Goal: Task Accomplishment & Management: Complete application form

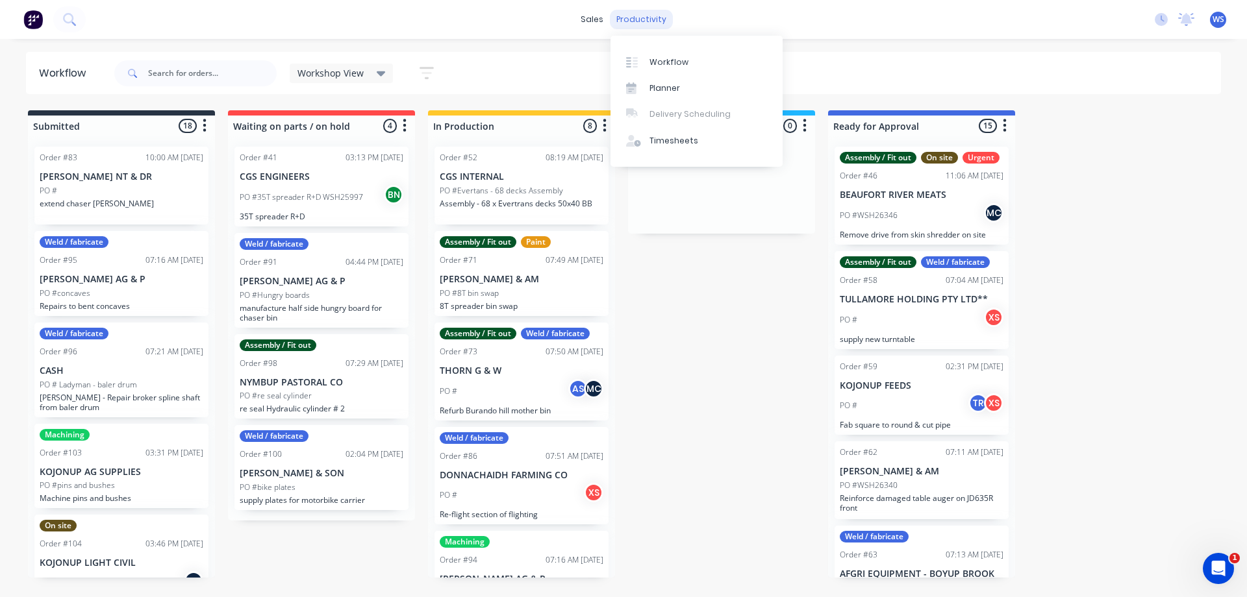
click at [639, 22] on div "productivity" at bounding box center [641, 19] width 63 height 19
click at [676, 64] on div "Workflow" at bounding box center [668, 62] width 39 height 12
click at [676, 142] on div "Timesheets" at bounding box center [673, 141] width 49 height 12
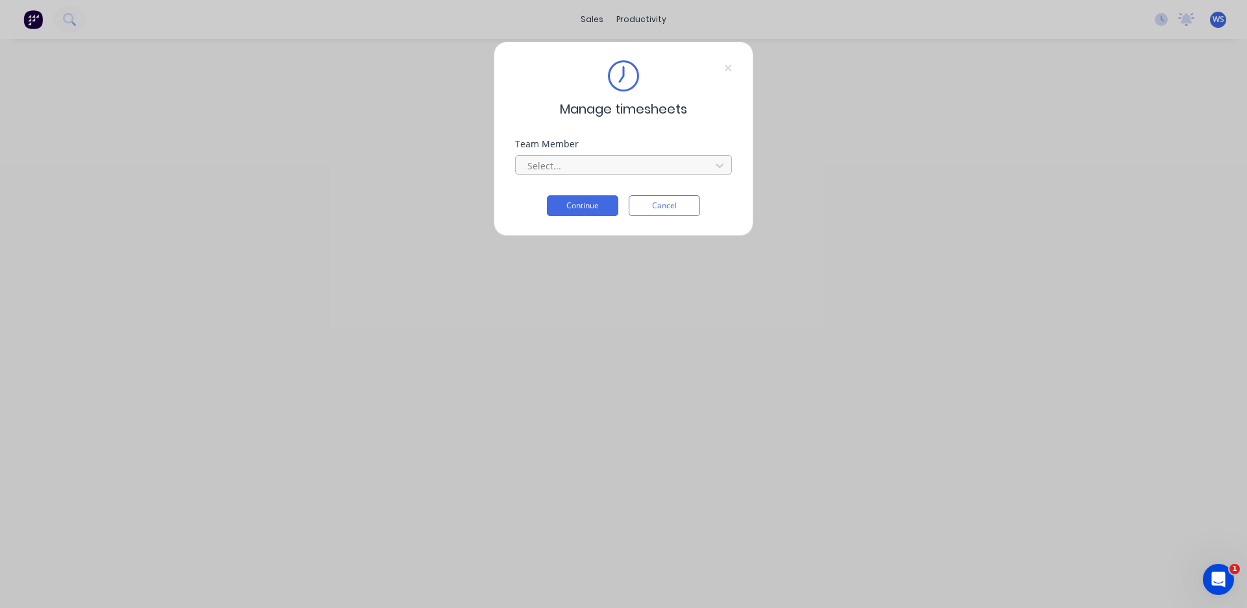
click at [626, 170] on div at bounding box center [615, 166] width 178 height 16
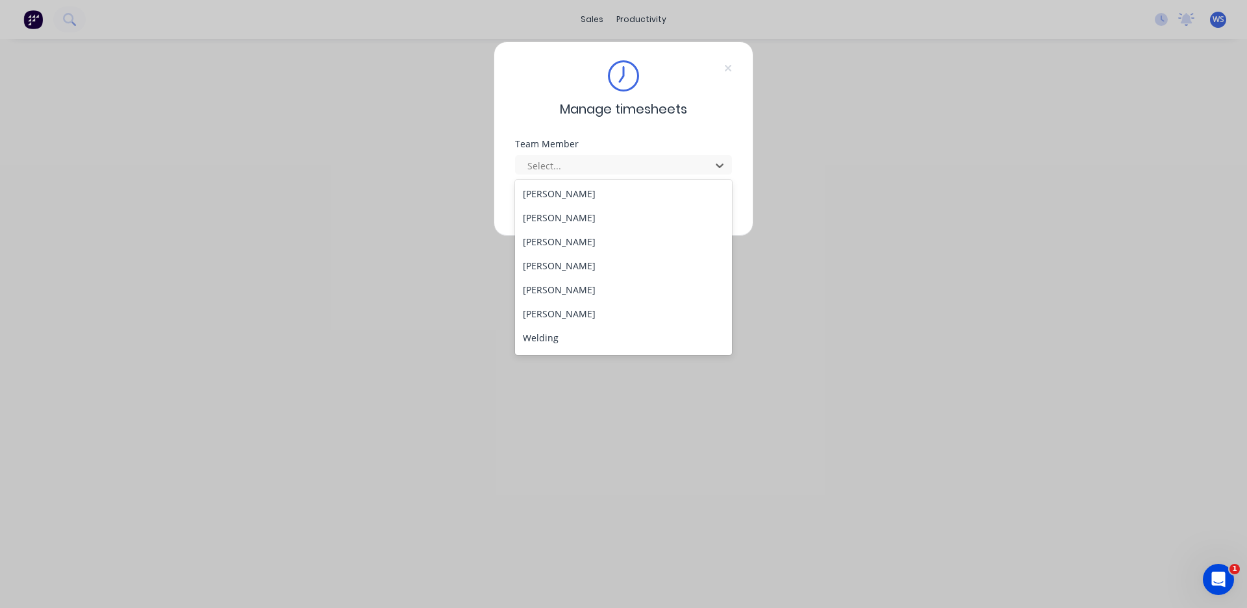
scroll to position [118, 0]
click at [576, 347] on div "[PERSON_NAME]" at bounding box center [623, 341] width 217 height 24
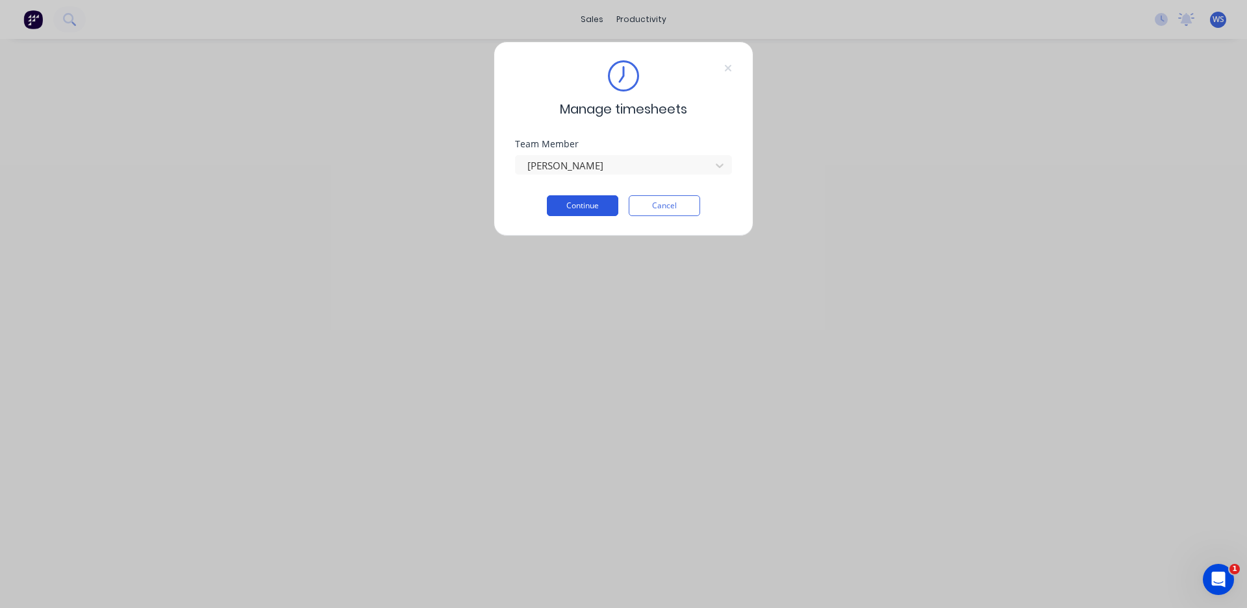
click at [597, 204] on button "Continue" at bounding box center [582, 205] width 71 height 21
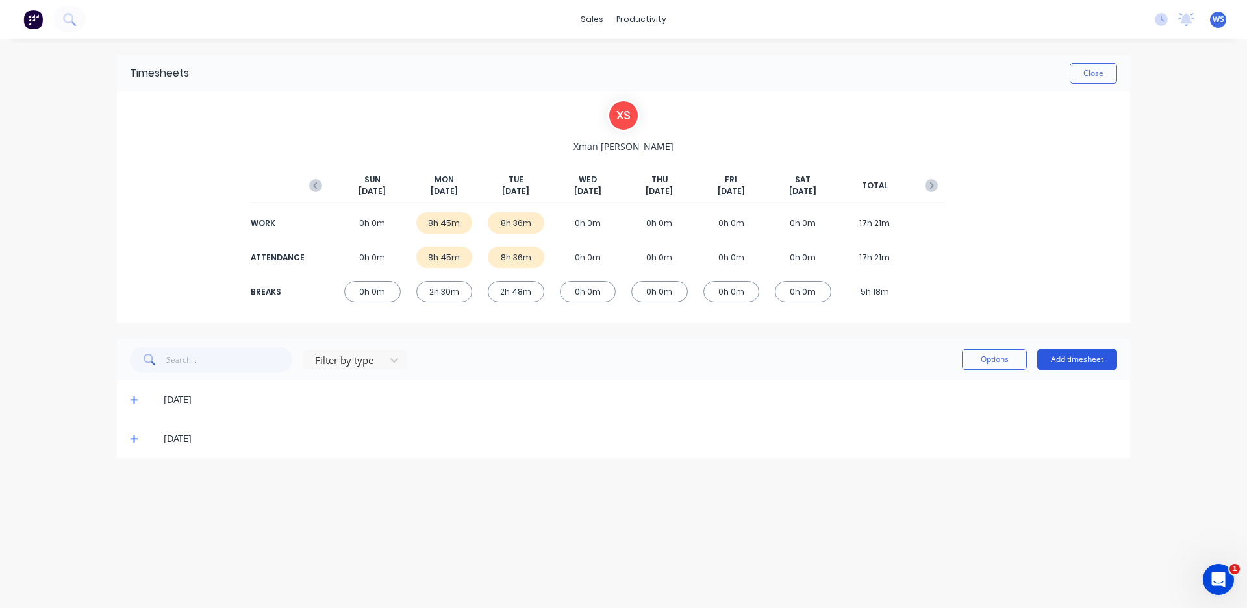
click at [1065, 355] on button "Add timesheet" at bounding box center [1077, 359] width 80 height 21
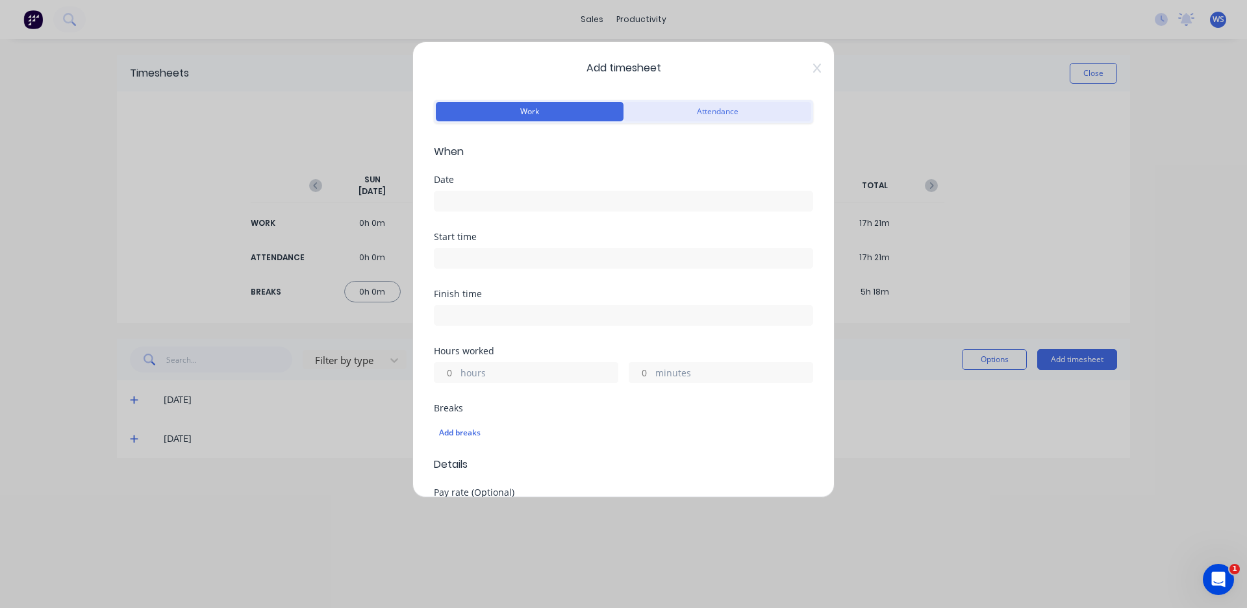
click at [659, 104] on button "Attendance" at bounding box center [717, 111] width 188 height 19
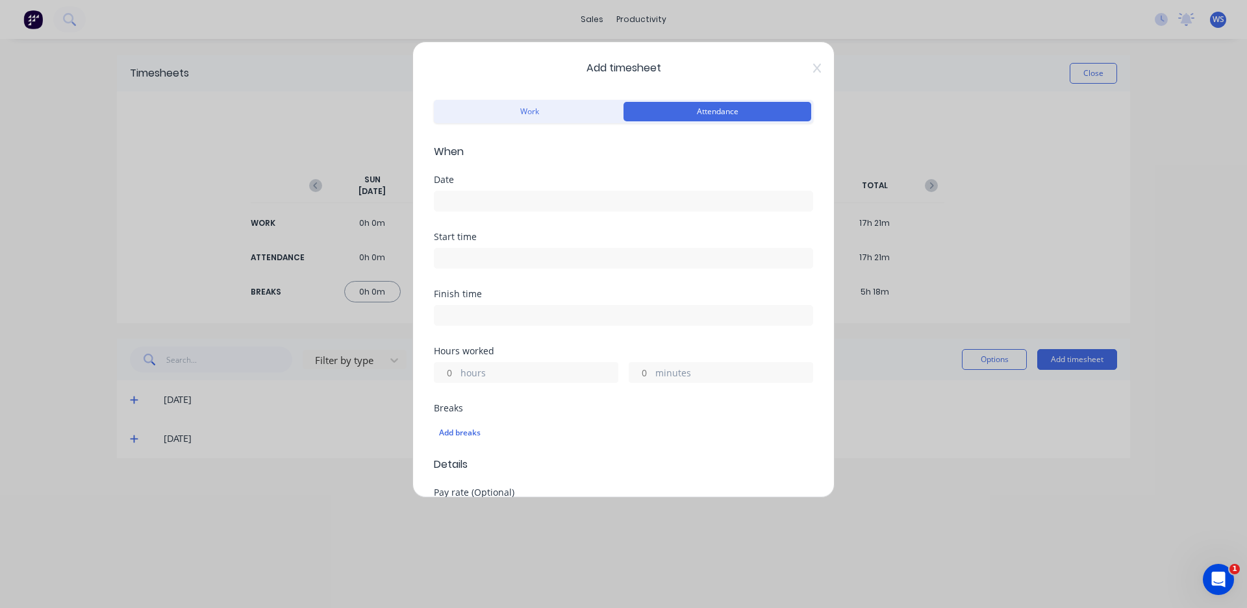
click at [528, 201] on input at bounding box center [623, 201] width 378 height 19
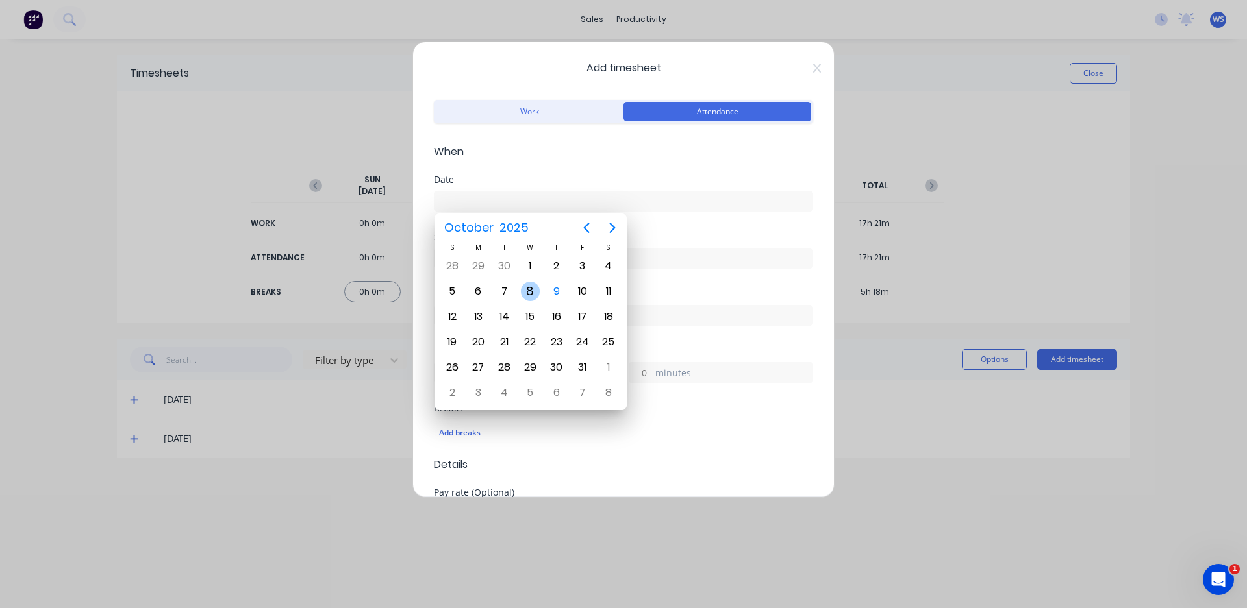
click at [540, 287] on div "8" at bounding box center [530, 291] width 26 height 25
type input "[DATE]"
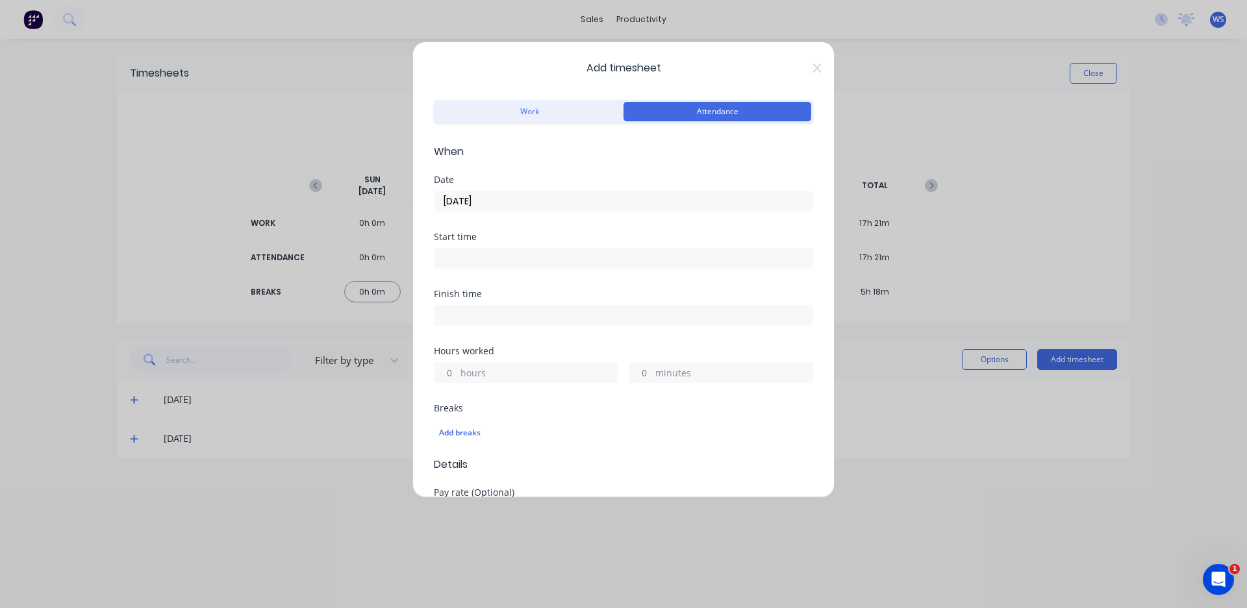
click at [464, 259] on input at bounding box center [623, 258] width 378 height 19
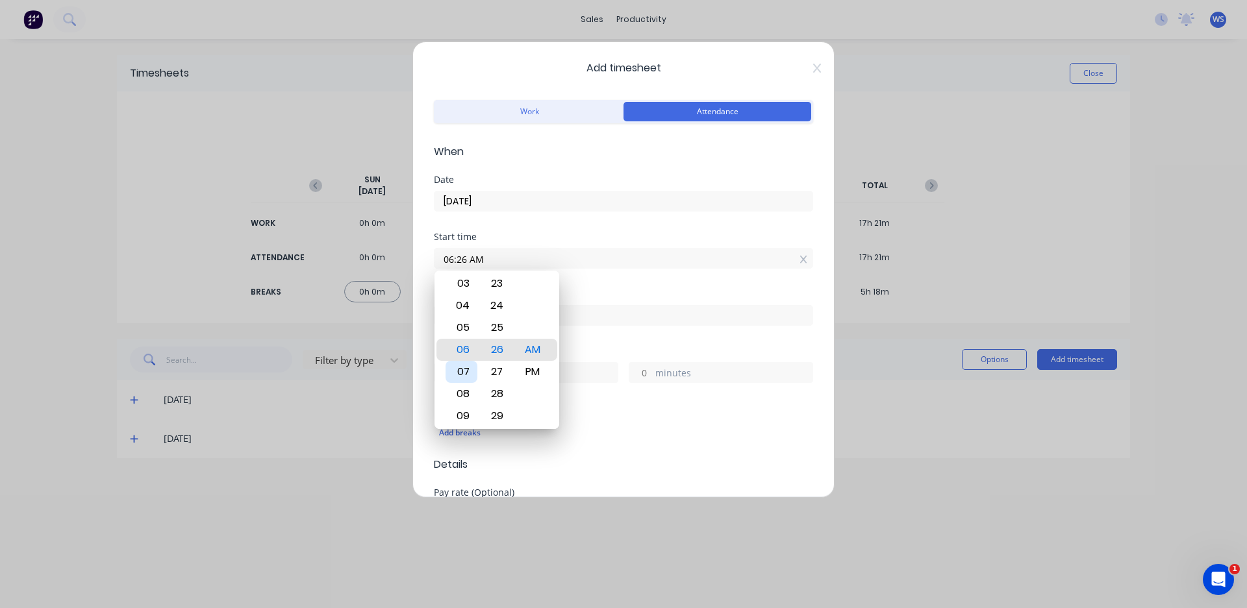
click at [456, 374] on div "07" at bounding box center [461, 372] width 32 height 22
type input "07:00 AM"
click at [496, 350] on div "00" at bounding box center [497, 350] width 32 height 22
click at [603, 284] on div "Start time 07:00 AM" at bounding box center [623, 260] width 379 height 57
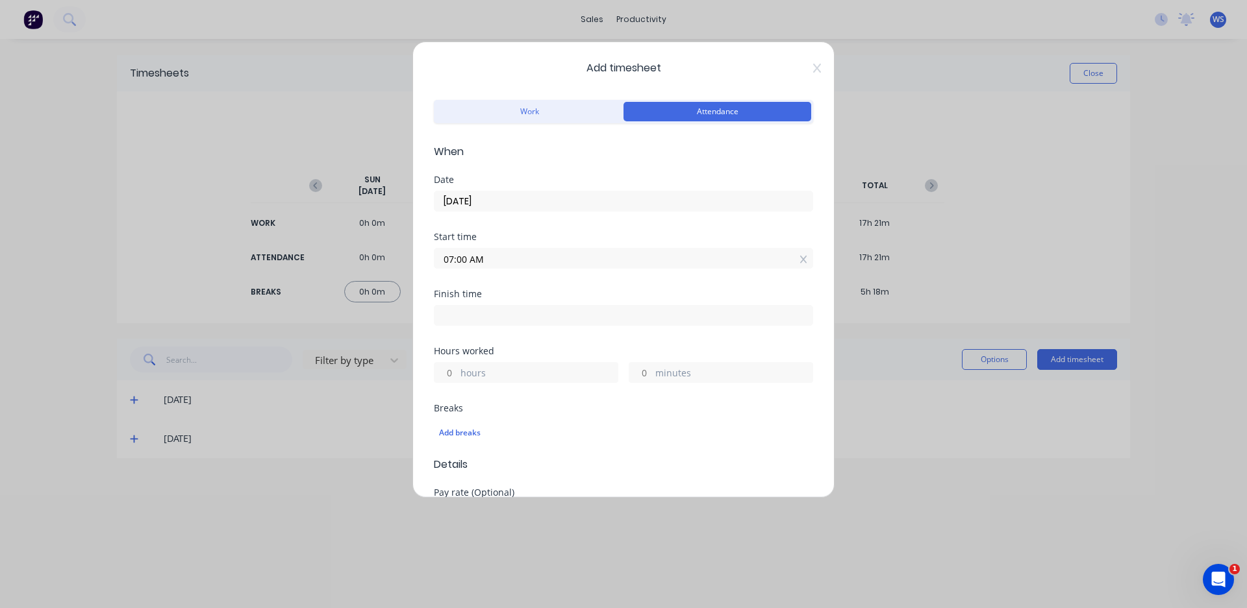
click at [507, 312] on input at bounding box center [623, 315] width 378 height 19
type input "06:26 AM"
type input "23"
type input "26"
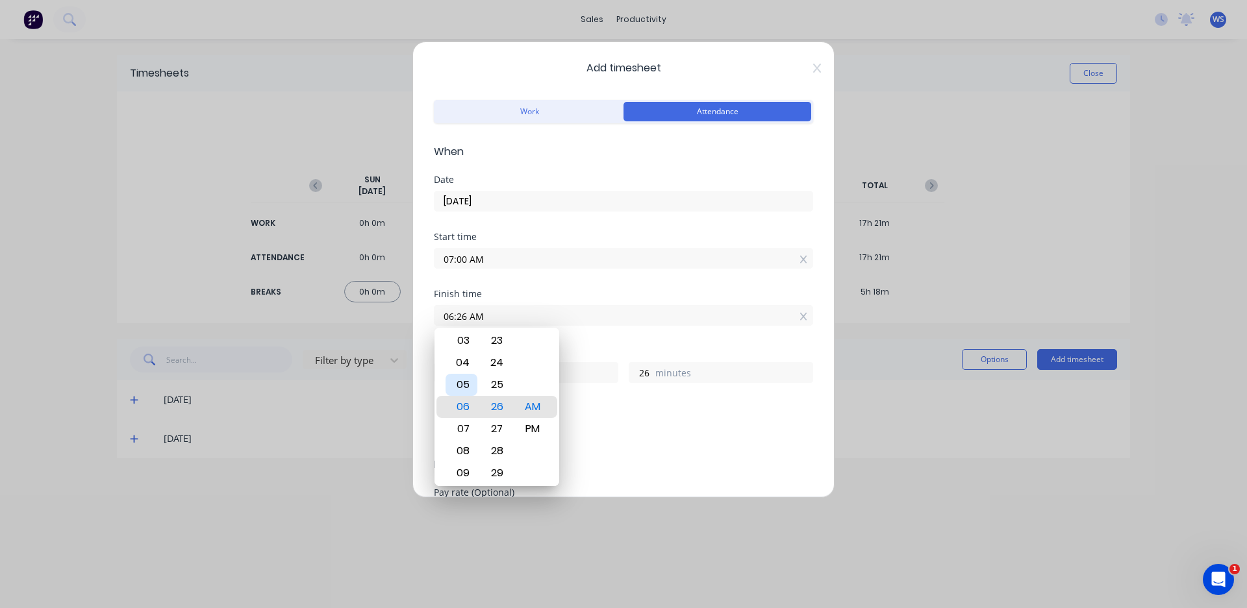
click at [467, 386] on div "05" at bounding box center [461, 385] width 32 height 22
type input "05:26 AM"
type input "22"
type input "05:20 AM"
type input "20"
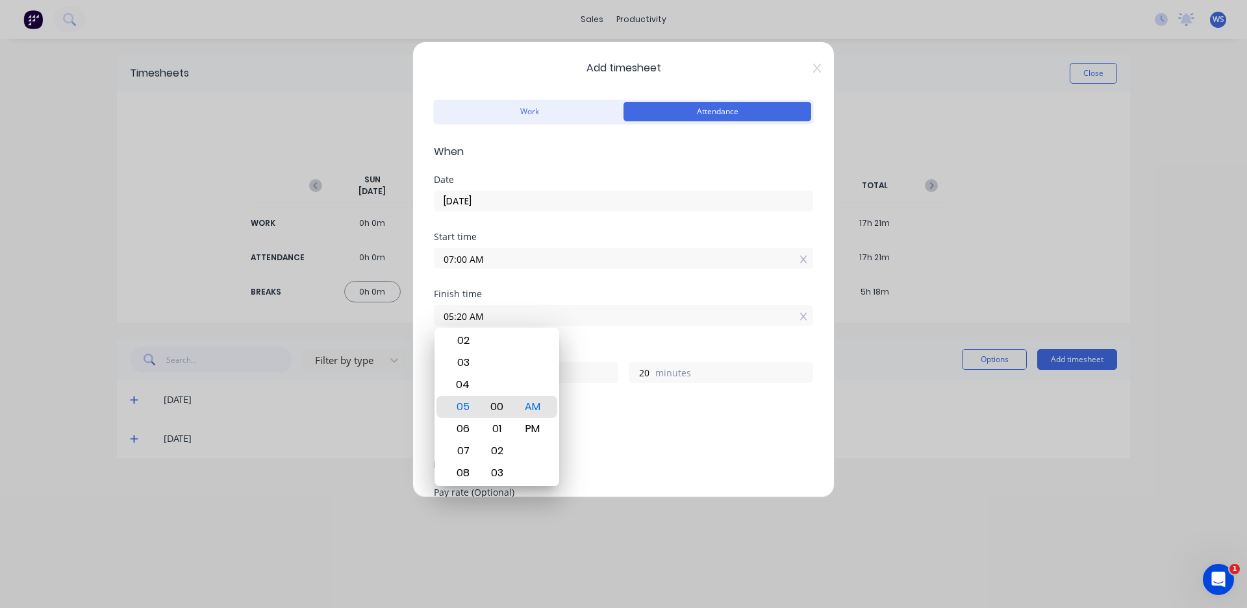
type input "05:00 AM"
type input "0"
click at [525, 436] on div "PM" at bounding box center [533, 429] width 32 height 22
type input "05:00 PM"
type input "10"
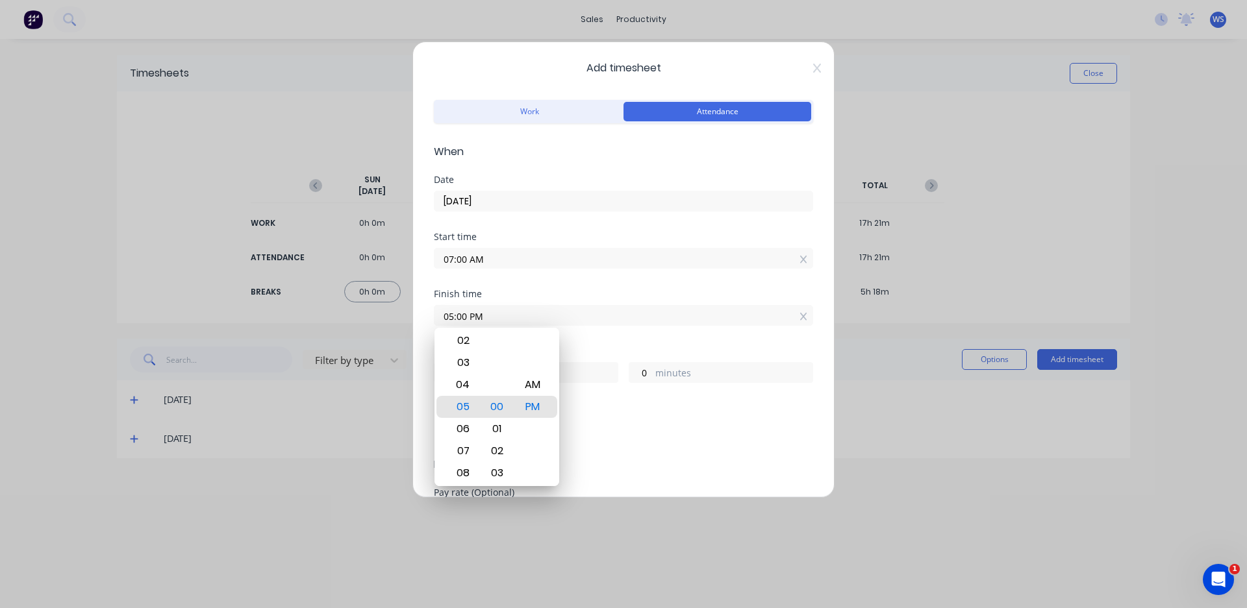
click at [602, 359] on div "10 hours 0 minutes" at bounding box center [623, 371] width 379 height 24
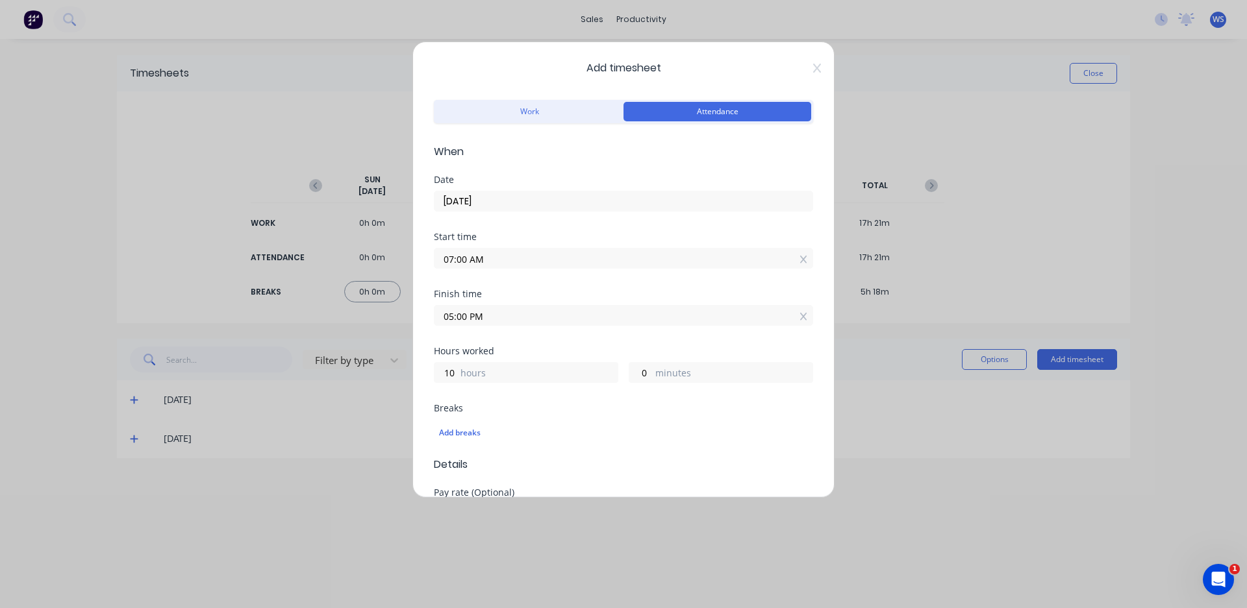
scroll to position [325, 0]
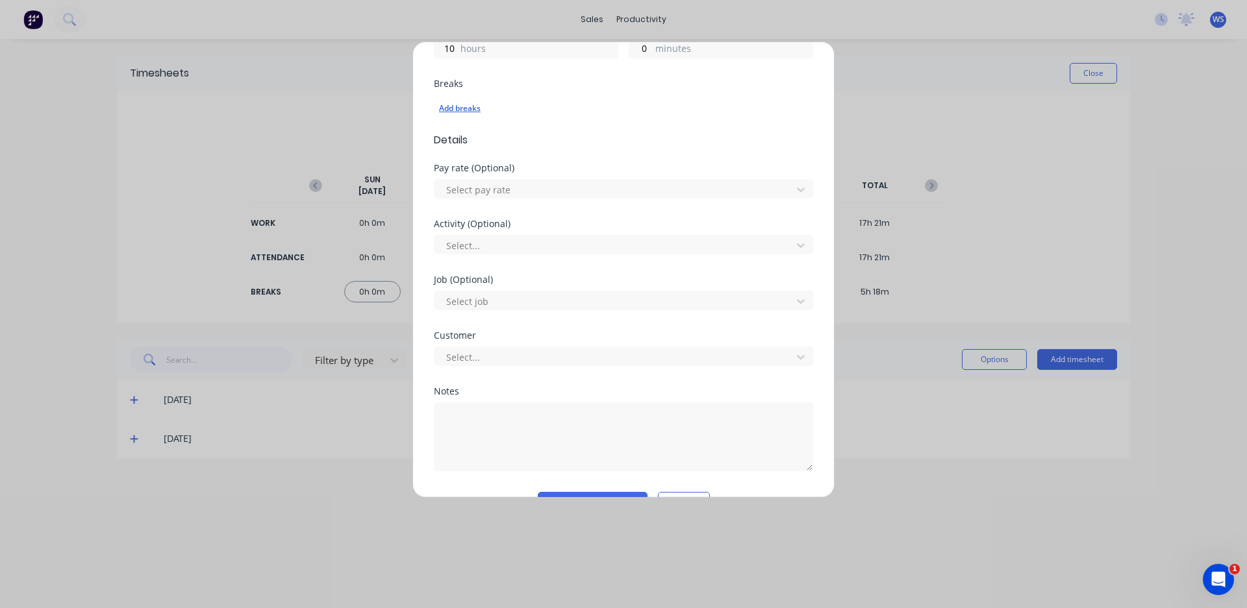
click at [457, 116] on div "Add breaks" at bounding box center [623, 108] width 369 height 17
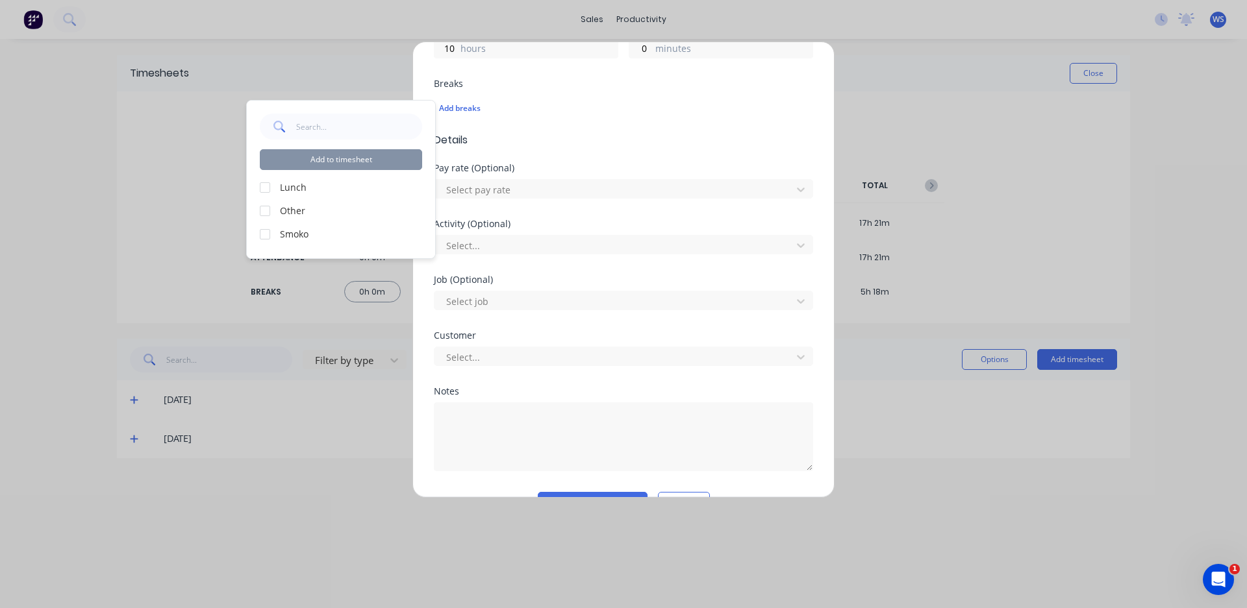
click at [263, 186] on div at bounding box center [265, 188] width 26 height 26
click at [257, 232] on div "Add to timesheet Lunch Other Smoko" at bounding box center [341, 180] width 188 height 158
click at [267, 239] on div at bounding box center [265, 234] width 26 height 26
click at [300, 163] on button "Add to timesheet" at bounding box center [341, 159] width 162 height 21
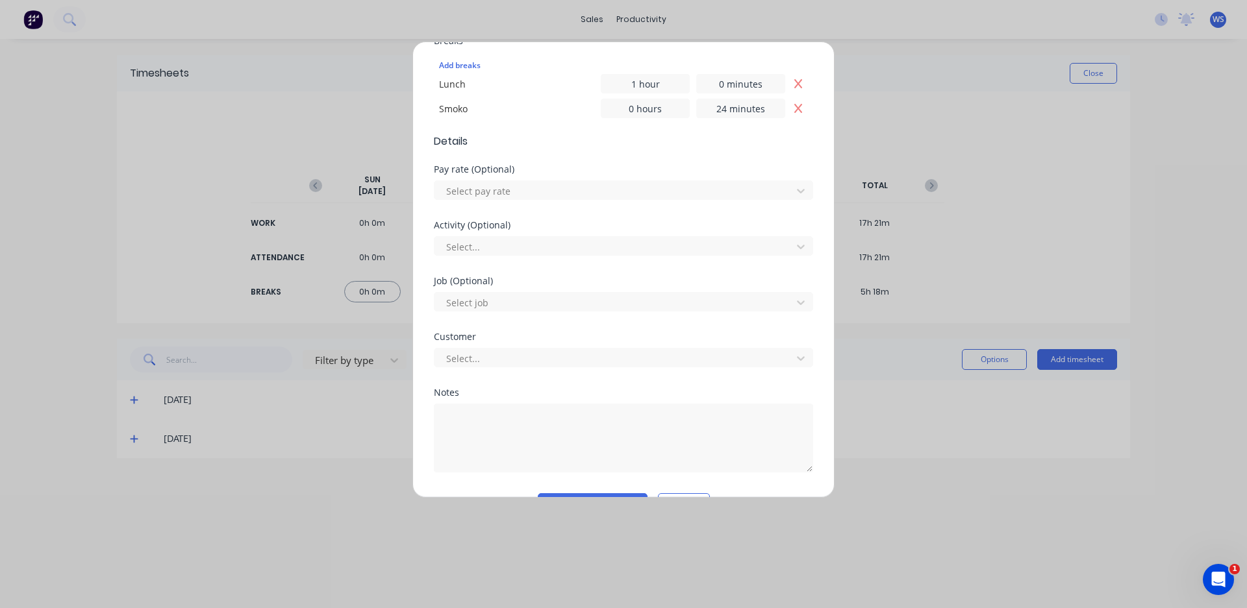
scroll to position [403, 0]
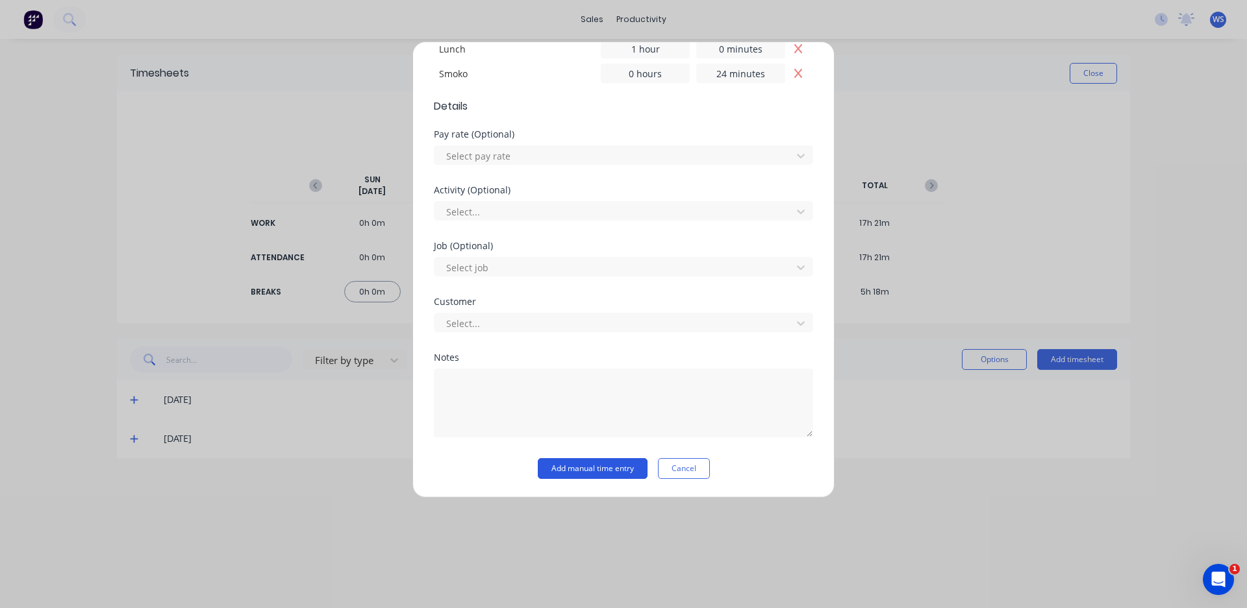
click at [596, 474] on button "Add manual time entry" at bounding box center [593, 468] width 110 height 21
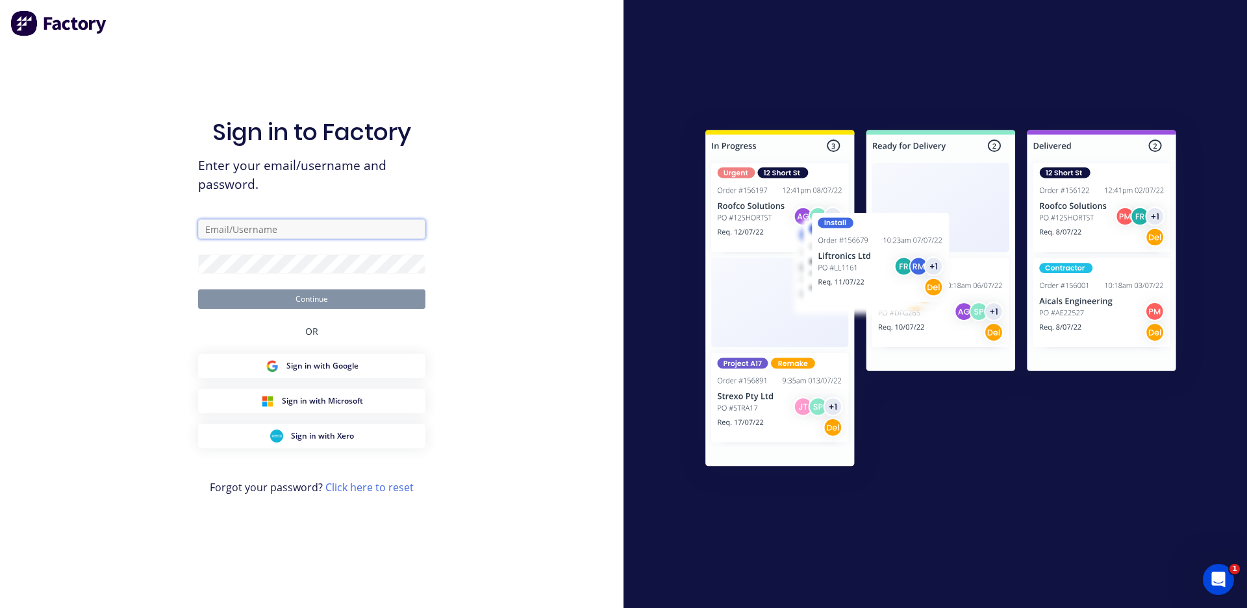
type input "[EMAIL_ADDRESS][DOMAIN_NAME]"
click at [325, 298] on button "Continue" at bounding box center [311, 299] width 227 height 19
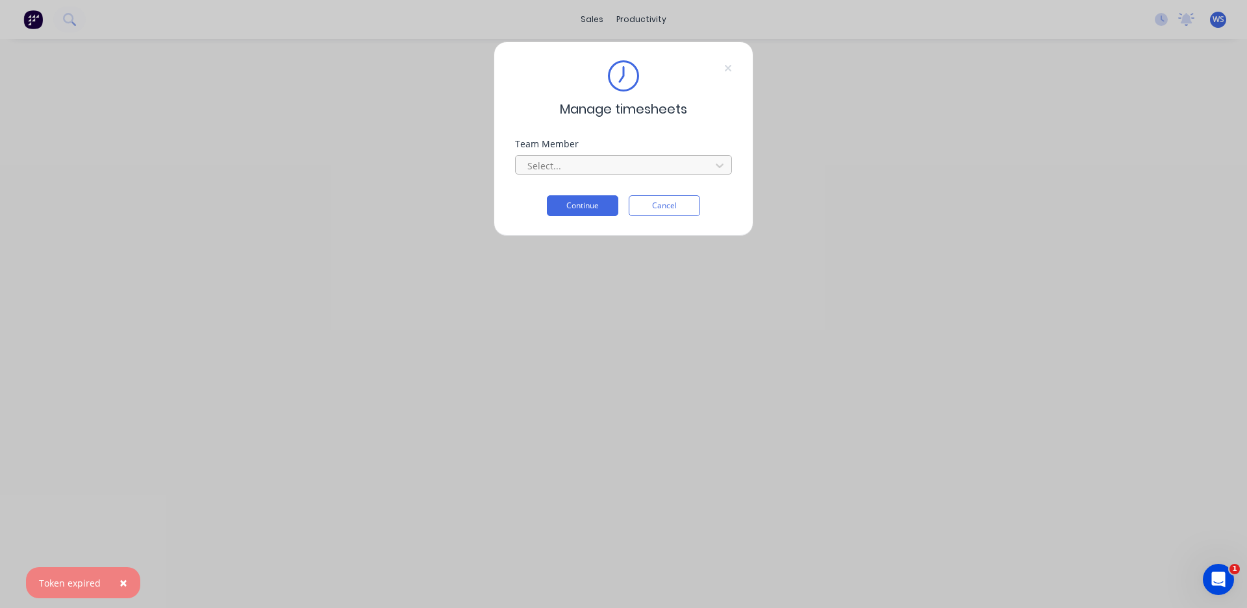
click at [547, 160] on div at bounding box center [615, 166] width 178 height 16
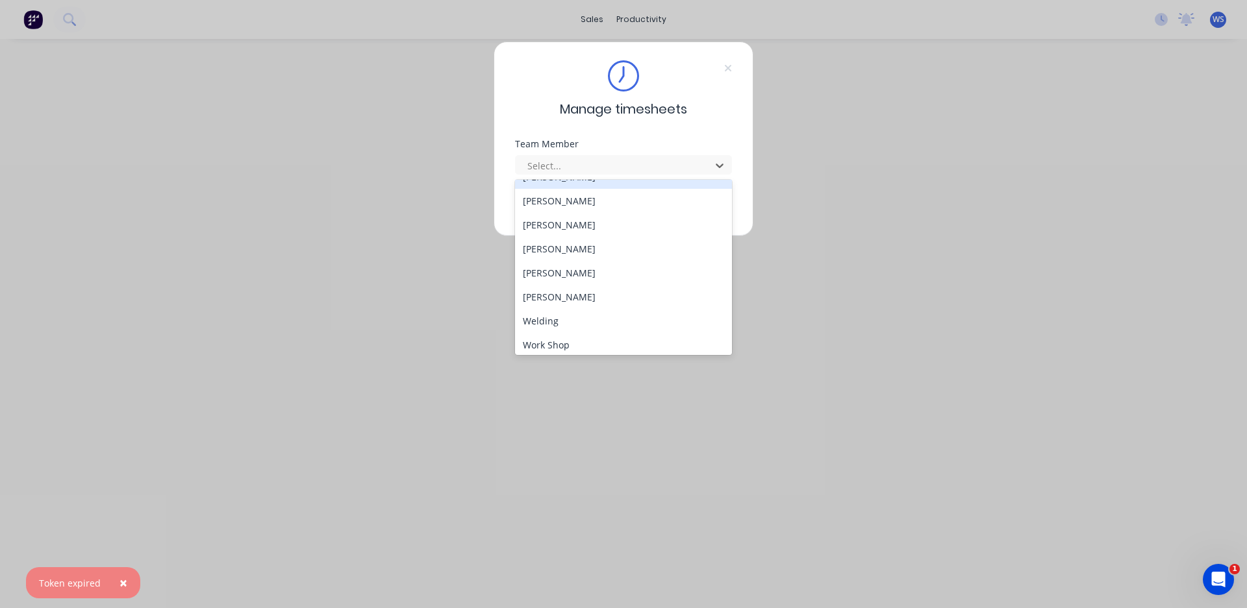
scroll to position [118, 0]
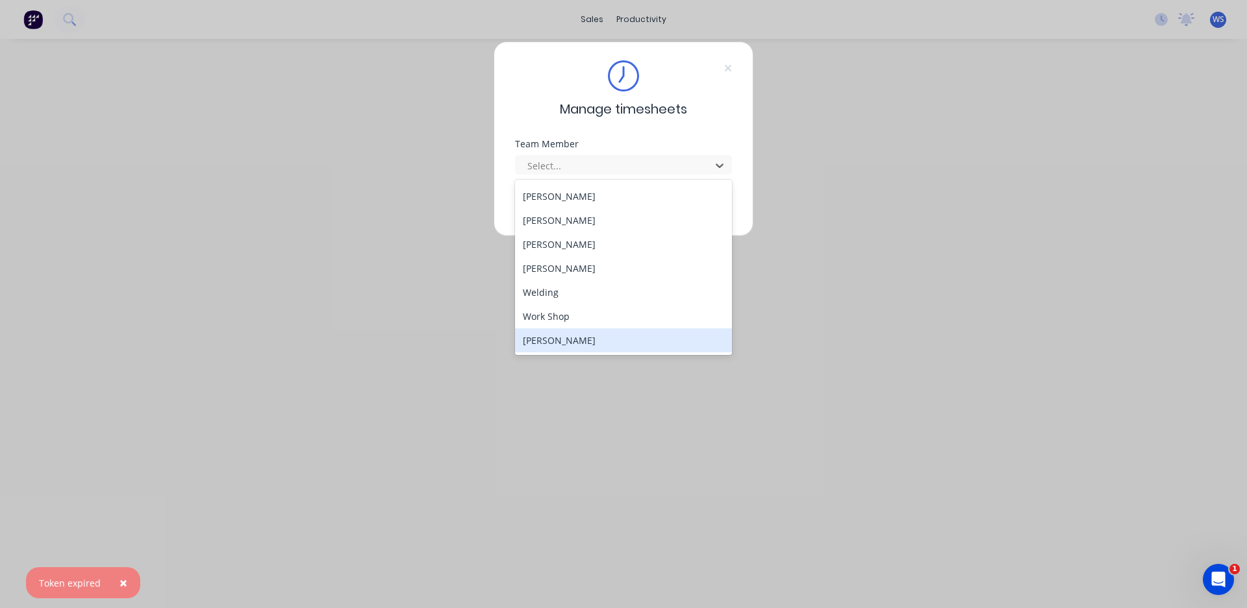
click at [573, 334] on div "[PERSON_NAME]" at bounding box center [623, 341] width 217 height 24
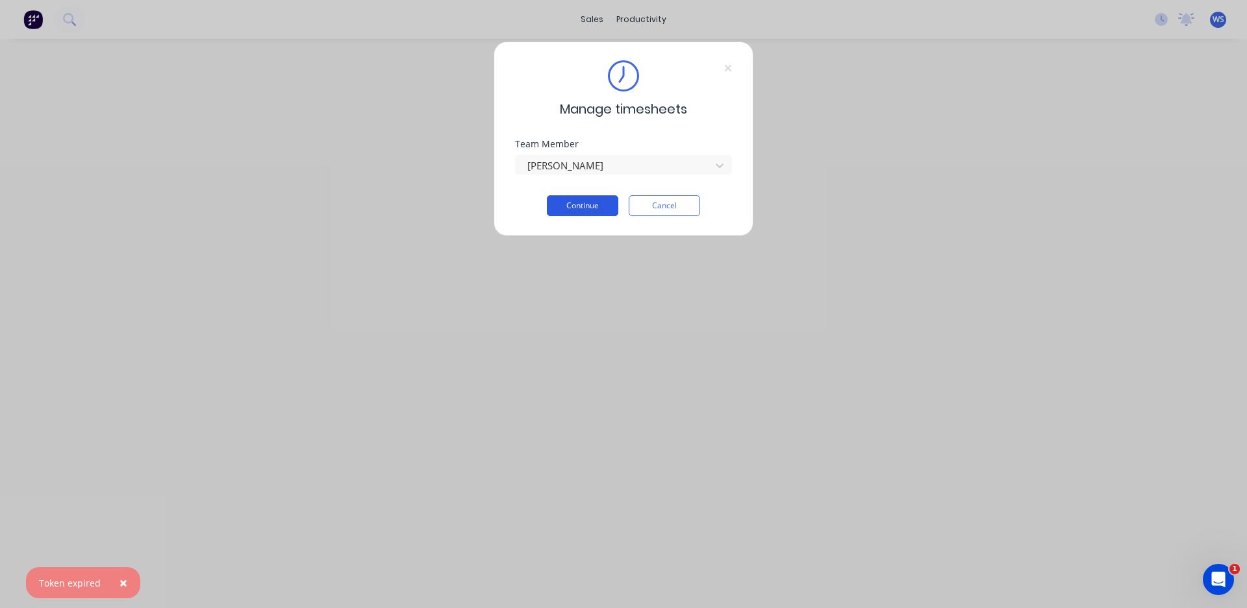
click at [579, 210] on button "Continue" at bounding box center [582, 205] width 71 height 21
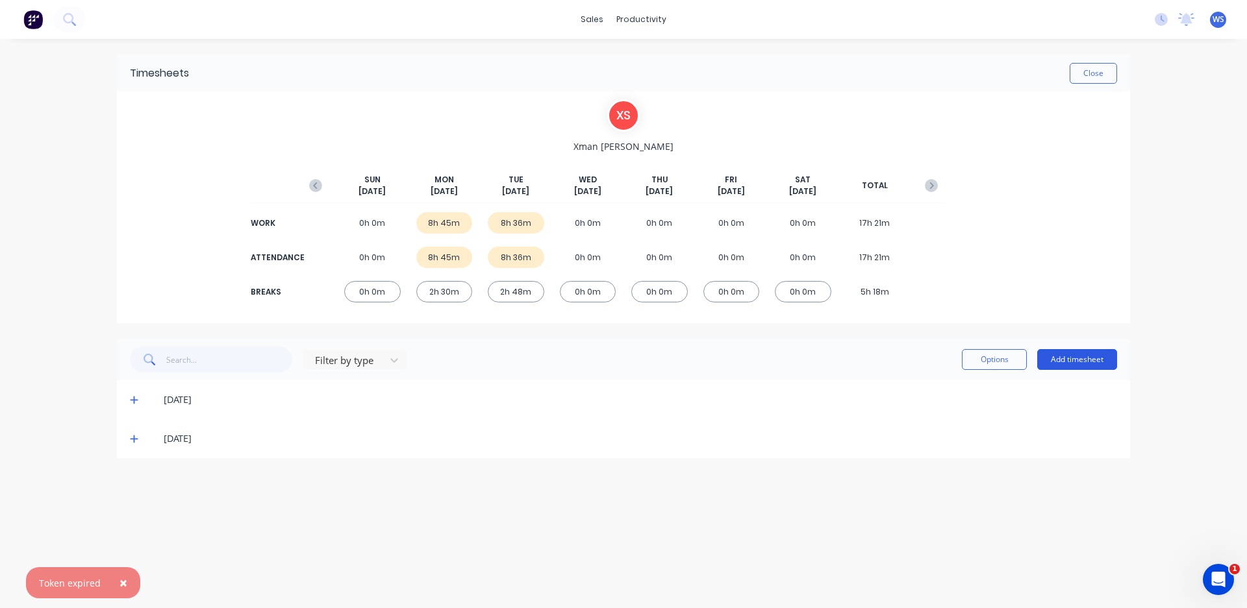
click at [1074, 363] on button "Add timesheet" at bounding box center [1077, 359] width 80 height 21
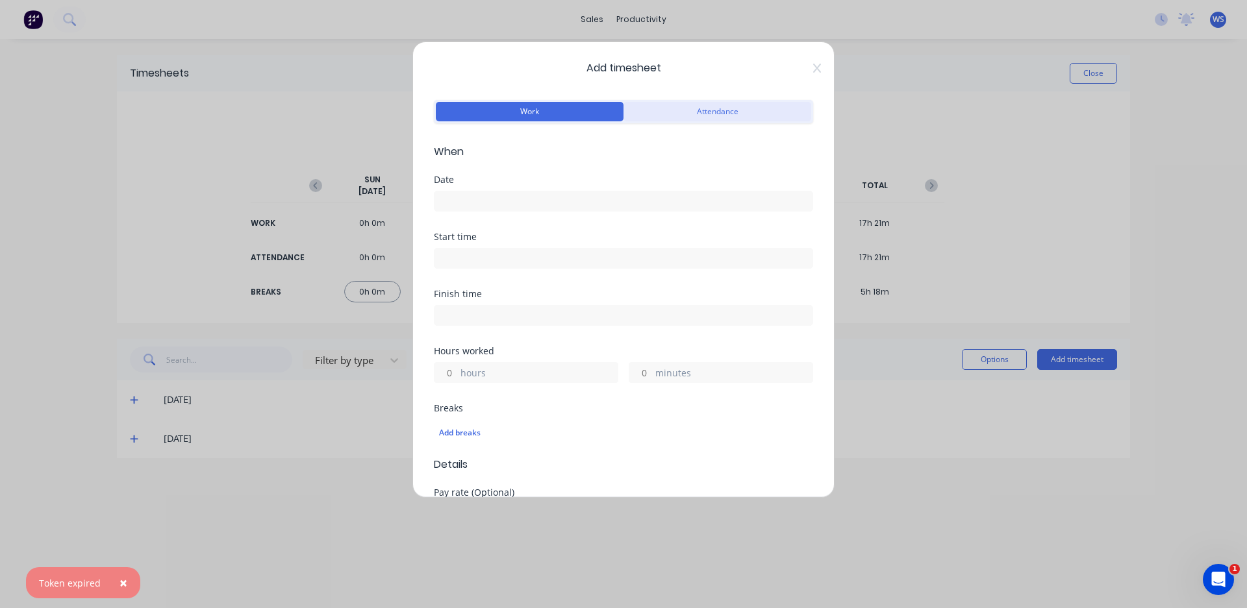
click at [685, 111] on button "Attendance" at bounding box center [717, 111] width 188 height 19
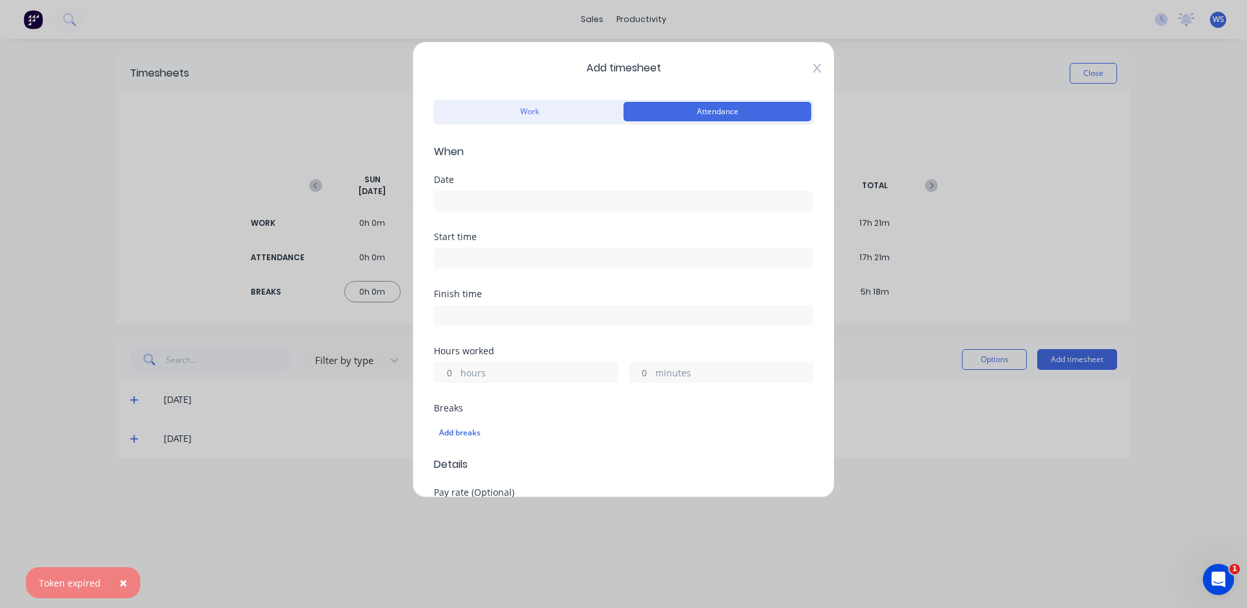
click at [813, 68] on icon at bounding box center [817, 68] width 8 height 10
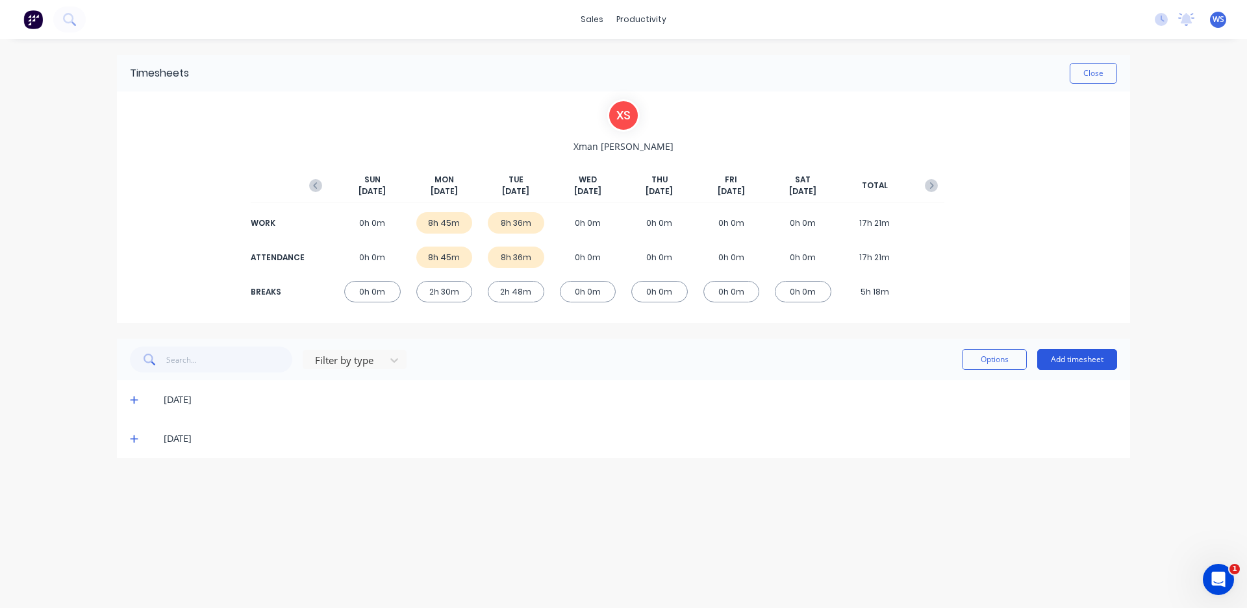
click at [1065, 369] on button "Add timesheet" at bounding box center [1077, 359] width 80 height 21
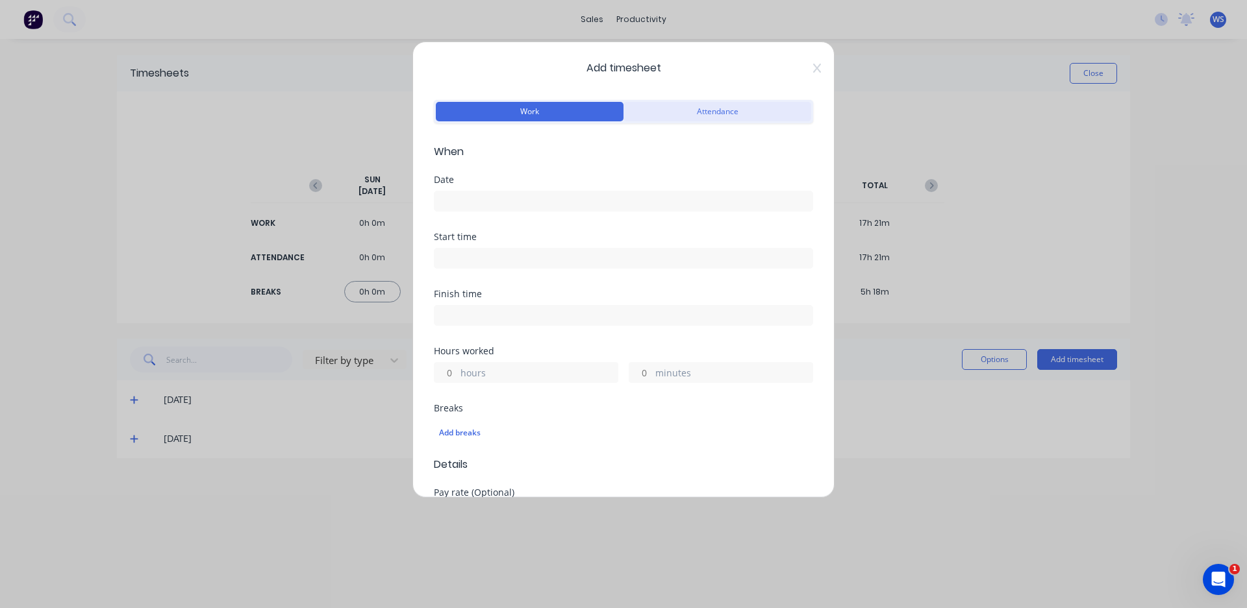
click at [641, 111] on button "Attendance" at bounding box center [717, 111] width 188 height 19
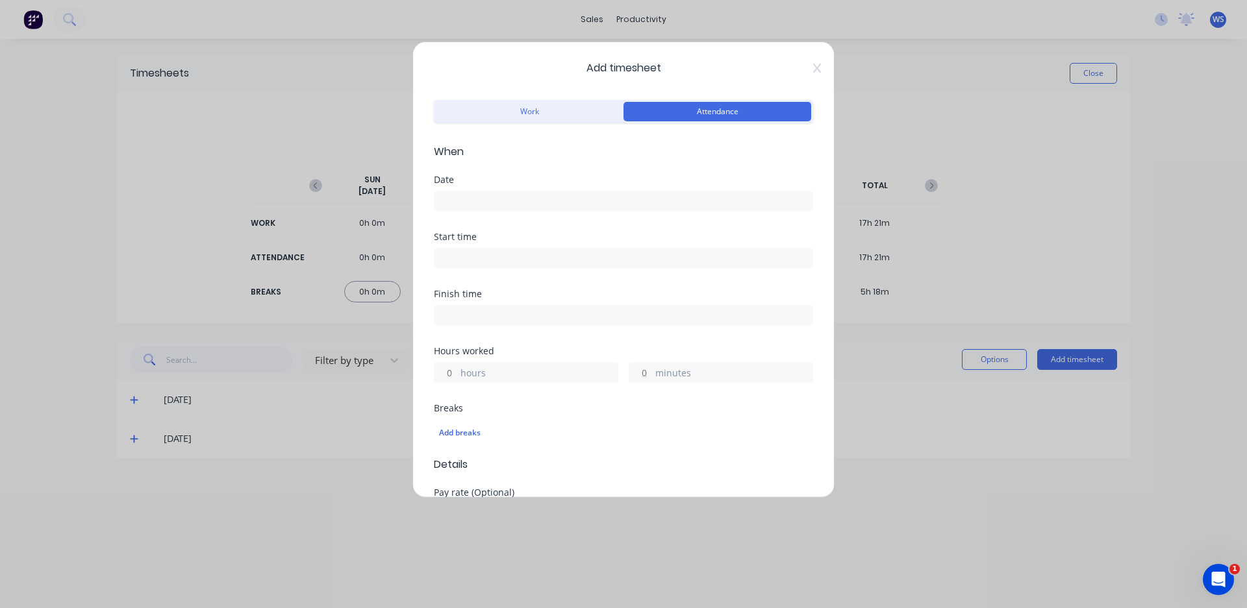
click at [513, 197] on input at bounding box center [623, 201] width 378 height 19
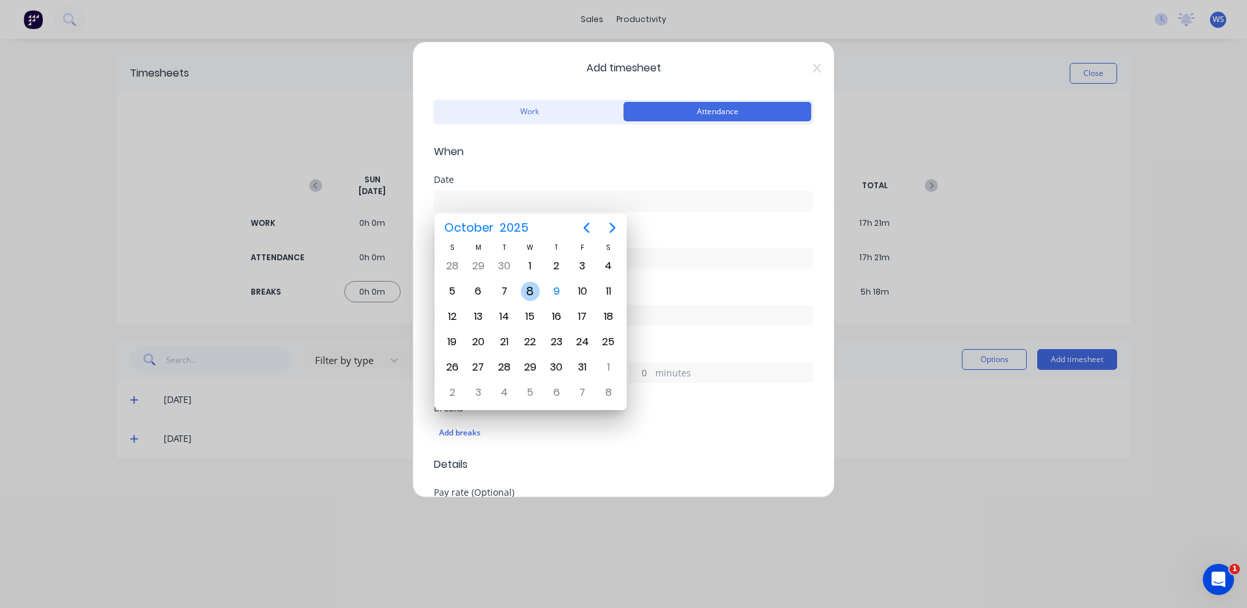
click at [538, 290] on div "8" at bounding box center [530, 291] width 19 height 19
type input "[DATE]"
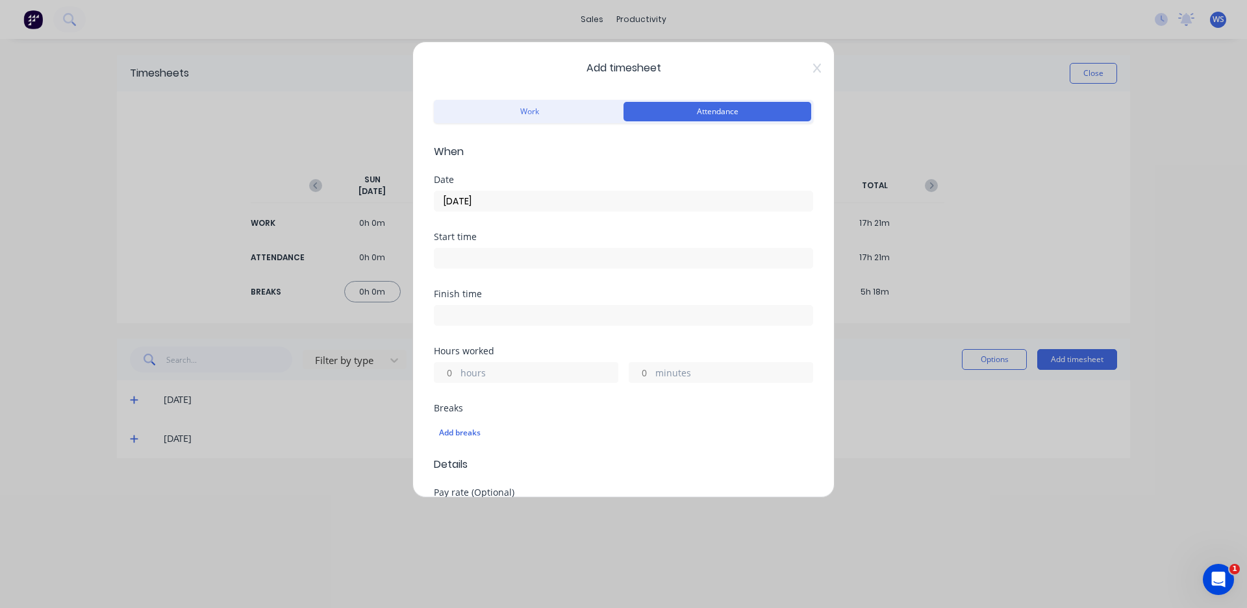
click at [518, 264] on input at bounding box center [623, 258] width 378 height 19
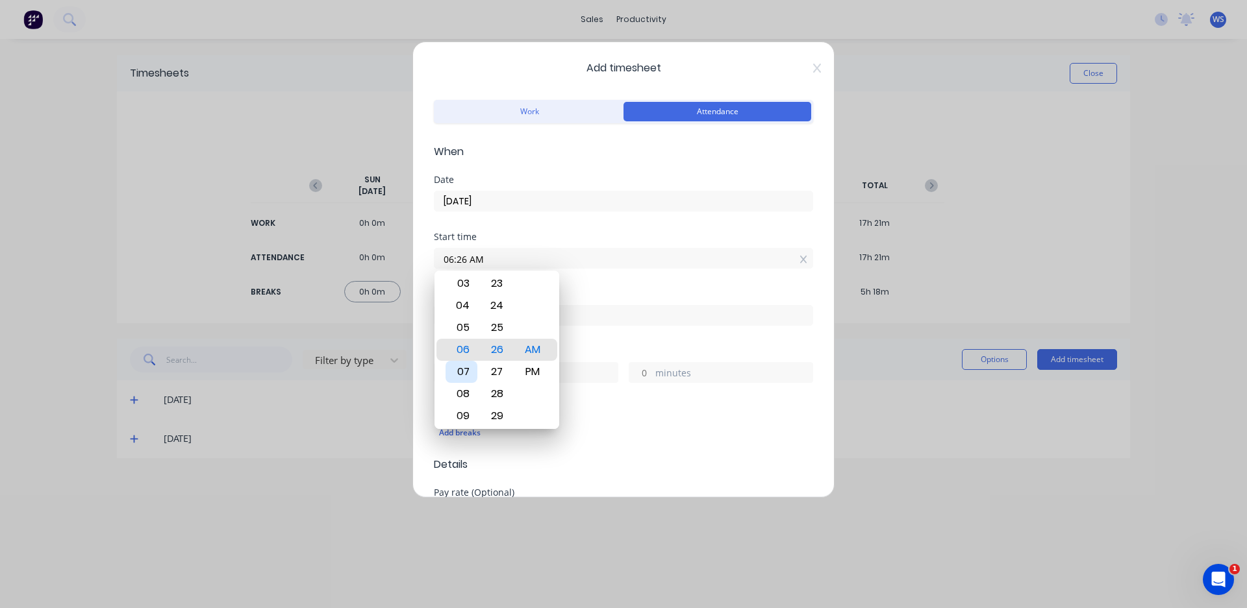
click at [464, 378] on div "07" at bounding box center [461, 372] width 32 height 22
type input "07:00 AM"
click at [497, 352] on div "00" at bounding box center [497, 350] width 32 height 22
click at [614, 324] on input at bounding box center [623, 315] width 378 height 19
type input "06:26 AM"
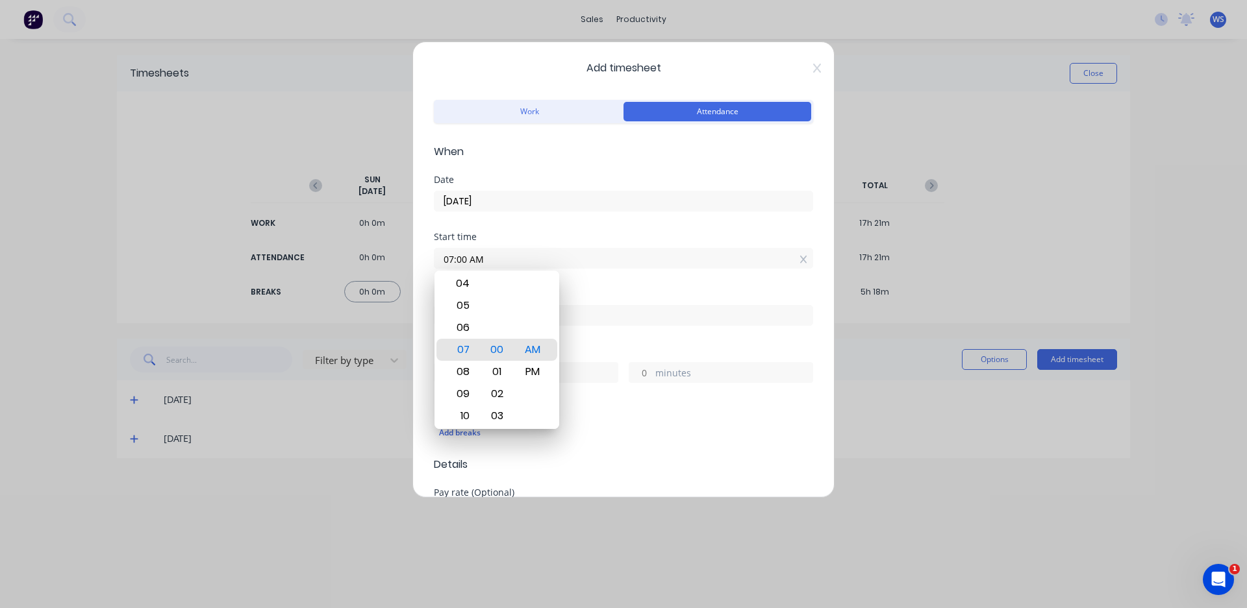
type input "23"
type input "26"
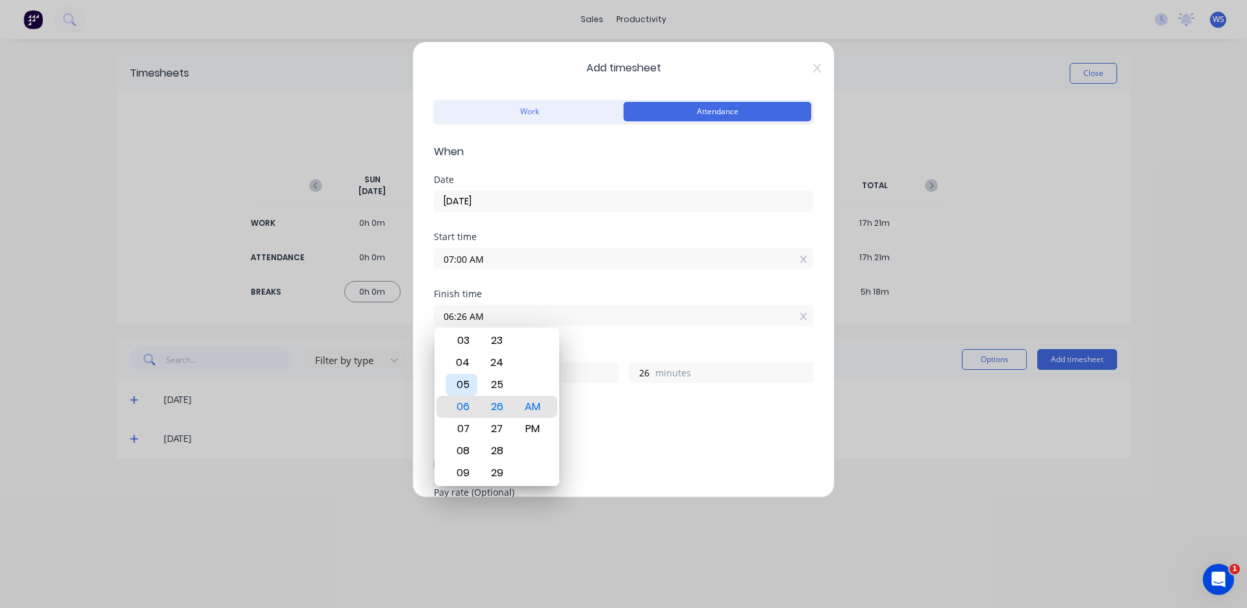
click at [457, 385] on div "05" at bounding box center [461, 385] width 32 height 22
type input "05:26 AM"
type input "22"
type input "05:20 AM"
type input "20"
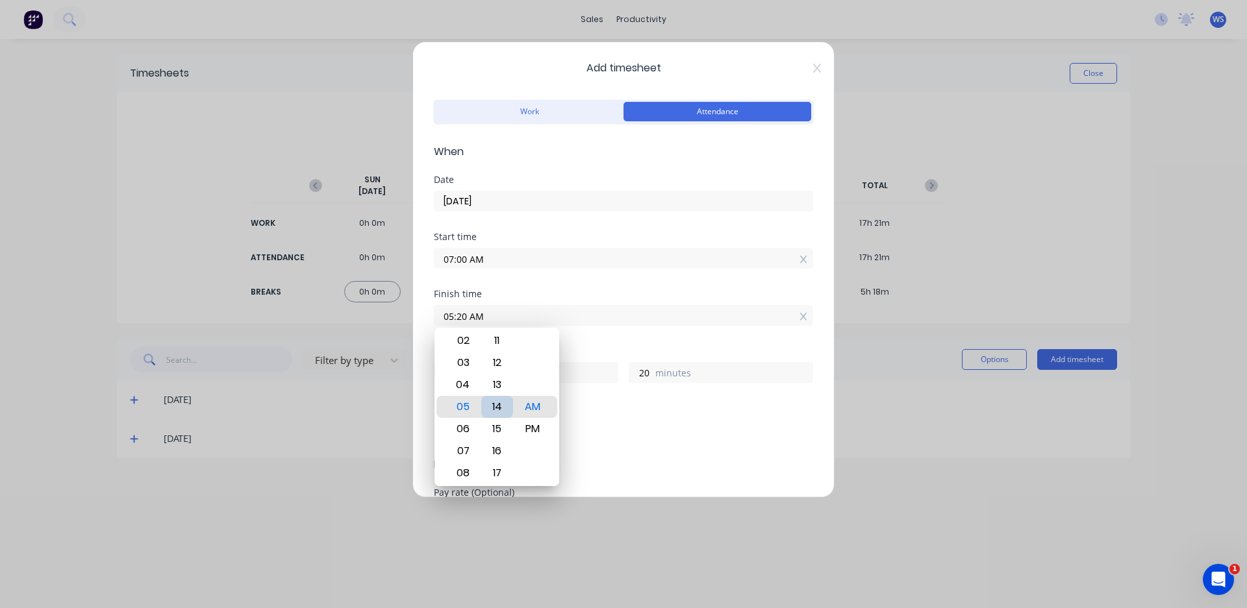
type input "05:14 AM"
type input "14"
type input "05:01 AM"
type input "1"
type input "05:00 AM"
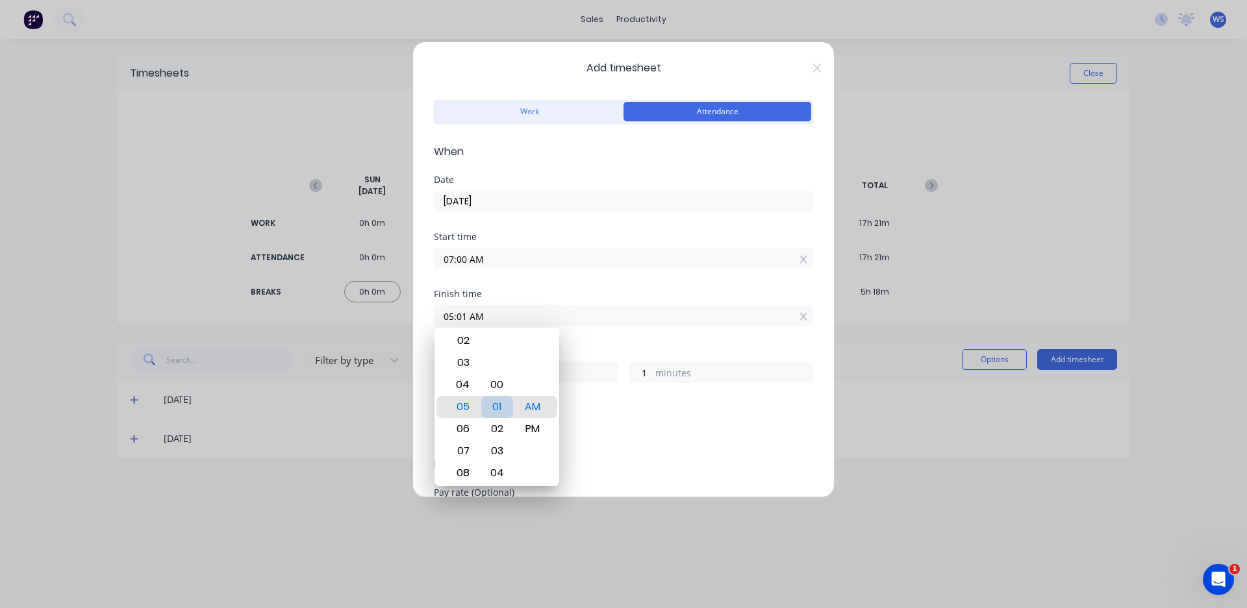
type input "0"
click at [500, 416] on div "00" at bounding box center [497, 407] width 32 height 22
click at [531, 432] on div "PM" at bounding box center [533, 429] width 32 height 22
type input "05:00 PM"
type input "10"
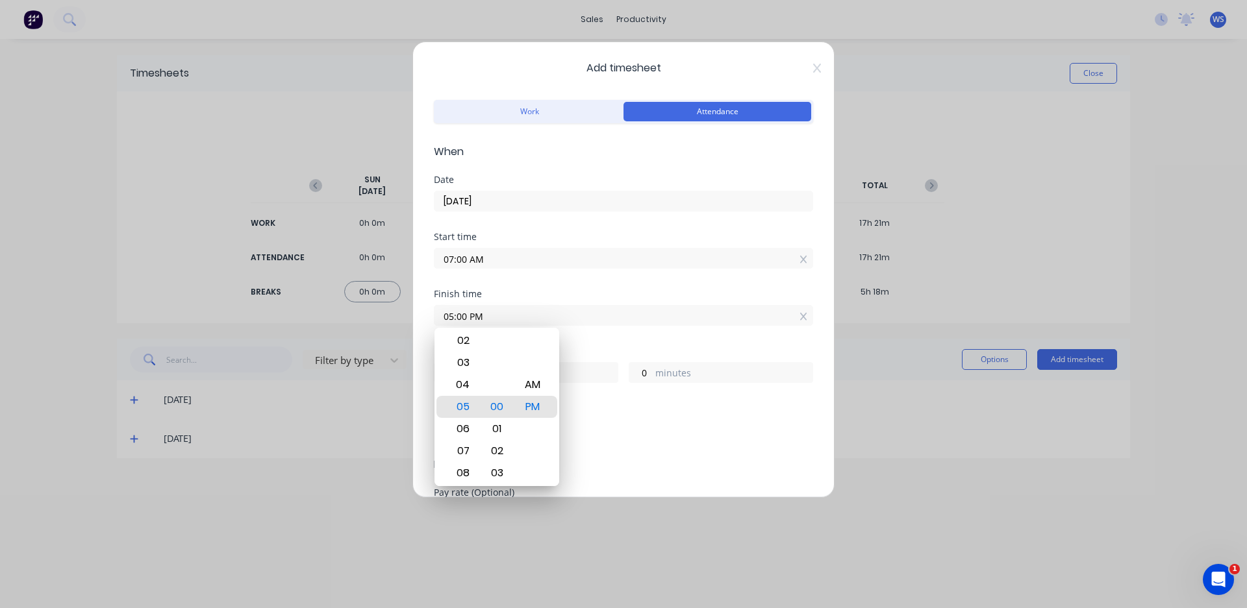
click at [586, 353] on div "Hours worked" at bounding box center [623, 351] width 379 height 9
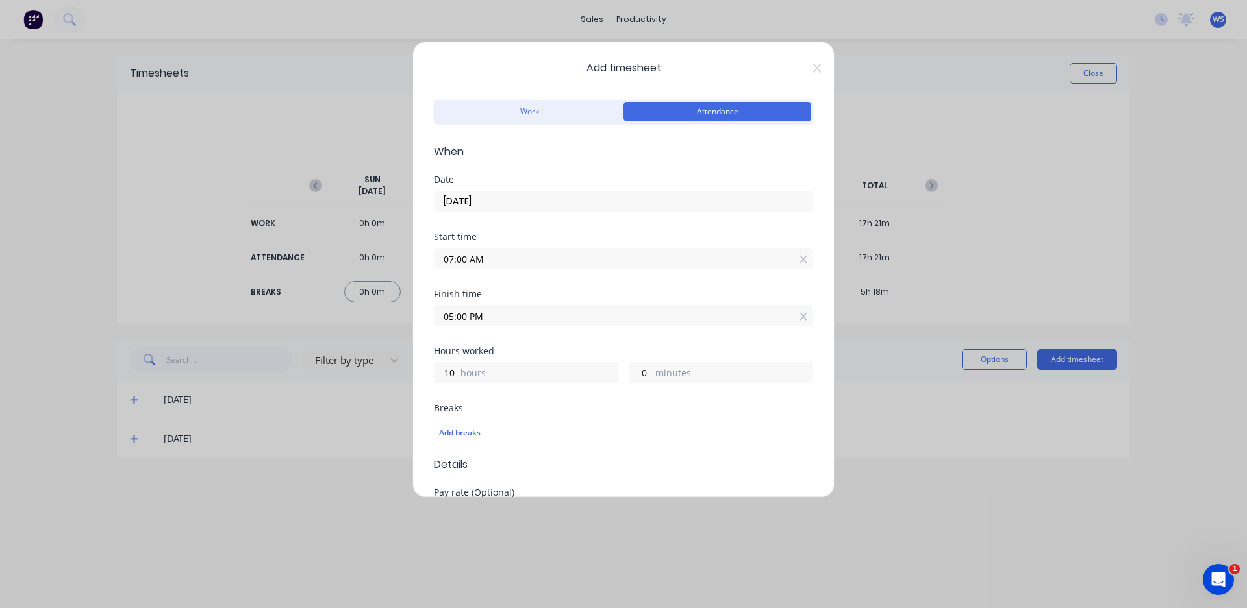
scroll to position [65, 0]
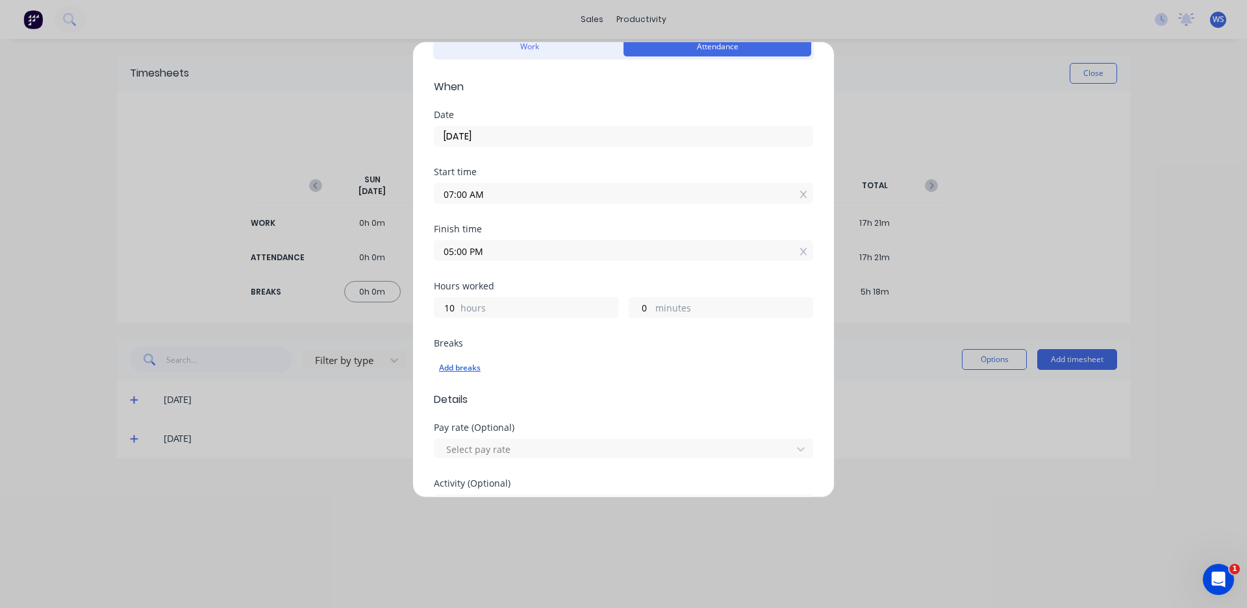
click at [460, 364] on div "Add breaks" at bounding box center [623, 368] width 369 height 17
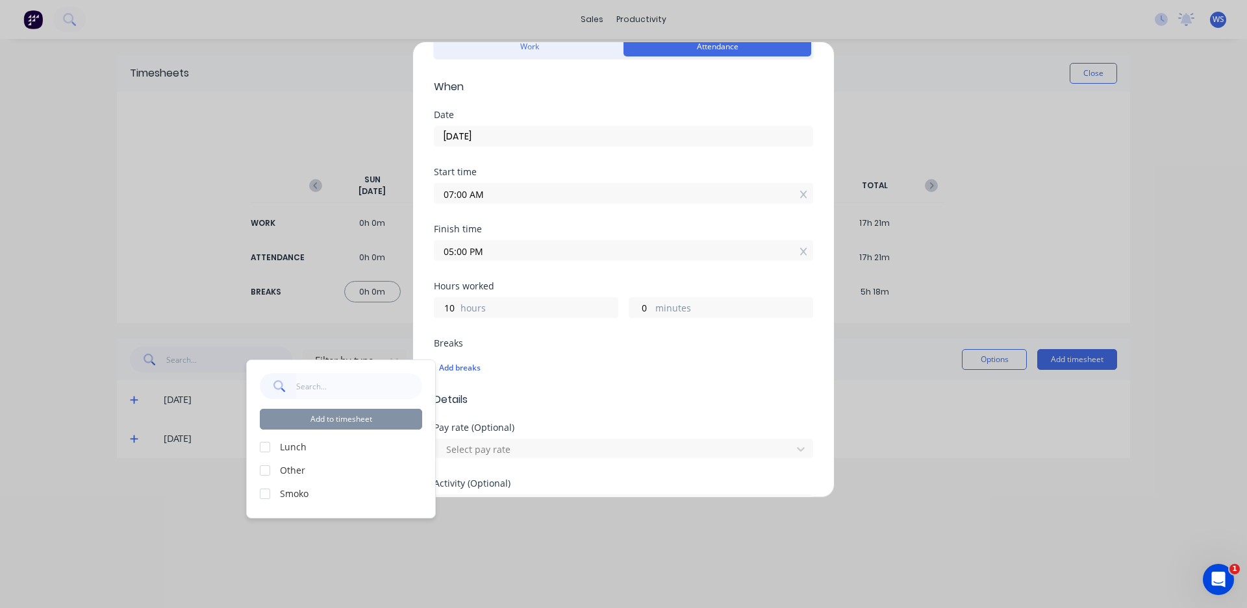
click at [262, 453] on div at bounding box center [265, 447] width 26 height 26
click at [262, 493] on div at bounding box center [265, 494] width 26 height 26
click at [348, 418] on button "Add to timesheet" at bounding box center [341, 419] width 162 height 21
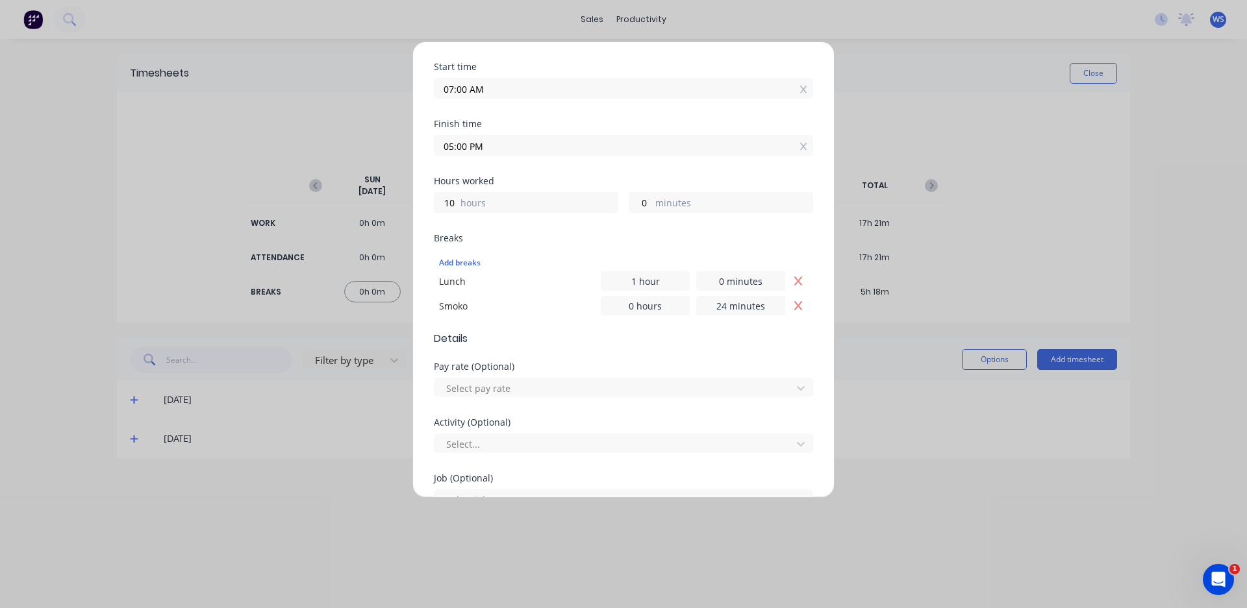
scroll to position [403, 0]
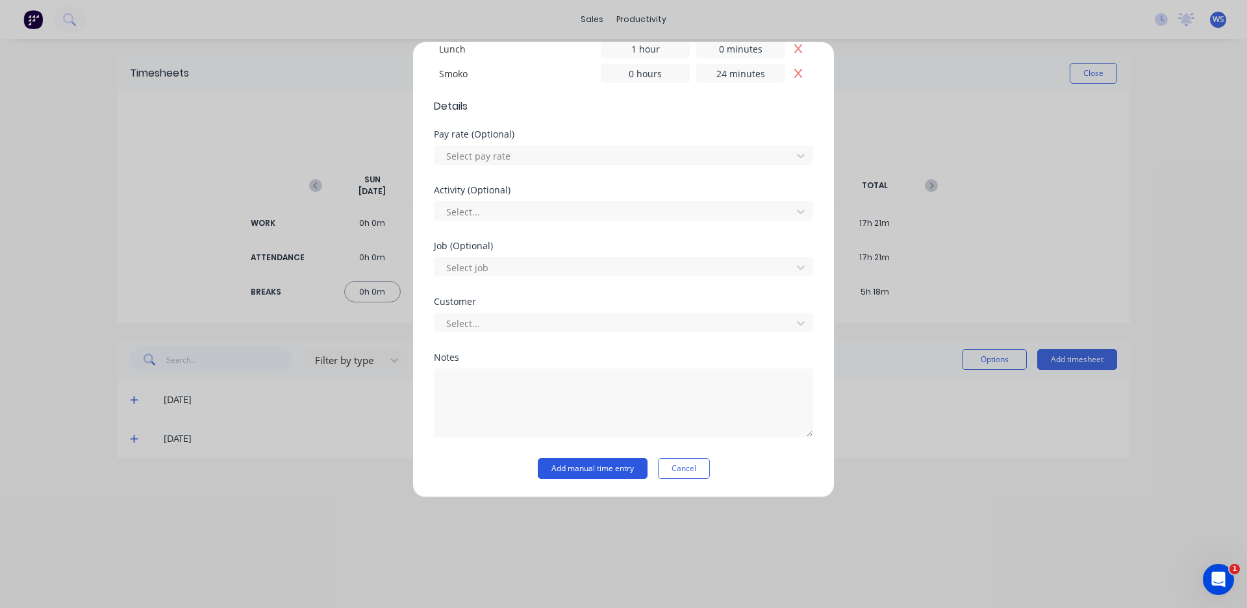
click at [608, 467] on button "Add manual time entry" at bounding box center [593, 468] width 110 height 21
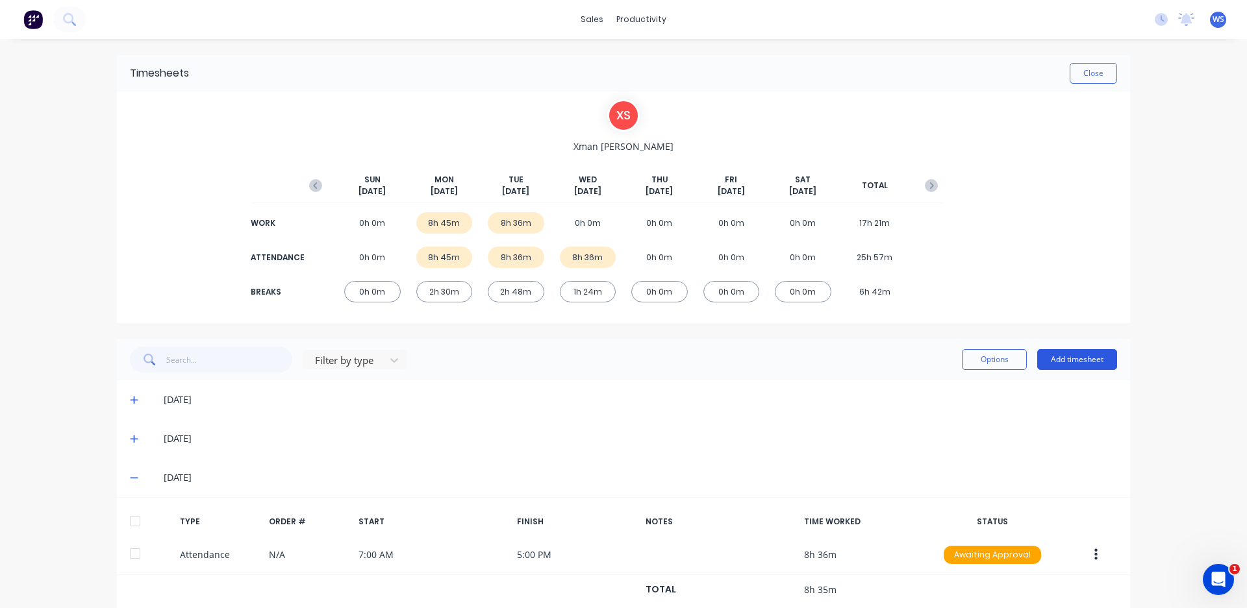
click at [1056, 360] on button "Add timesheet" at bounding box center [1077, 359] width 80 height 21
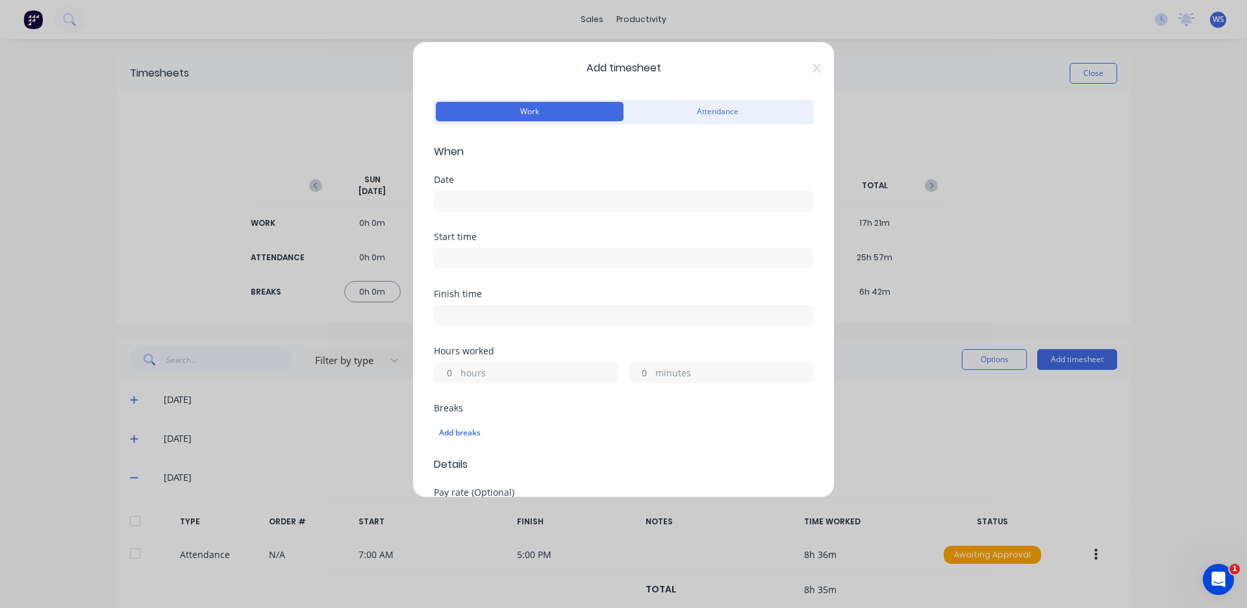
click at [508, 206] on input at bounding box center [623, 201] width 378 height 19
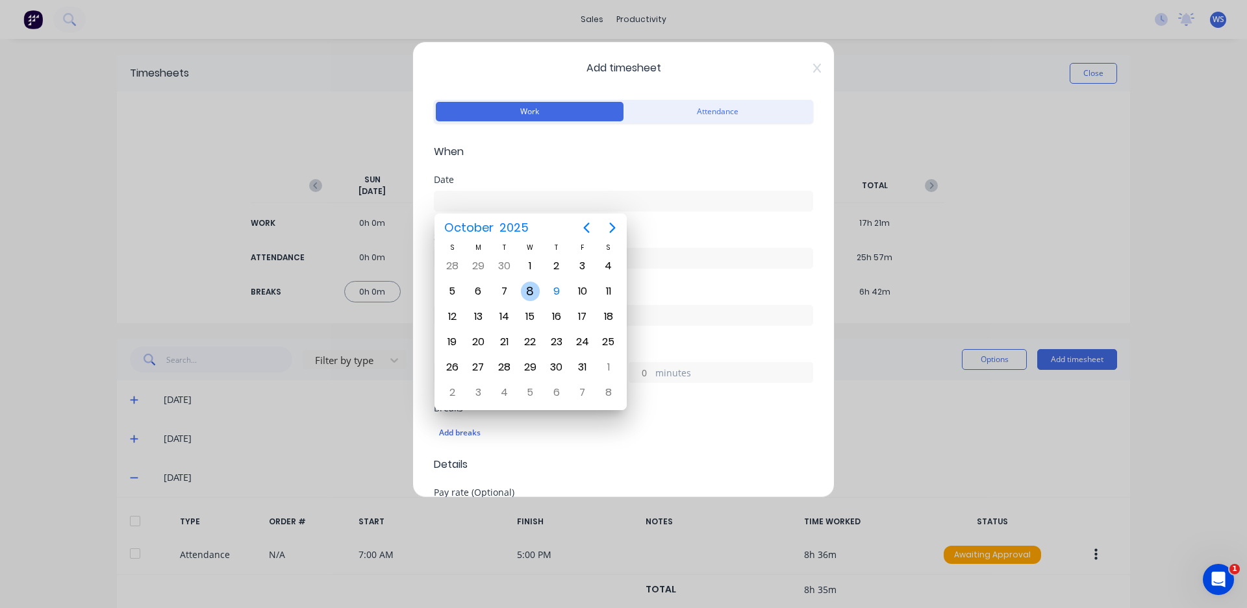
click at [528, 292] on div "8" at bounding box center [530, 291] width 19 height 19
type input "[DATE]"
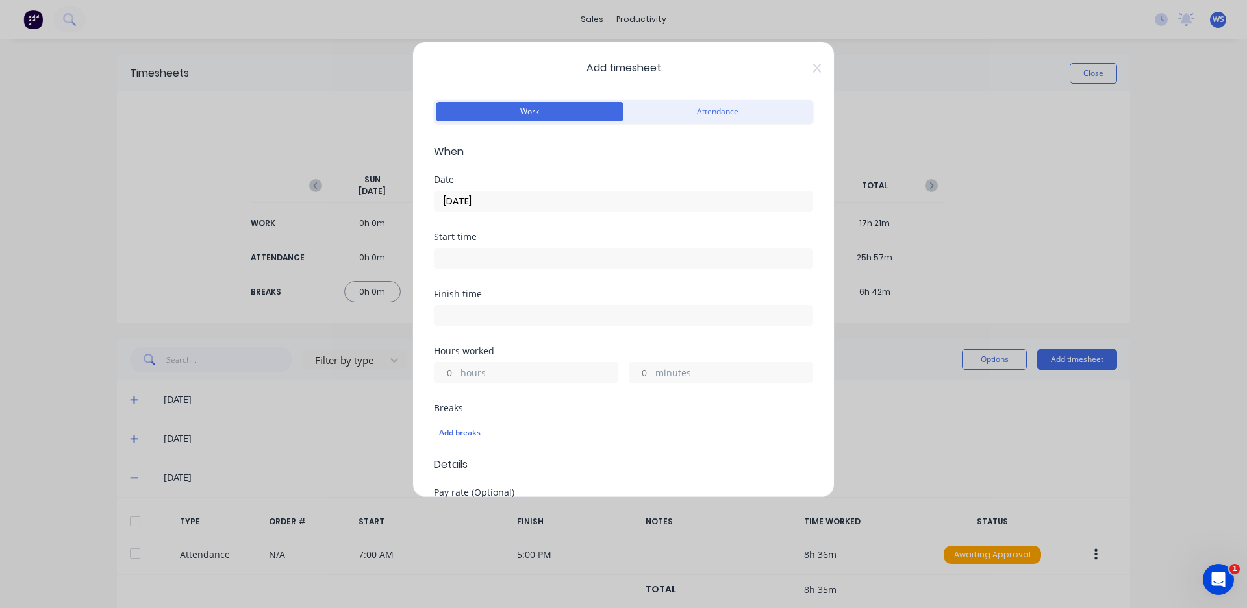
click at [471, 253] on input at bounding box center [623, 258] width 378 height 19
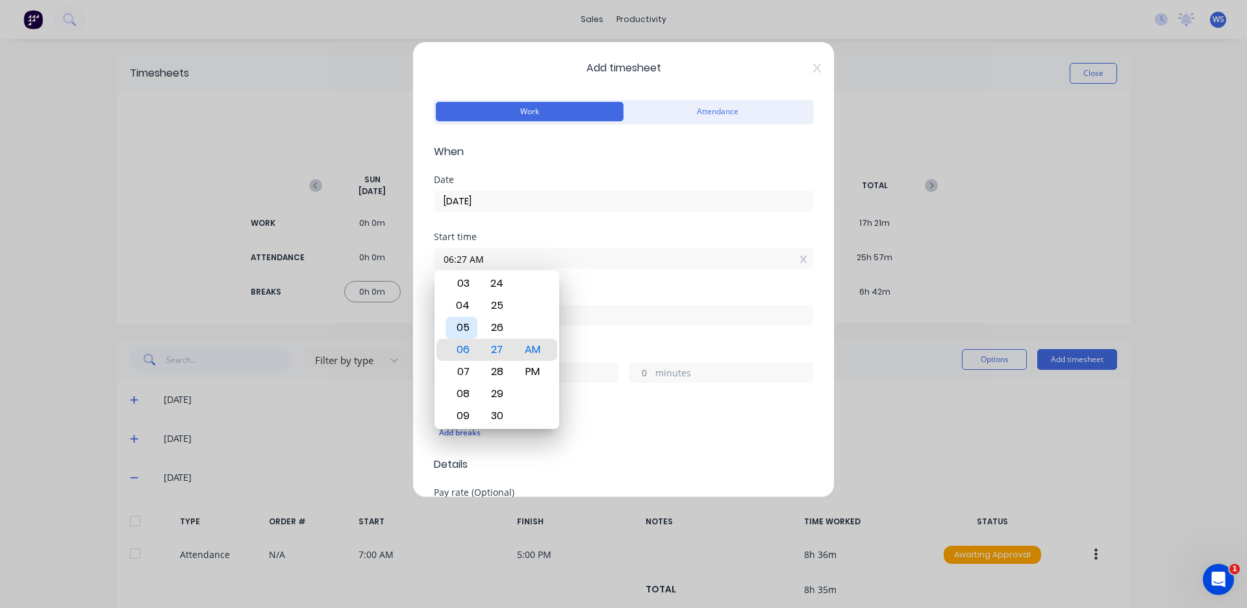
click at [454, 332] on div "05" at bounding box center [461, 328] width 32 height 22
click at [470, 393] on div "07" at bounding box center [461, 394] width 32 height 22
type input "07:00 AM"
click at [494, 344] on div "00" at bounding box center [497, 350] width 32 height 22
drag, startPoint x: 519, startPoint y: 350, endPoint x: 527, endPoint y: 339, distance: 13.5
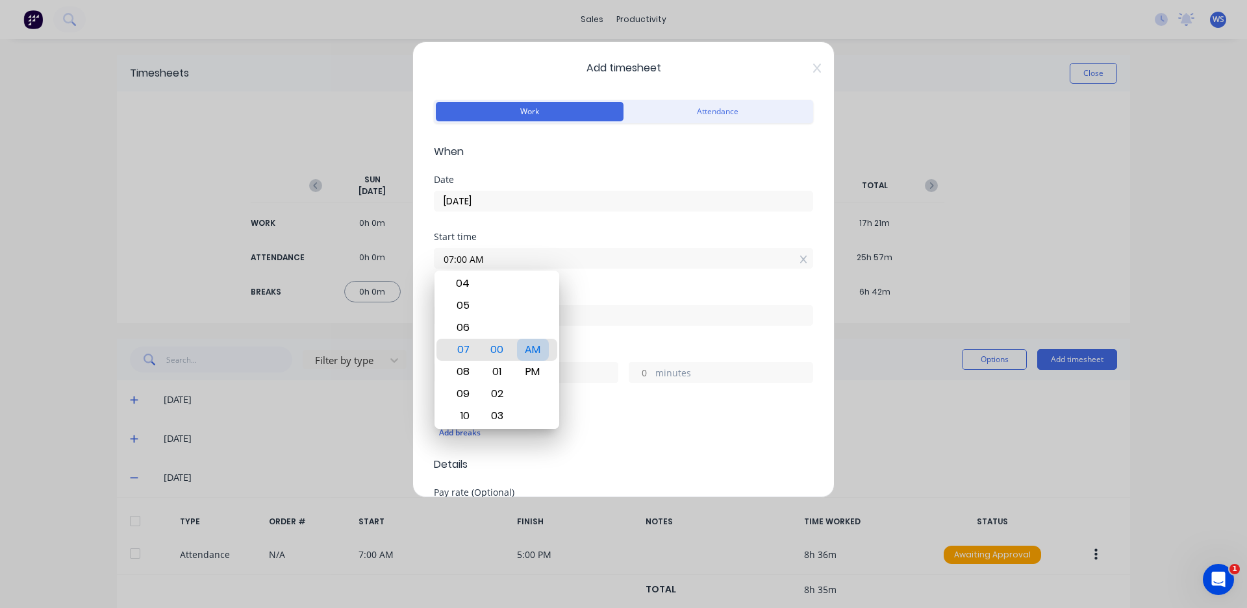
click at [519, 348] on div "AM" at bounding box center [533, 350] width 32 height 22
click at [645, 290] on div "Finish time" at bounding box center [623, 294] width 379 height 9
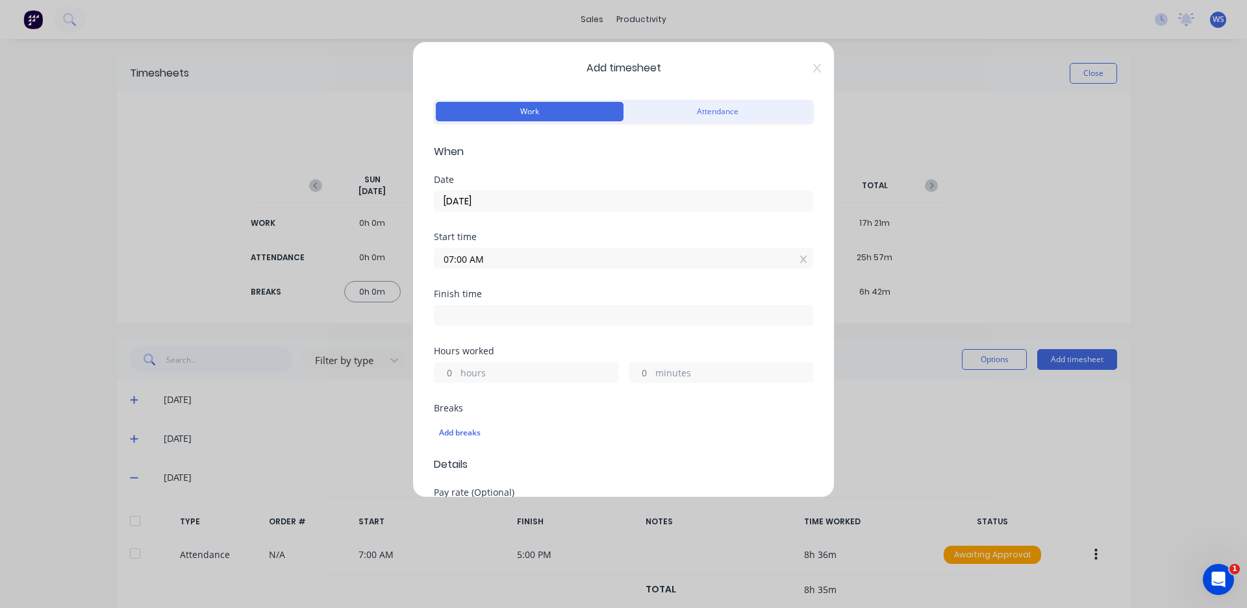
click at [521, 319] on input at bounding box center [623, 315] width 378 height 19
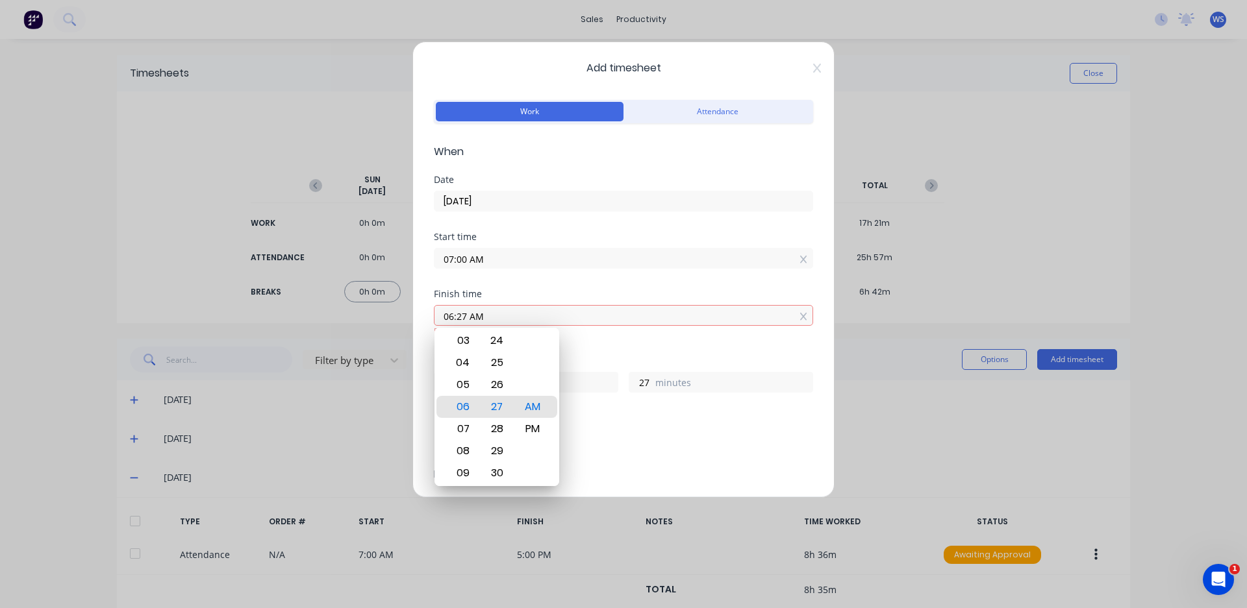
type input "06:27 AM"
type input "23"
type input "27"
click at [463, 391] on div "05" at bounding box center [461, 385] width 32 height 22
type input "05:27 AM"
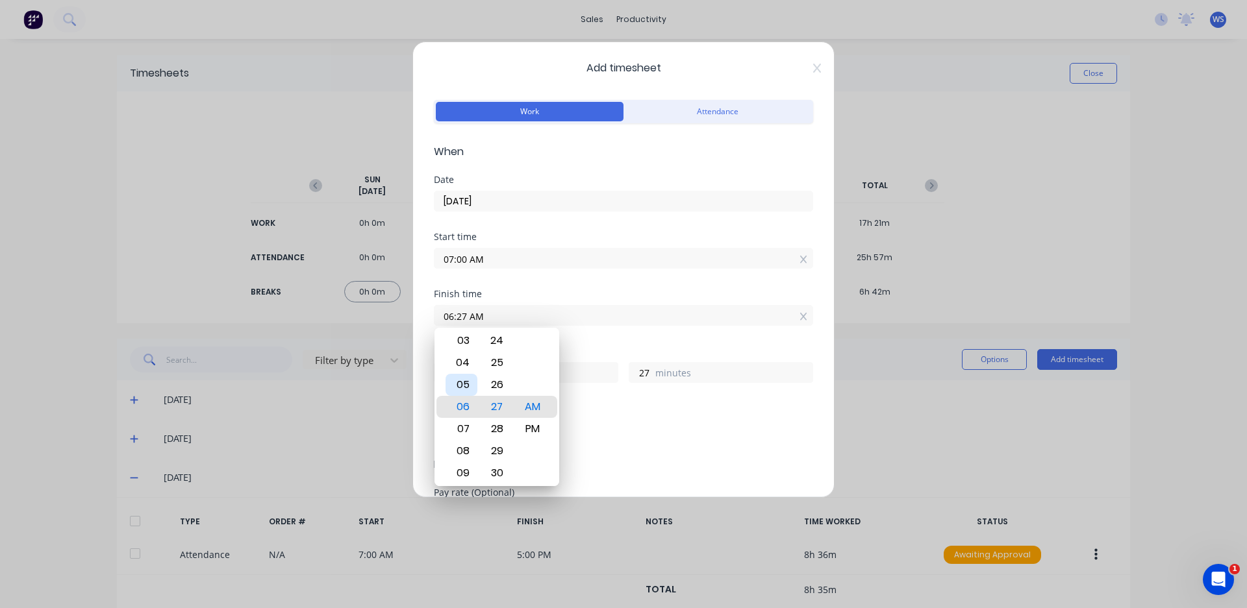
type input "22"
type input "05:20 AM"
type input "20"
type input "05:05 AM"
type input "5"
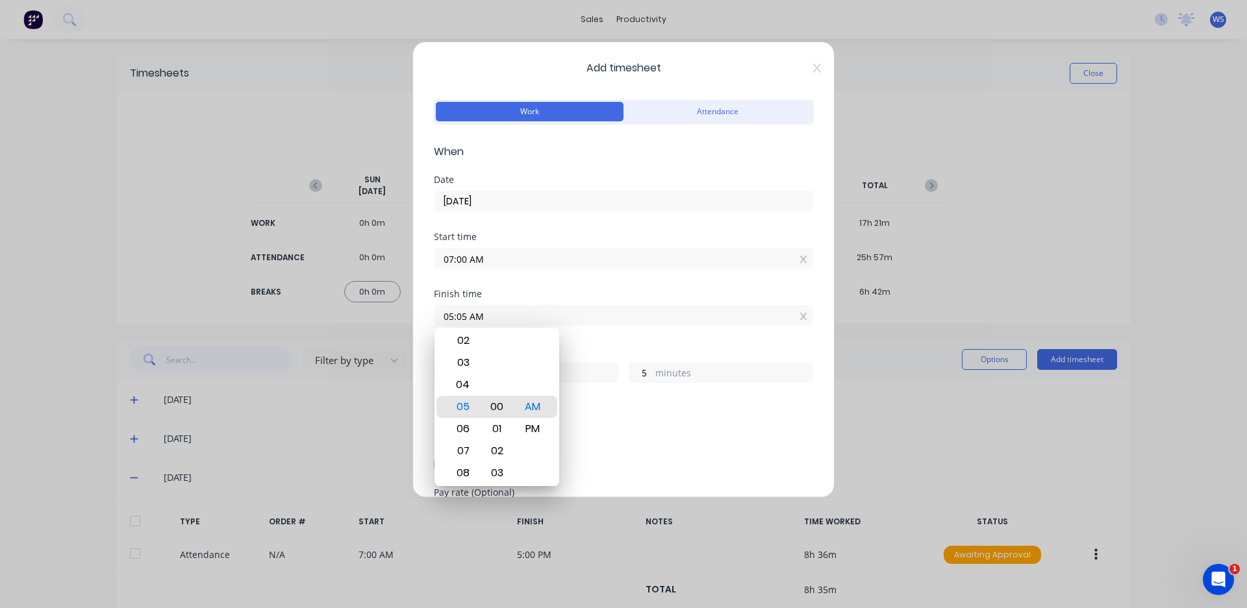
type input "05:00 AM"
type input "0"
click at [505, 403] on div "00" at bounding box center [497, 407] width 32 height 22
click at [534, 434] on div "PM" at bounding box center [533, 429] width 32 height 22
type input "05:00 PM"
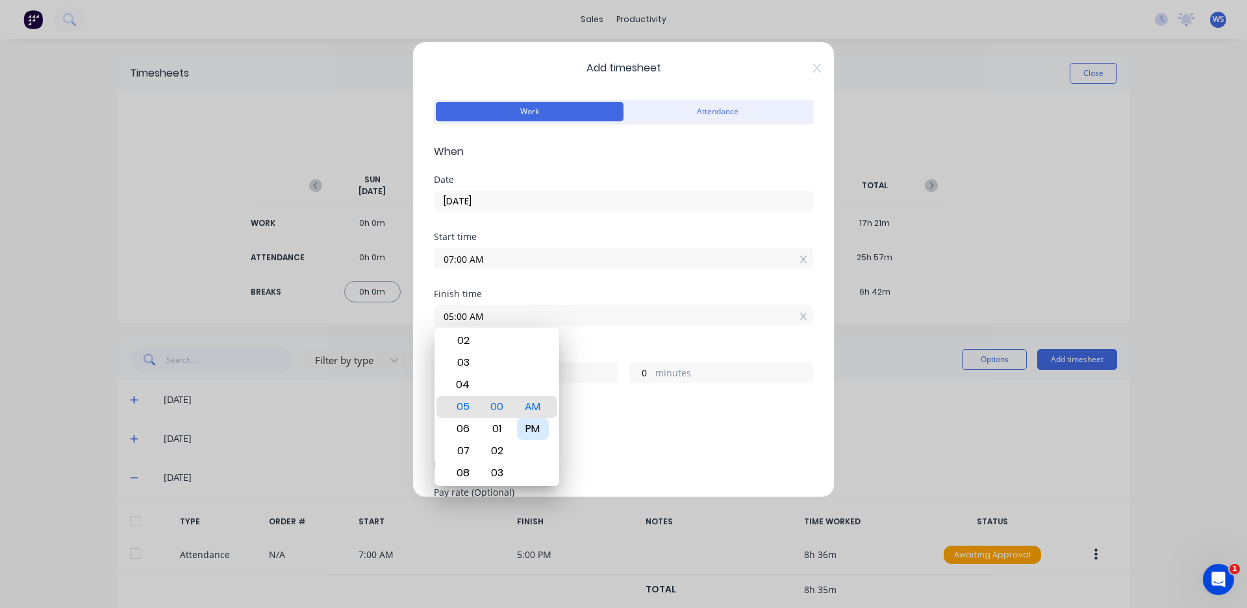
type input "10"
click at [611, 358] on div "Hours worked 10 hours 0 minutes" at bounding box center [623, 365] width 379 height 36
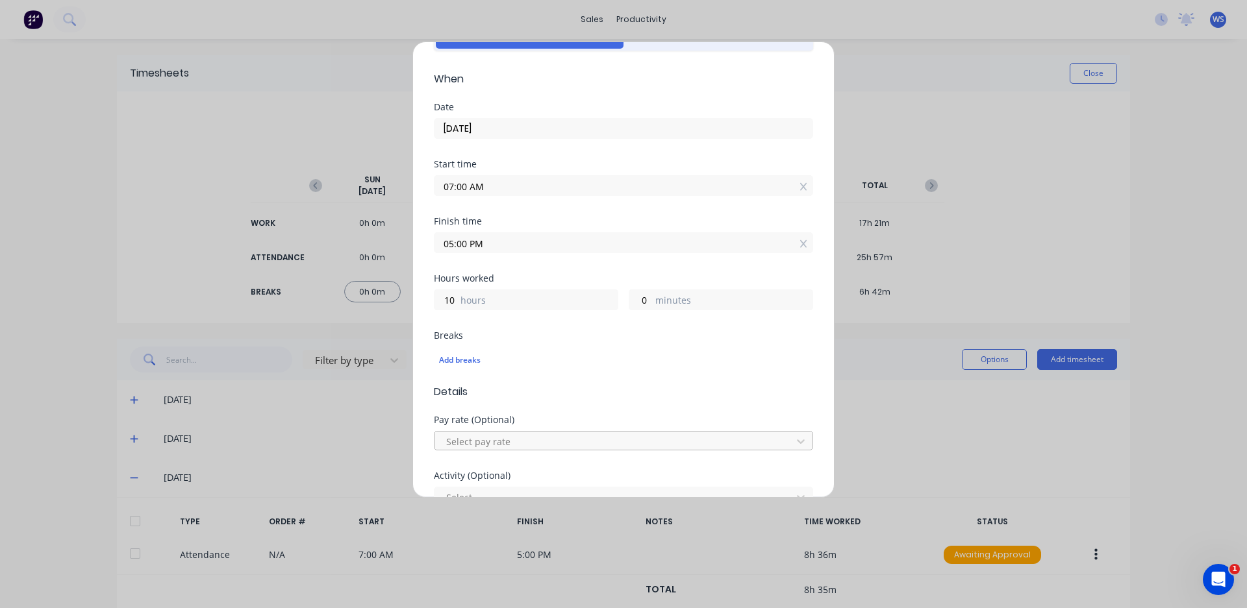
scroll to position [195, 0]
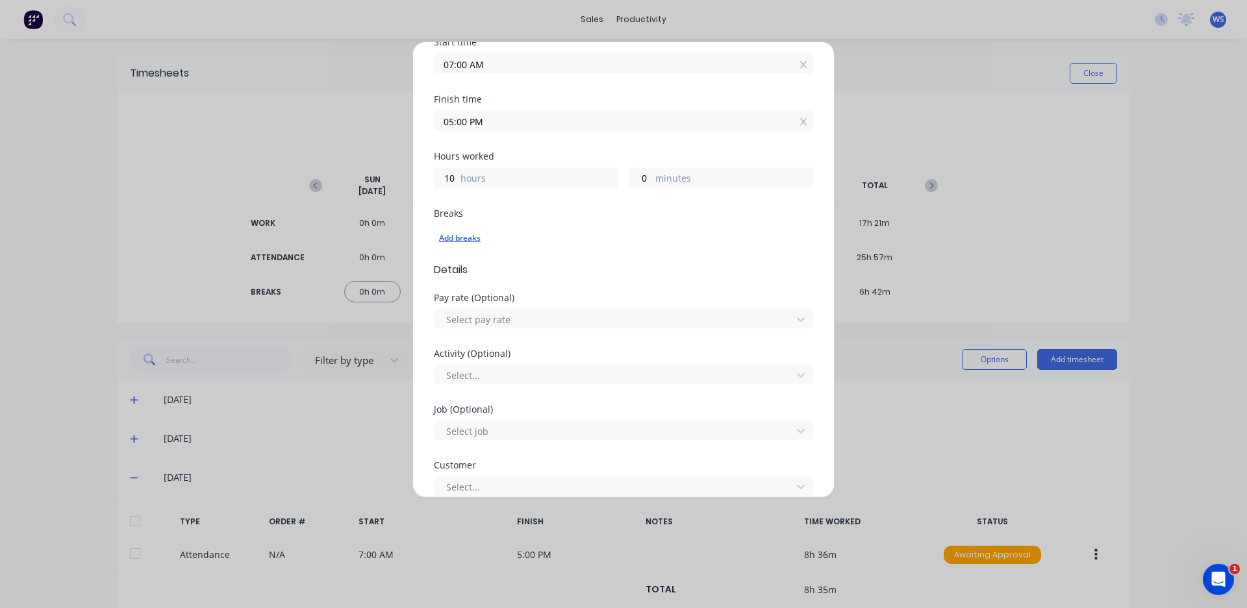
click at [454, 236] on div "Add breaks" at bounding box center [623, 238] width 369 height 17
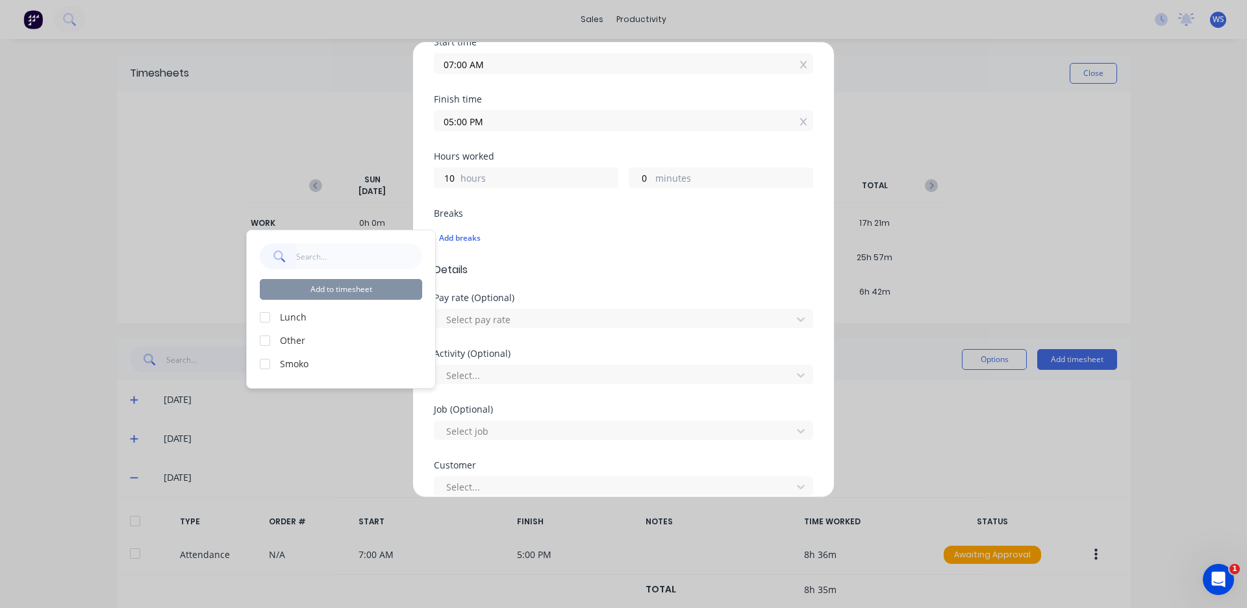
click at [266, 321] on div at bounding box center [265, 317] width 26 height 26
click at [266, 367] on div at bounding box center [265, 364] width 26 height 26
click at [330, 292] on button "Add to timesheet" at bounding box center [341, 289] width 162 height 21
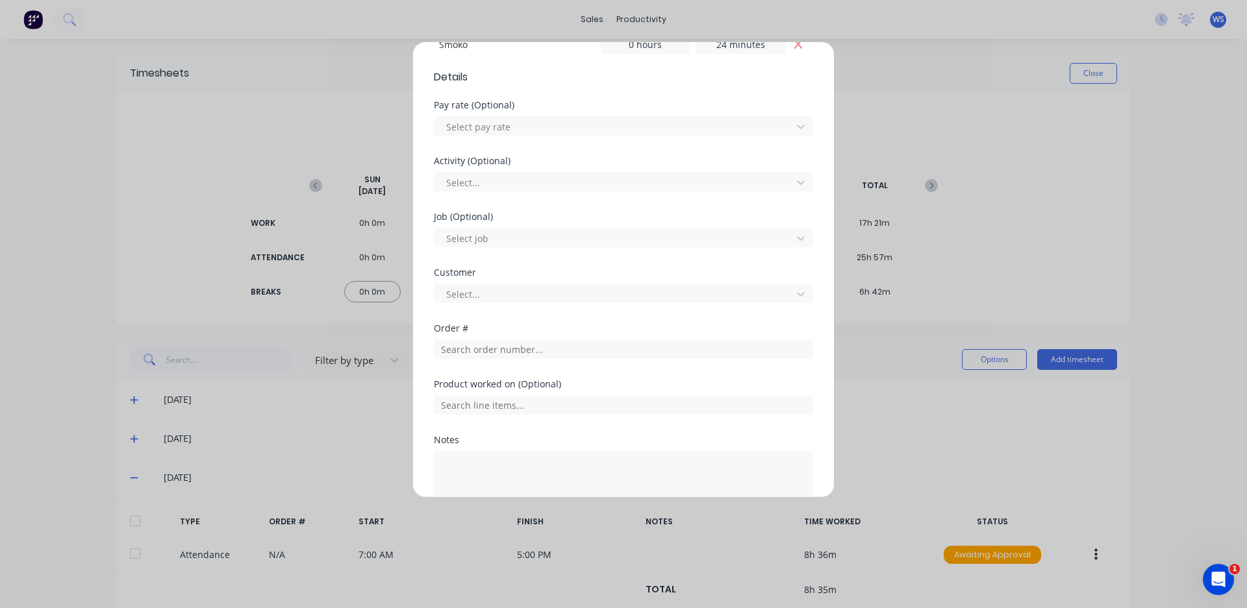
scroll to position [454, 0]
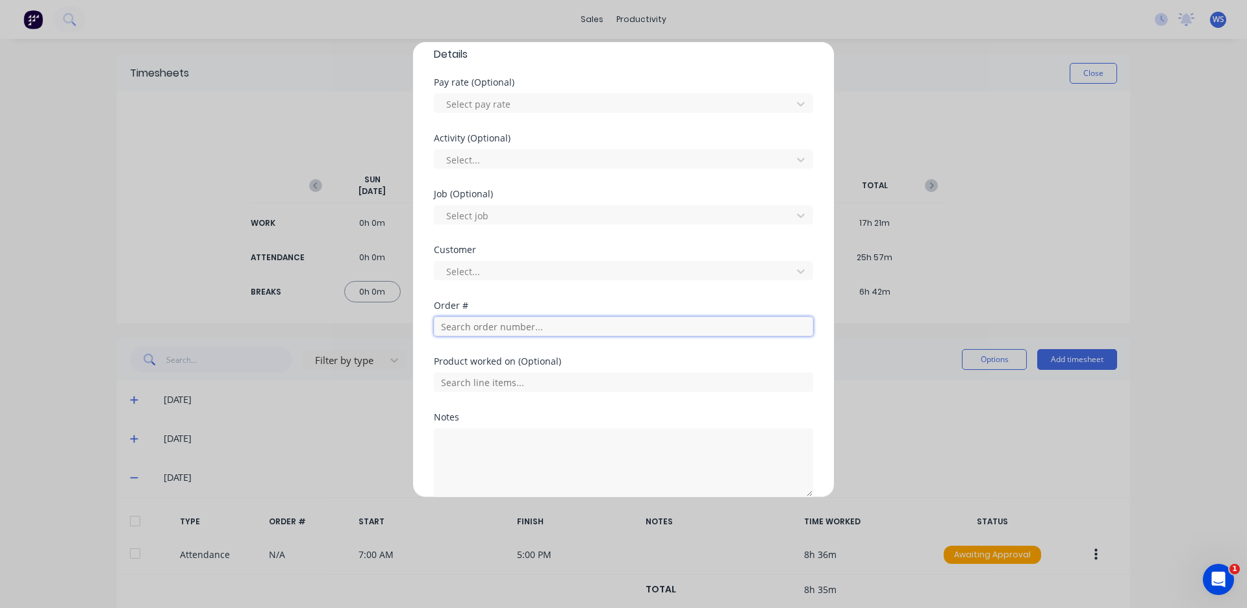
click at [486, 329] on input "text" at bounding box center [623, 326] width 379 height 19
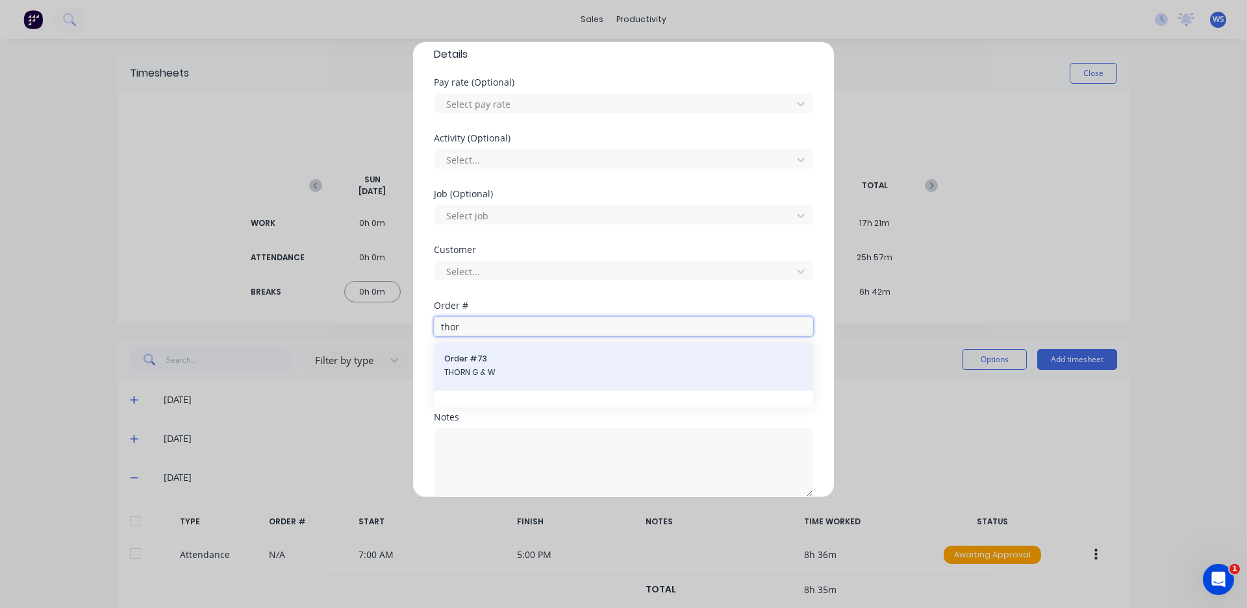
type input "thor"
click at [488, 373] on span "THORN G & W" at bounding box center [623, 373] width 358 height 12
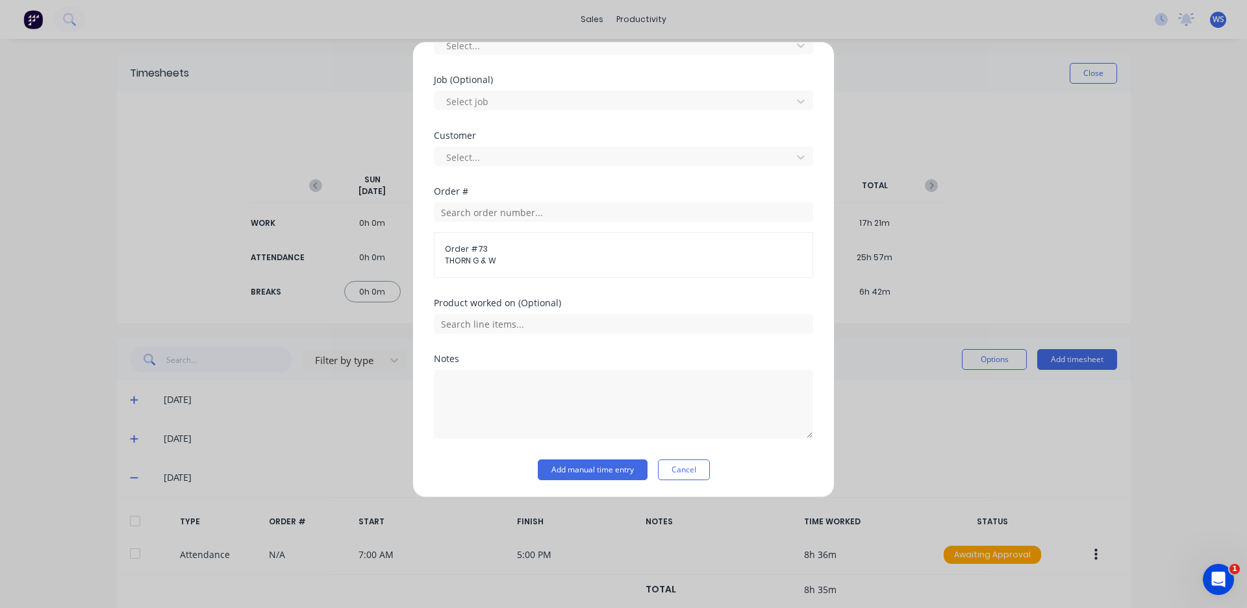
scroll to position [570, 0]
click at [472, 391] on textarea at bounding box center [623, 403] width 379 height 69
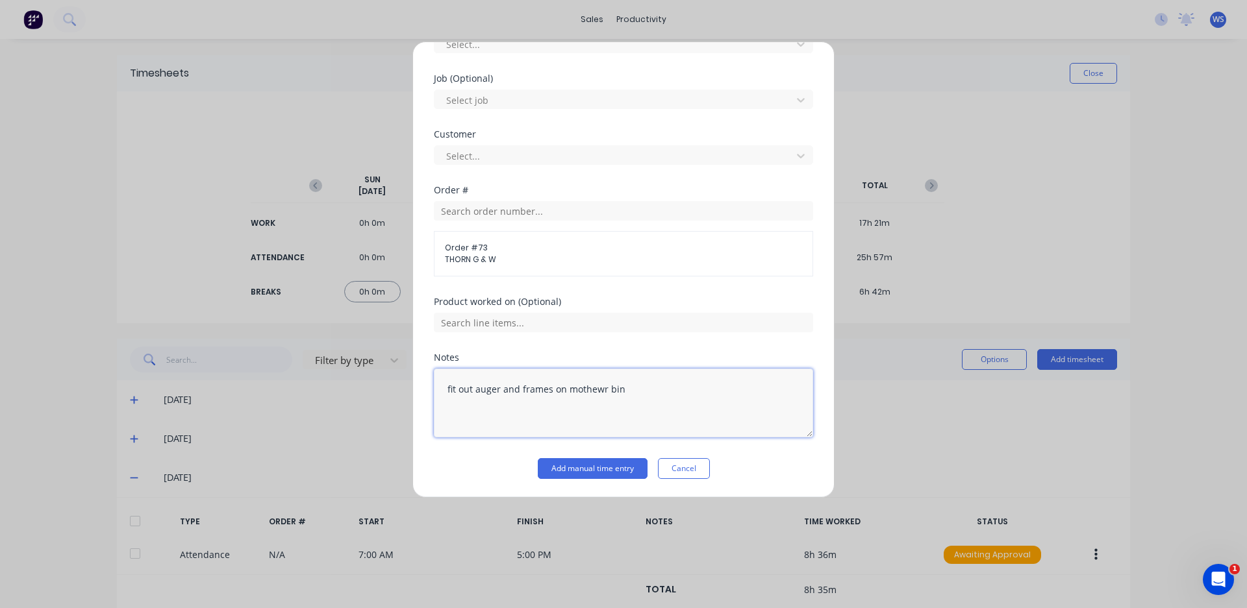
click at [573, 393] on textarea "fit out auger and frames on mothewr bin" at bounding box center [623, 403] width 379 height 69
type textarea "fit out auger and frames on mother bin"
click at [586, 469] on button "Add manual time entry" at bounding box center [593, 468] width 110 height 21
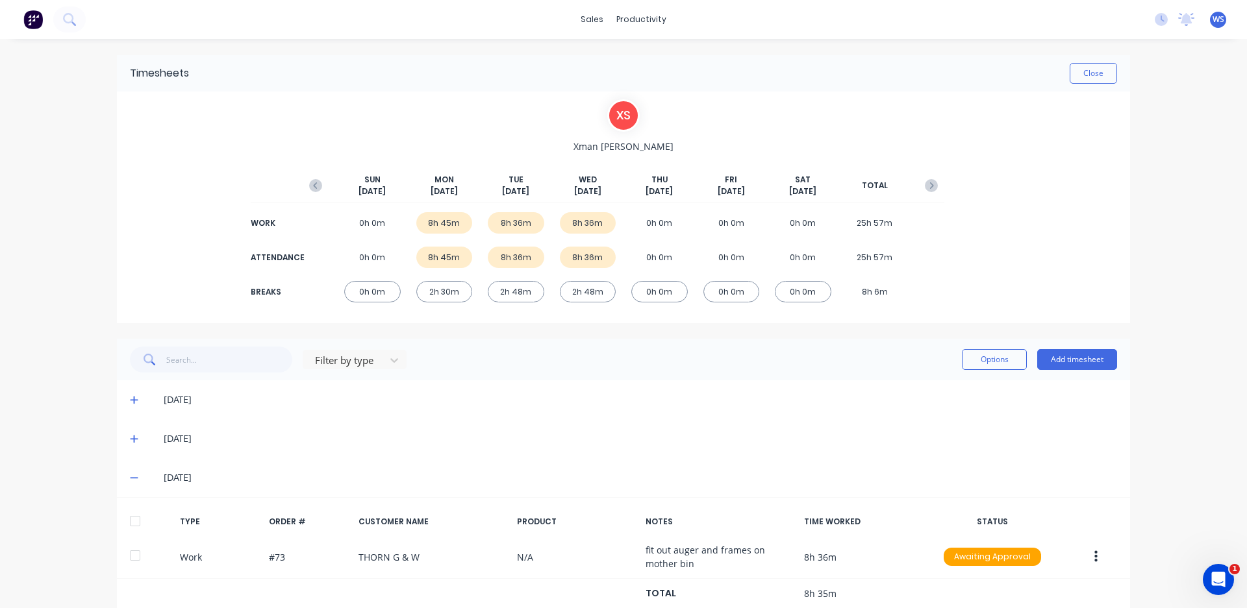
click at [35, 19] on img at bounding box center [32, 19] width 19 height 19
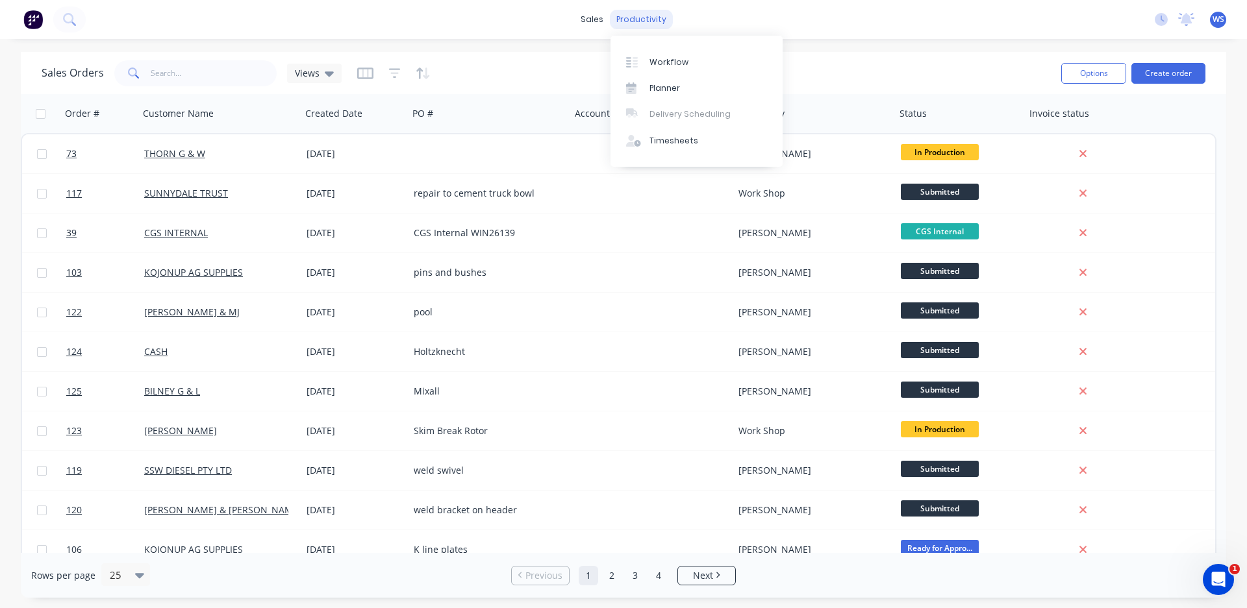
click at [619, 17] on div "productivity" at bounding box center [641, 19] width 63 height 19
click at [661, 145] on link "Timesheets" at bounding box center [696, 141] width 172 height 26
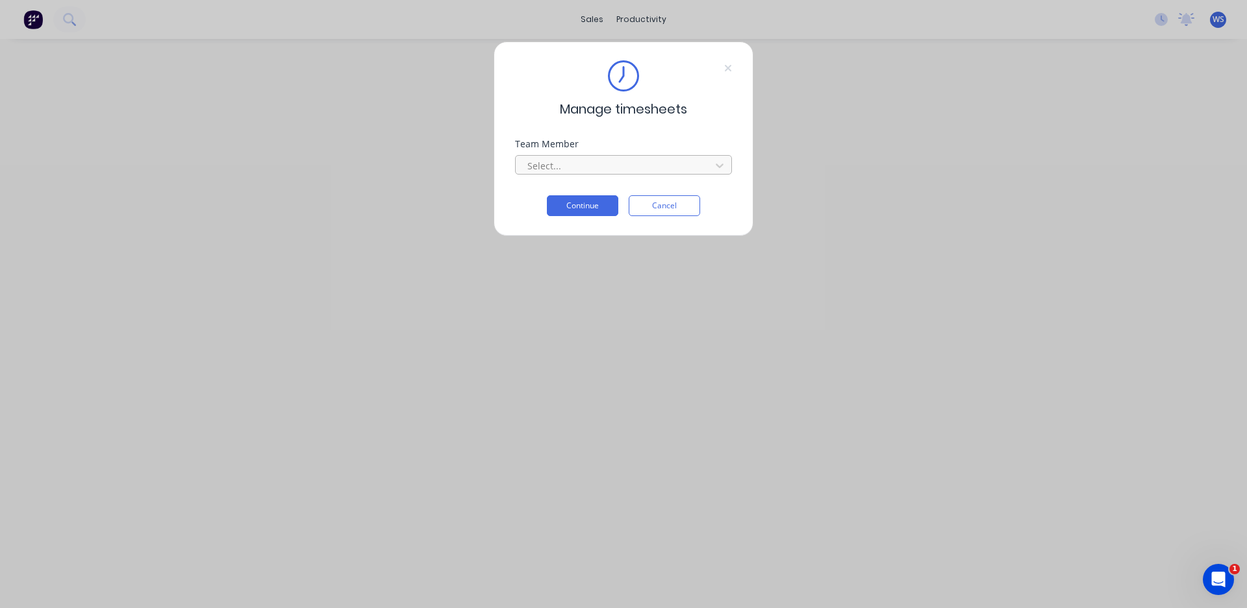
click at [575, 165] on div at bounding box center [615, 166] width 178 height 16
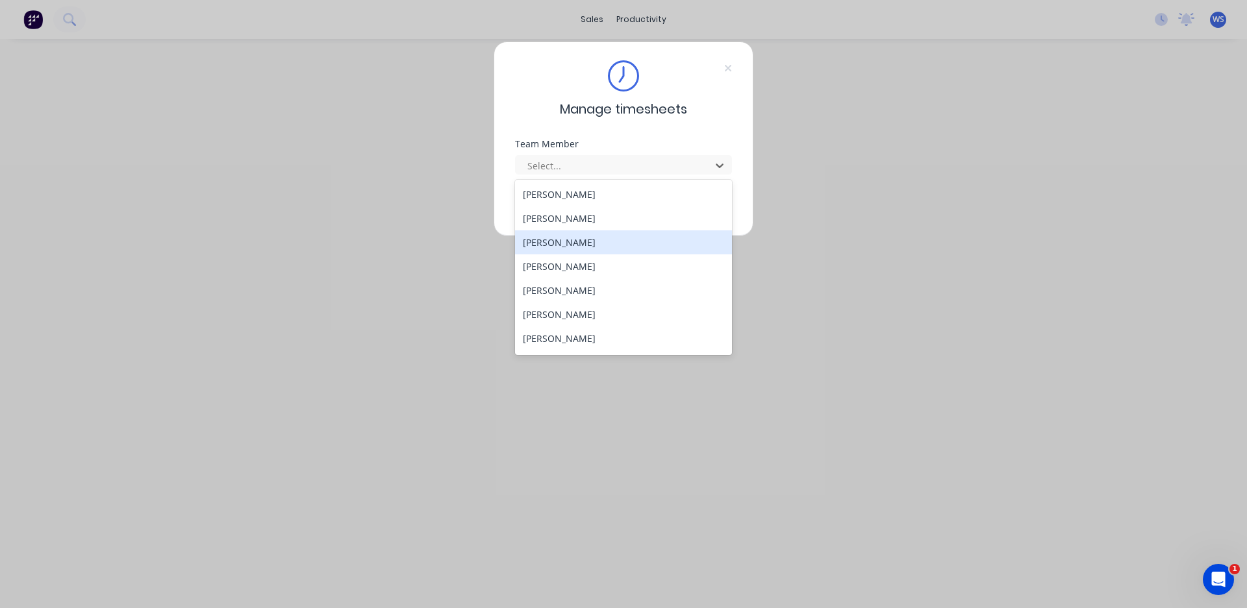
click at [568, 244] on div "[PERSON_NAME]" at bounding box center [623, 242] width 217 height 24
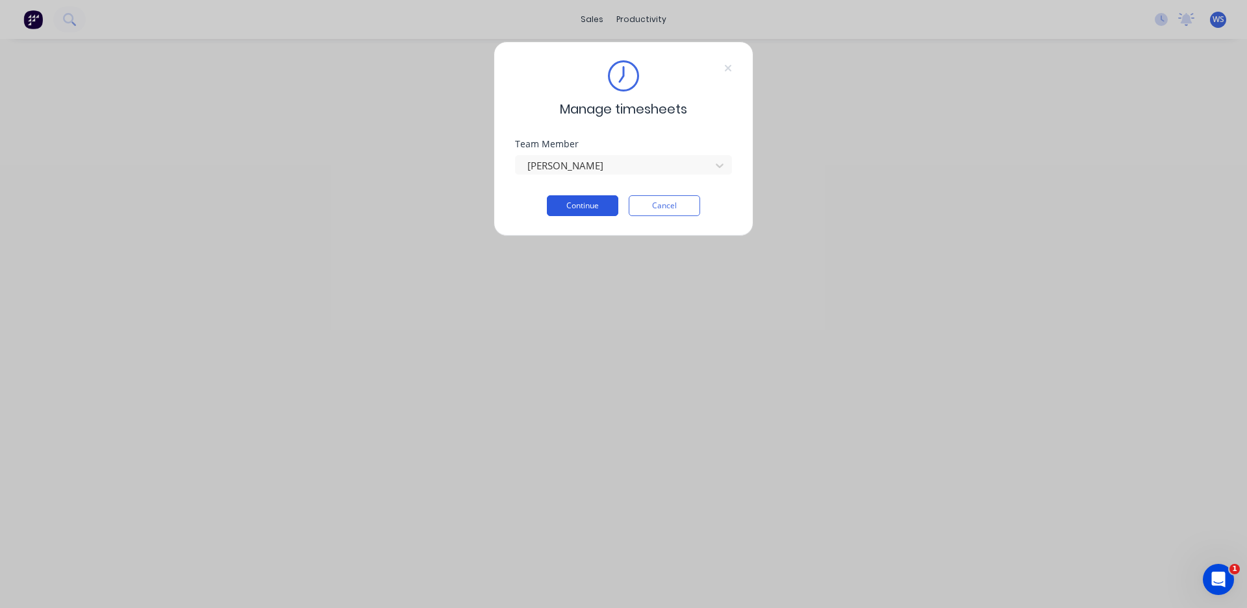
click at [571, 213] on button "Continue" at bounding box center [582, 205] width 71 height 21
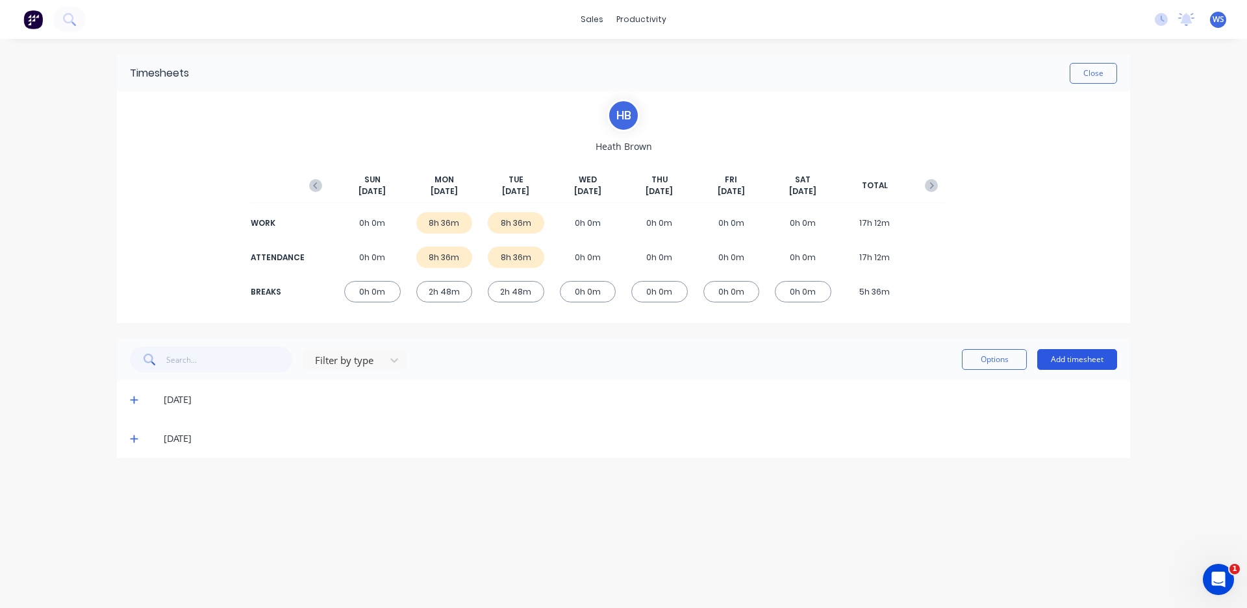
click at [1052, 360] on button "Add timesheet" at bounding box center [1077, 359] width 80 height 21
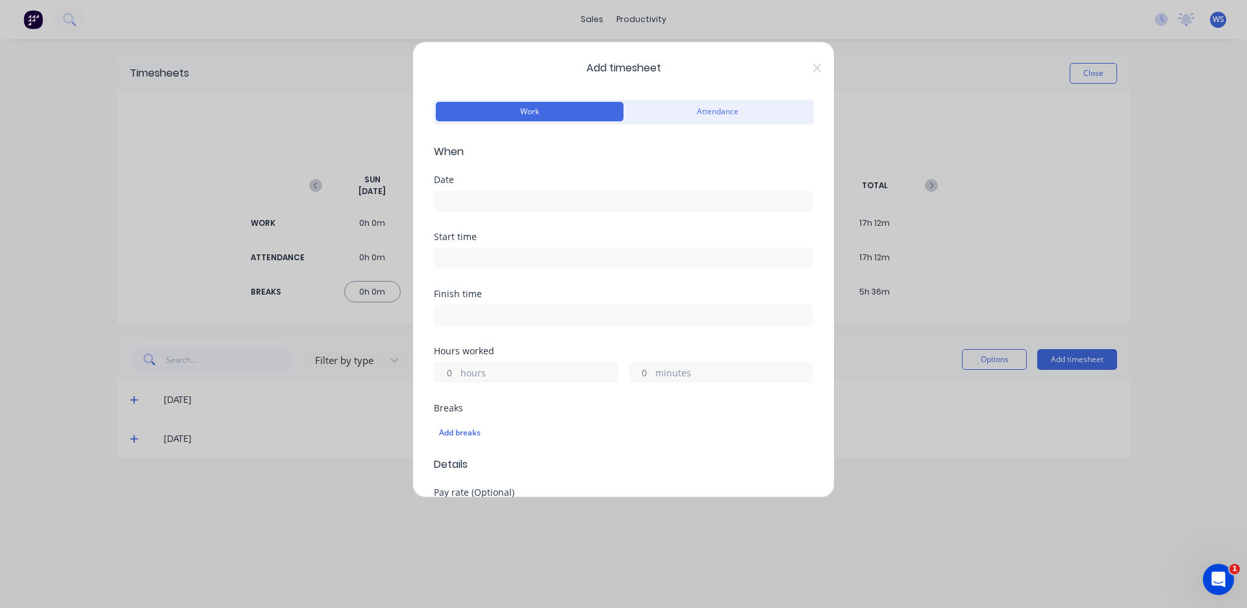
click at [627, 198] on input at bounding box center [623, 201] width 378 height 19
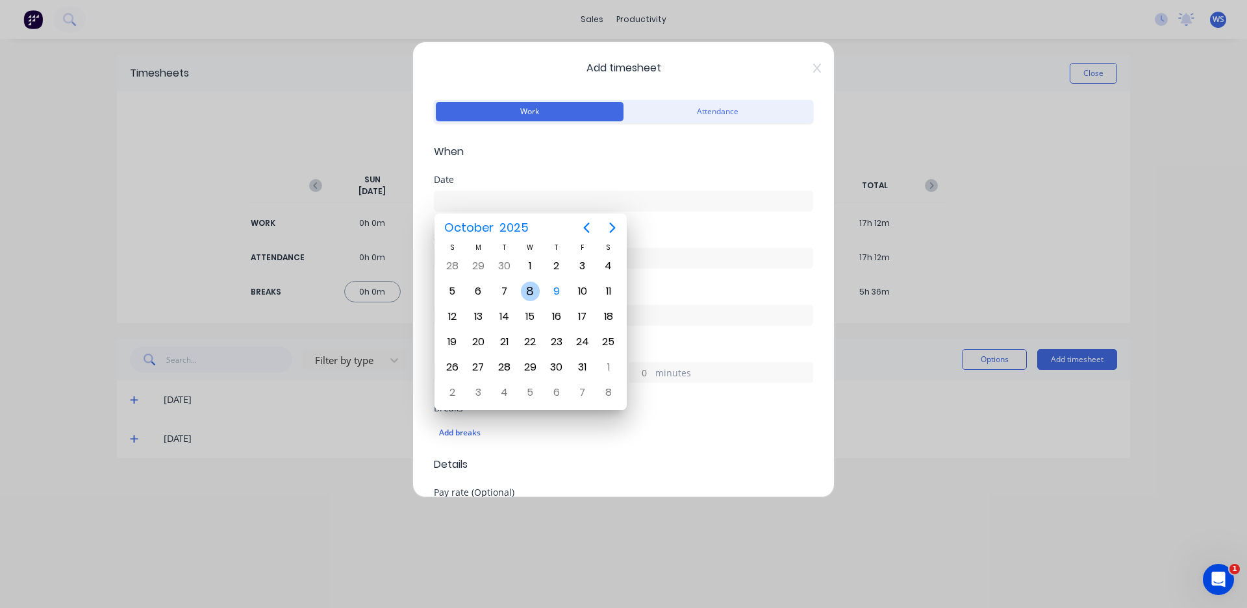
click at [539, 297] on div "8" at bounding box center [530, 291] width 26 height 25
type input "[DATE]"
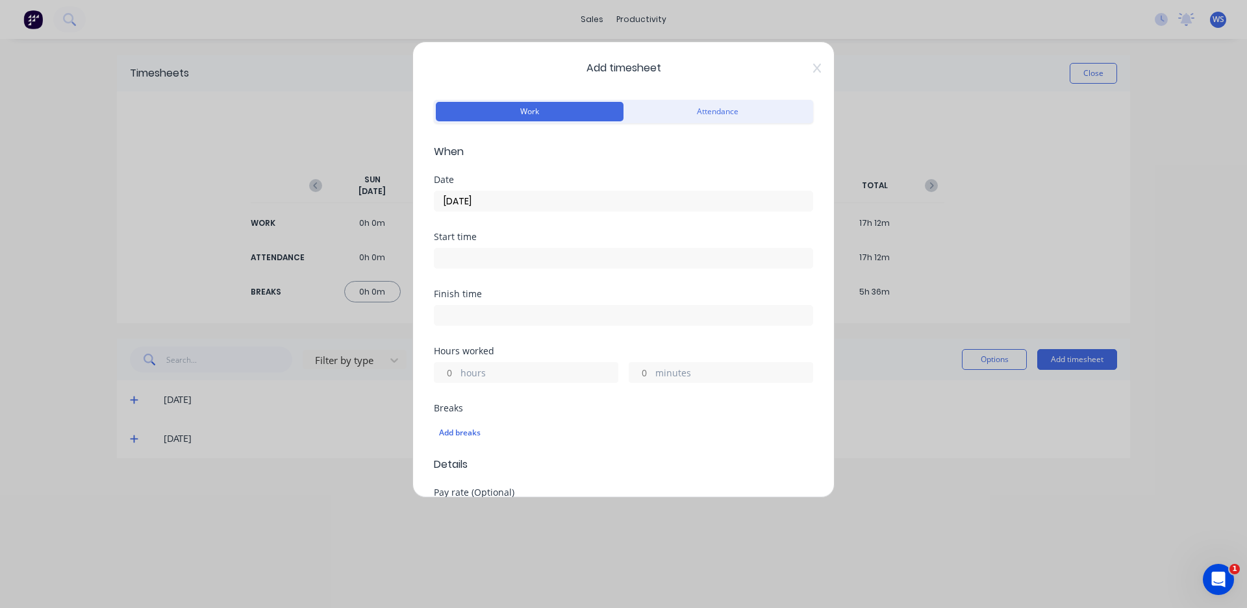
click at [569, 258] on input at bounding box center [623, 258] width 378 height 19
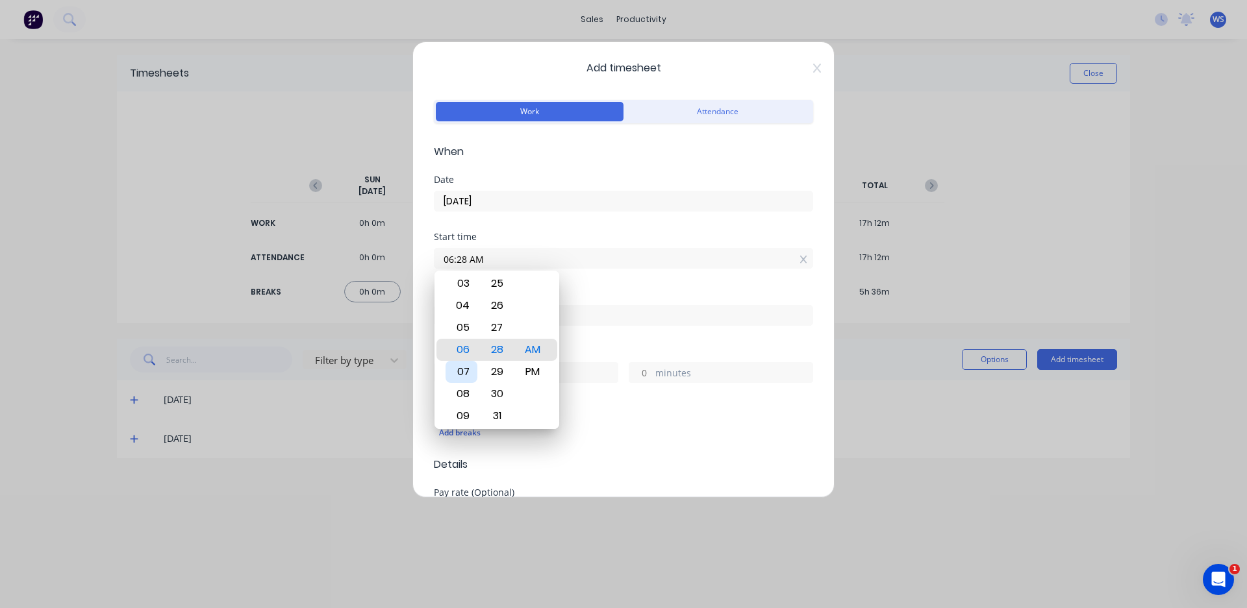
click at [460, 367] on div "07" at bounding box center [461, 372] width 32 height 22
type input "07:00 AM"
click at [501, 349] on div "00" at bounding box center [497, 350] width 32 height 22
click at [606, 292] on div "Finish time" at bounding box center [623, 294] width 379 height 9
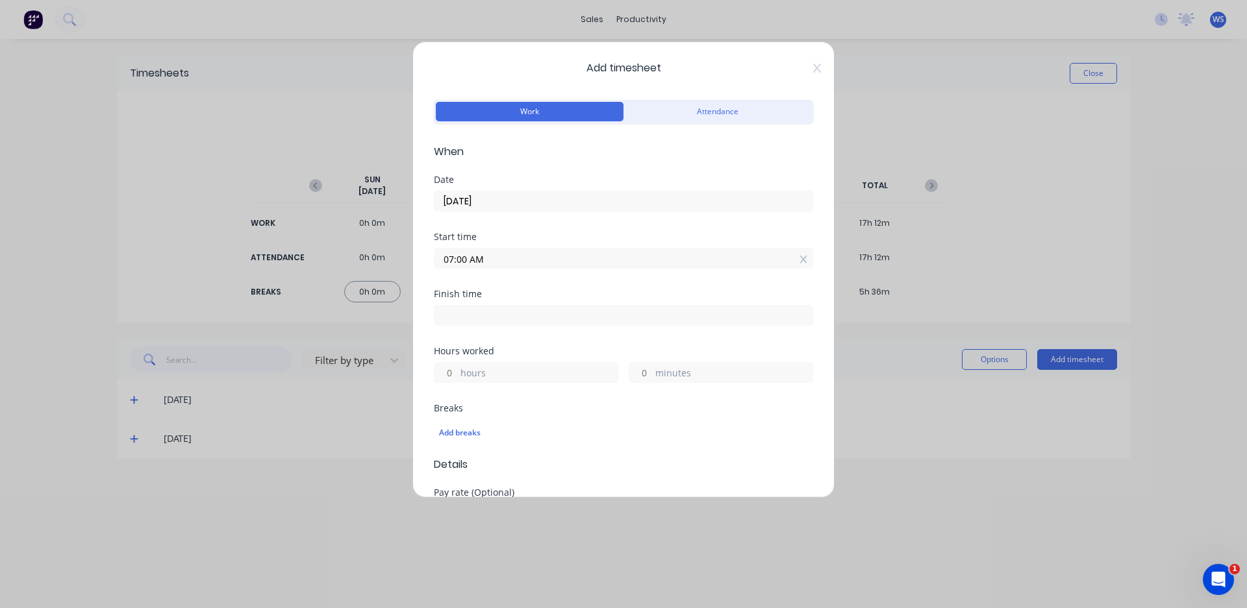
click at [576, 316] on input at bounding box center [623, 315] width 378 height 19
type input "06:28 AM"
type input "23"
type input "28"
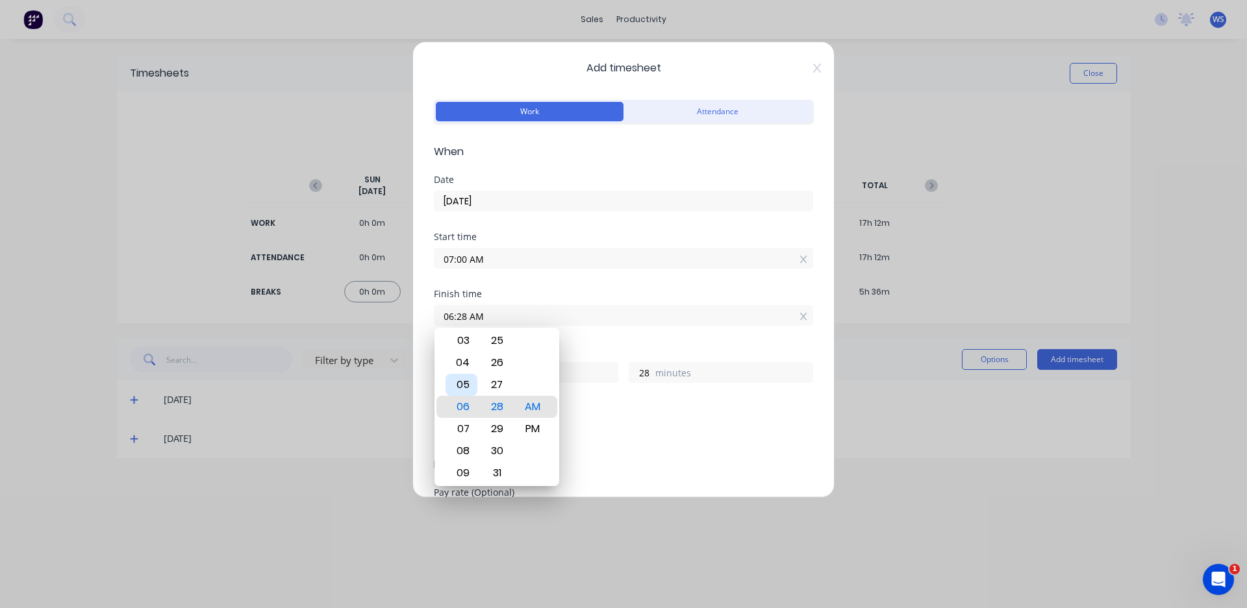
click at [465, 386] on div "05" at bounding box center [461, 385] width 32 height 22
type input "05:28 AM"
type input "22"
type input "05:22 AM"
type input "22"
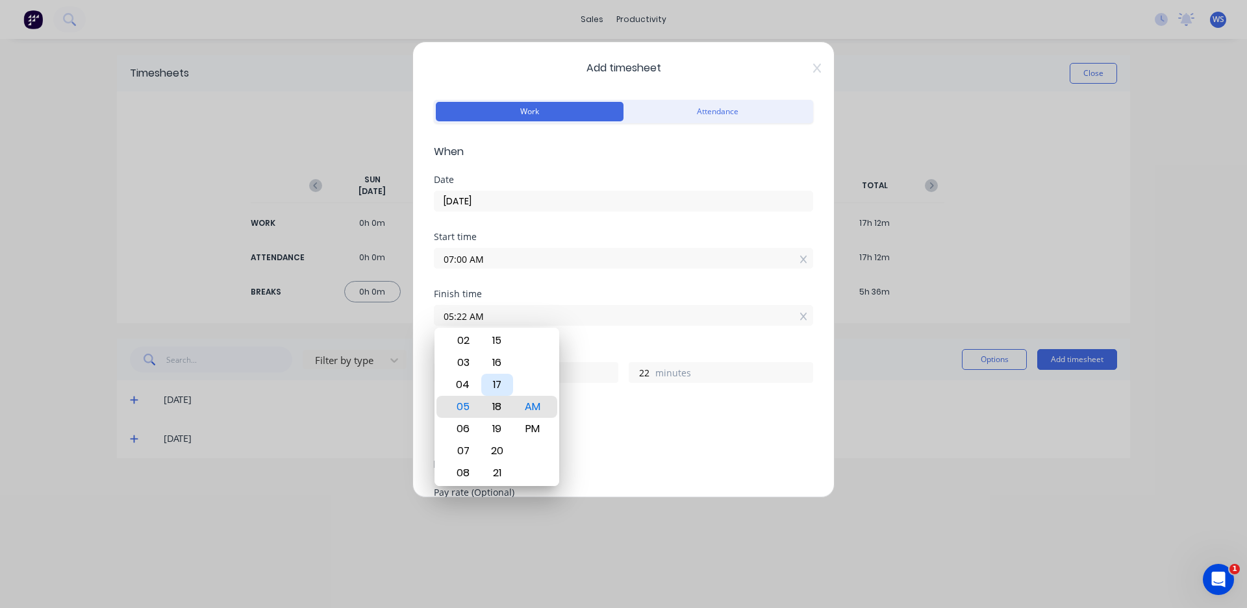
type input "05:18 AM"
type input "18"
type input "05:13 AM"
type input "13"
type input "05:08 AM"
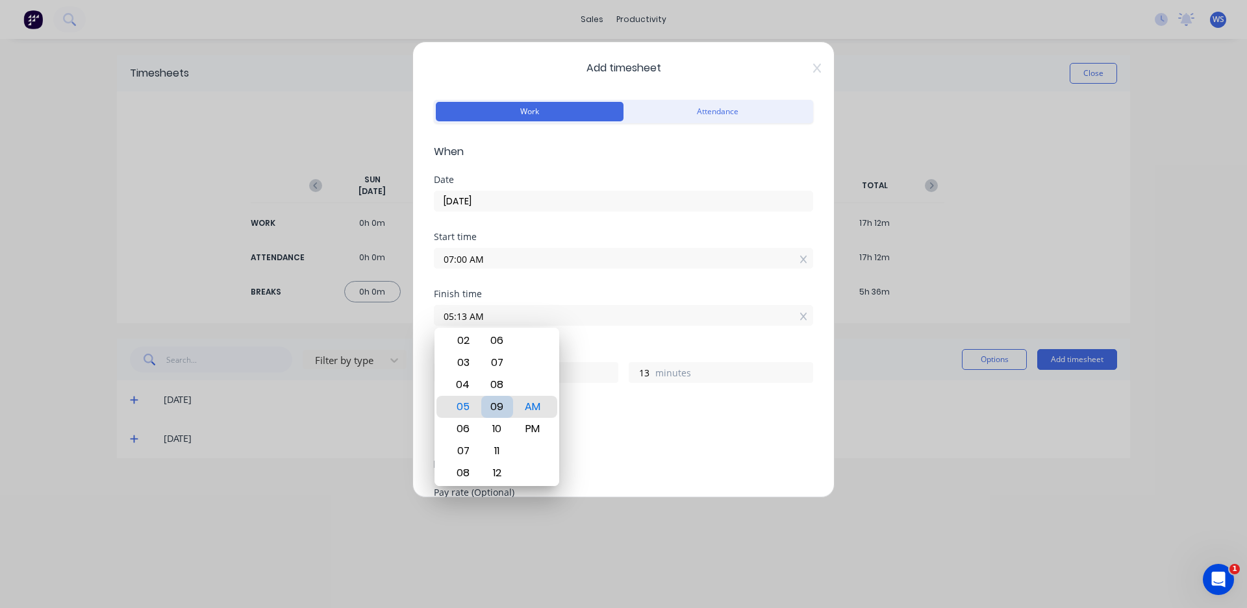
type input "8"
type input "05:03 AM"
type input "3"
type input "05:00 AM"
type input "0"
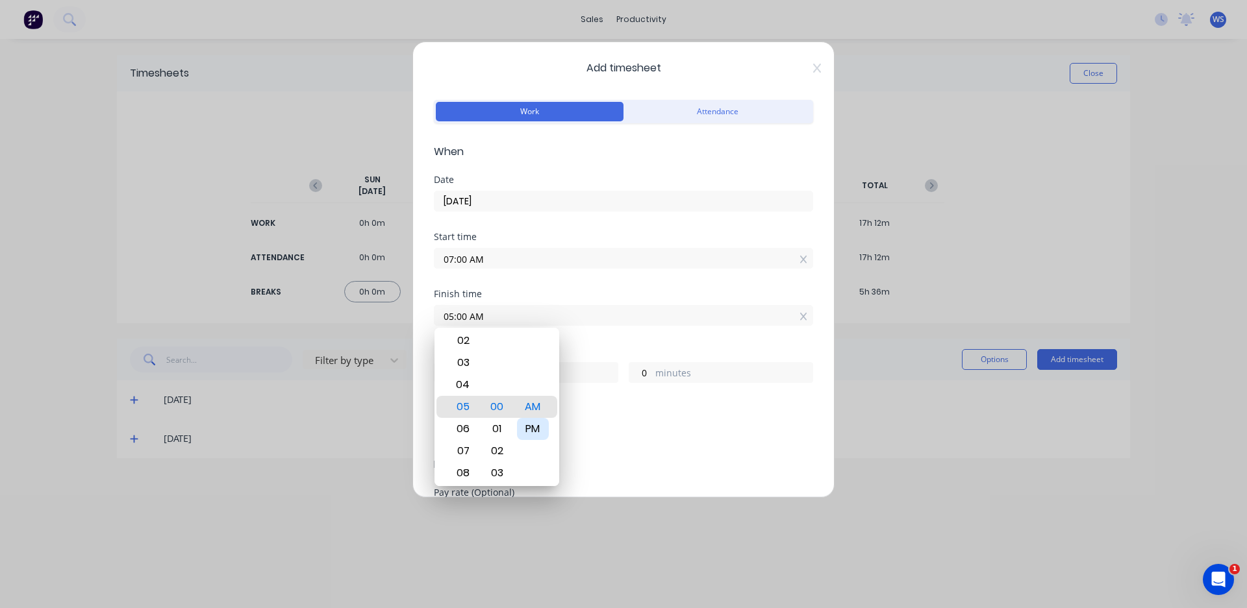
click at [523, 431] on div "PM" at bounding box center [533, 429] width 32 height 22
type input "05:00 PM"
type input "10"
click at [638, 419] on div "Add breaks" at bounding box center [623, 432] width 379 height 27
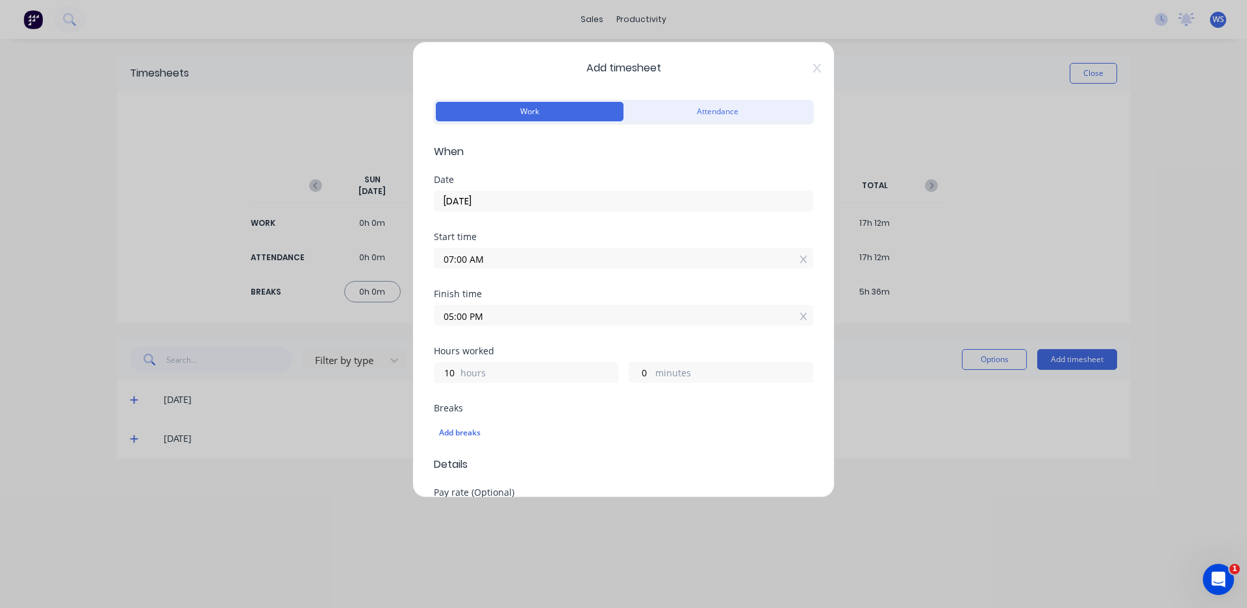
click at [457, 444] on div "Add breaks" at bounding box center [623, 432] width 379 height 27
click at [458, 436] on div "Add breaks" at bounding box center [623, 433] width 369 height 17
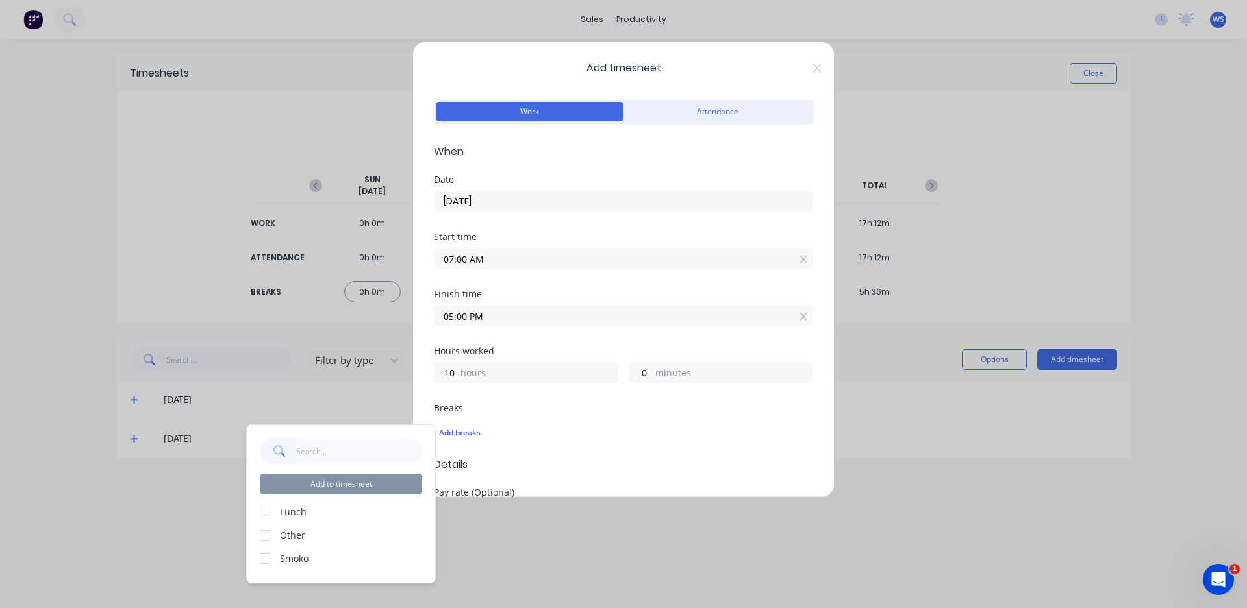
click at [290, 501] on div "Add to timesheet Lunch Other Smoko" at bounding box center [341, 504] width 188 height 158
click at [290, 508] on label "Lunch" at bounding box center [351, 512] width 142 height 14
click at [260, 514] on div at bounding box center [265, 512] width 26 height 26
click at [270, 558] on div at bounding box center [265, 559] width 26 height 26
click at [303, 480] on button "Add to timesheet" at bounding box center [341, 484] width 162 height 21
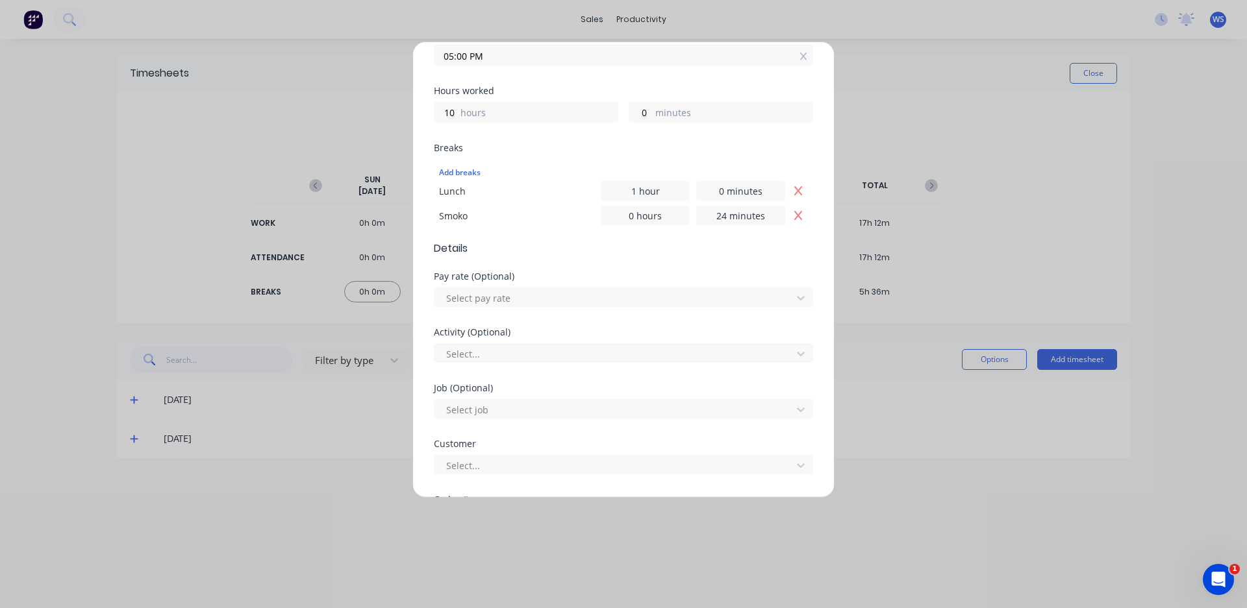
scroll to position [325, 0]
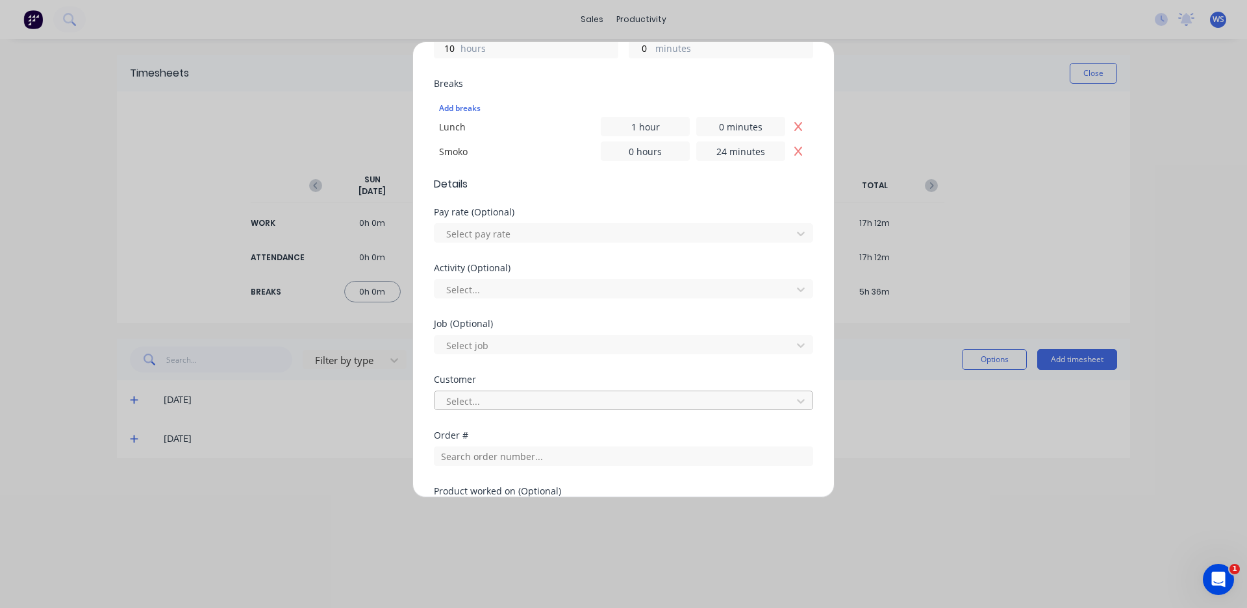
click at [517, 406] on div at bounding box center [615, 401] width 340 height 16
type input "thor"
click at [507, 456] on input "text" at bounding box center [623, 456] width 379 height 19
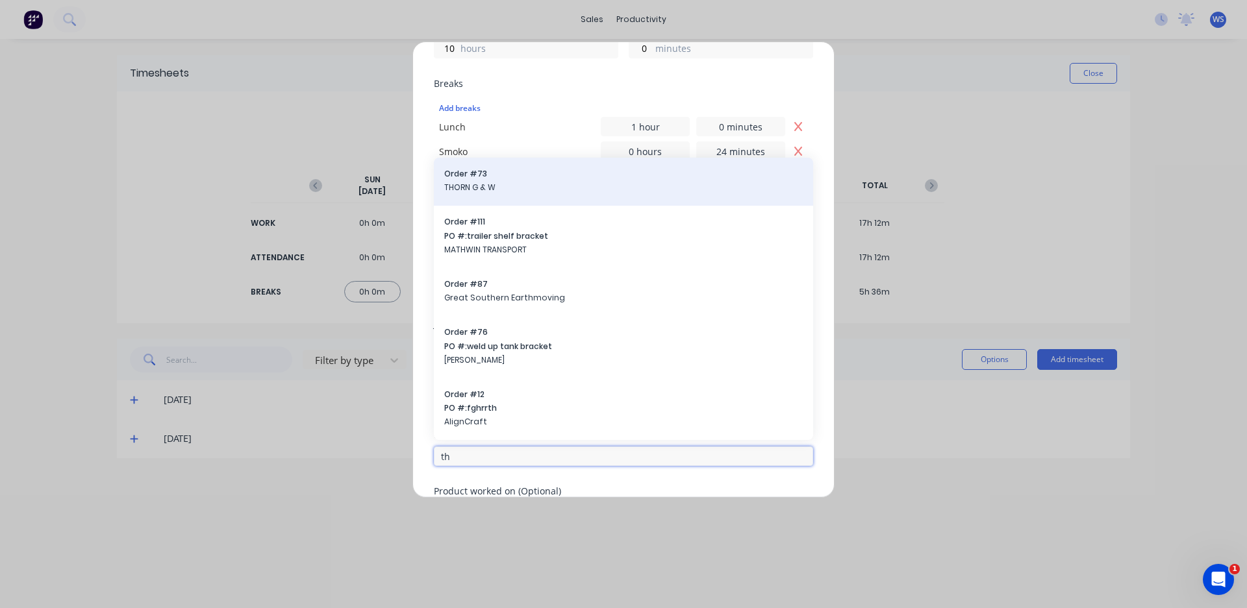
type input "th"
click at [530, 194] on div "Order # 73 THORN G & W" at bounding box center [623, 181] width 358 height 27
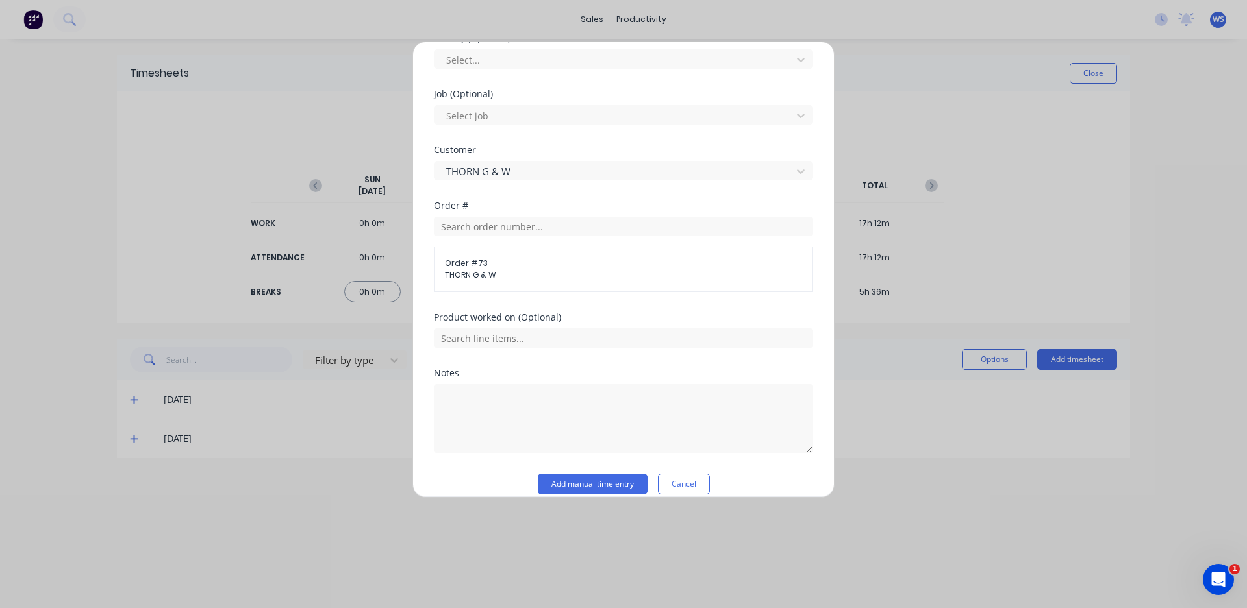
scroll to position [570, 0]
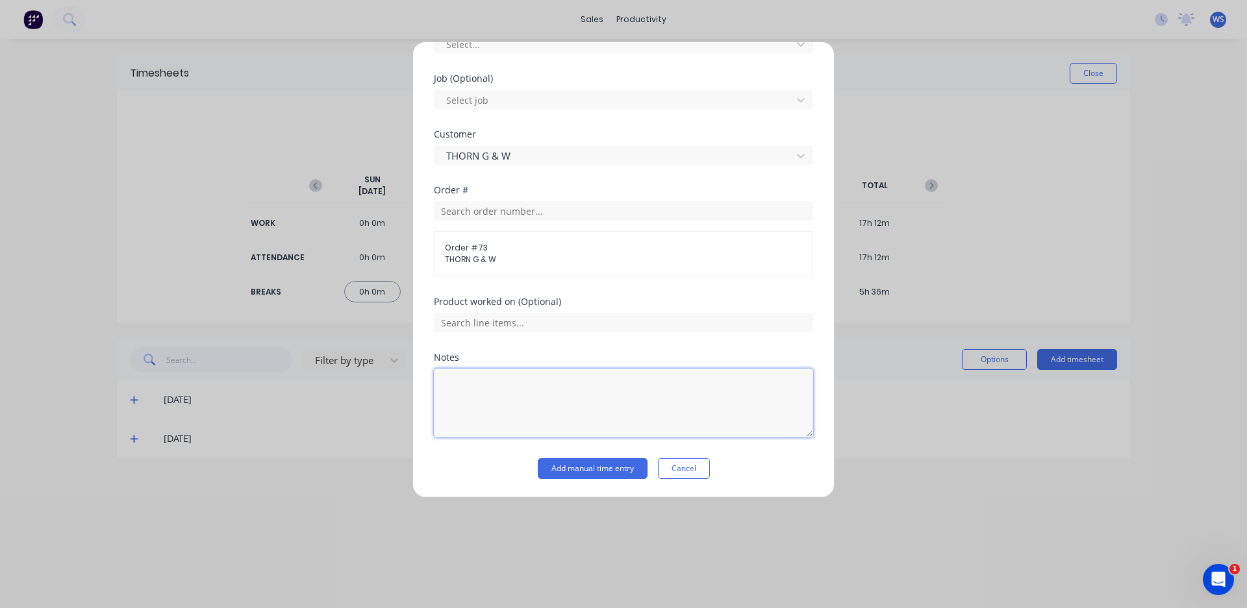
click at [512, 399] on textarea at bounding box center [623, 403] width 379 height 69
type textarea "fit out"
click at [604, 473] on button "Add manual time entry" at bounding box center [593, 468] width 110 height 21
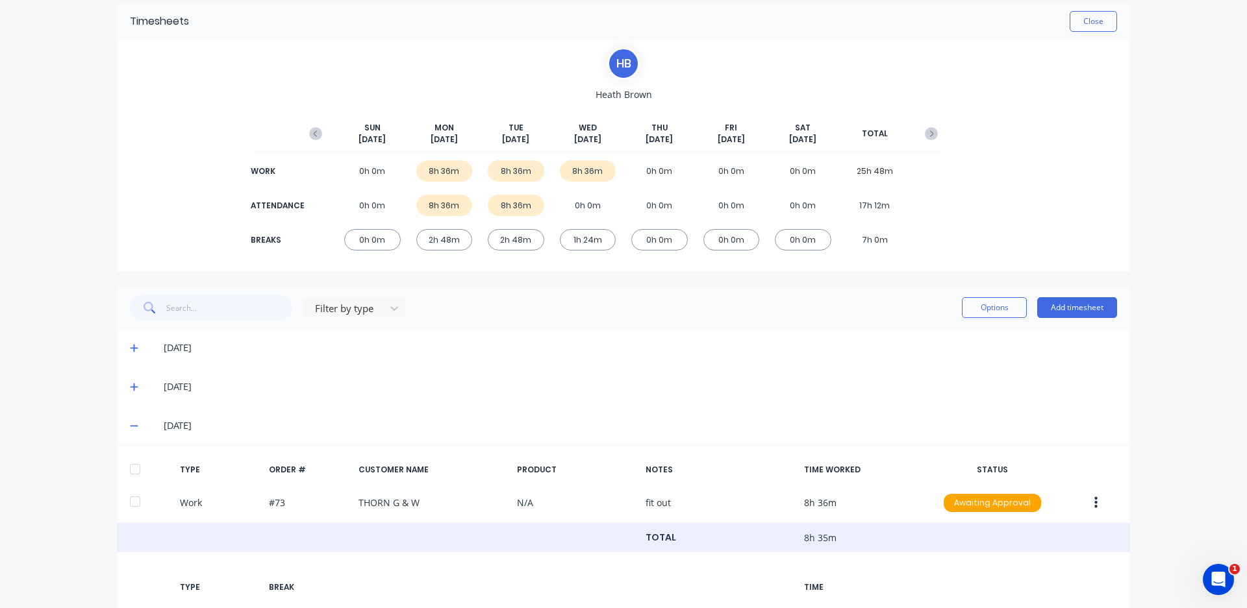
scroll to position [171, 0]
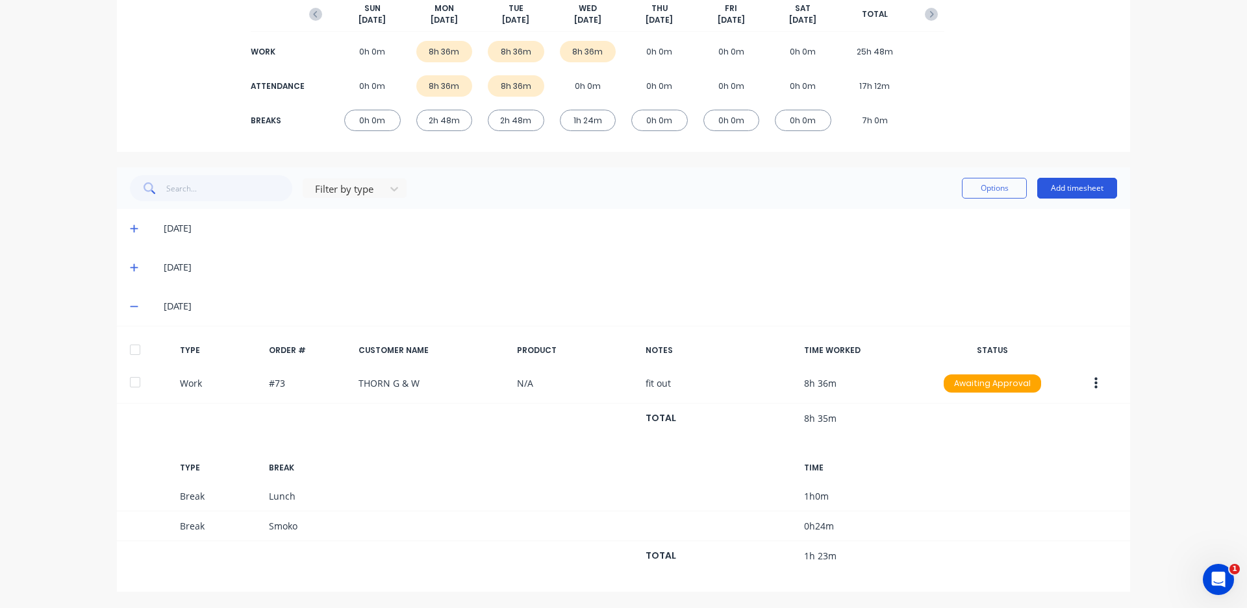
click at [1049, 186] on button "Add timesheet" at bounding box center [1077, 188] width 80 height 21
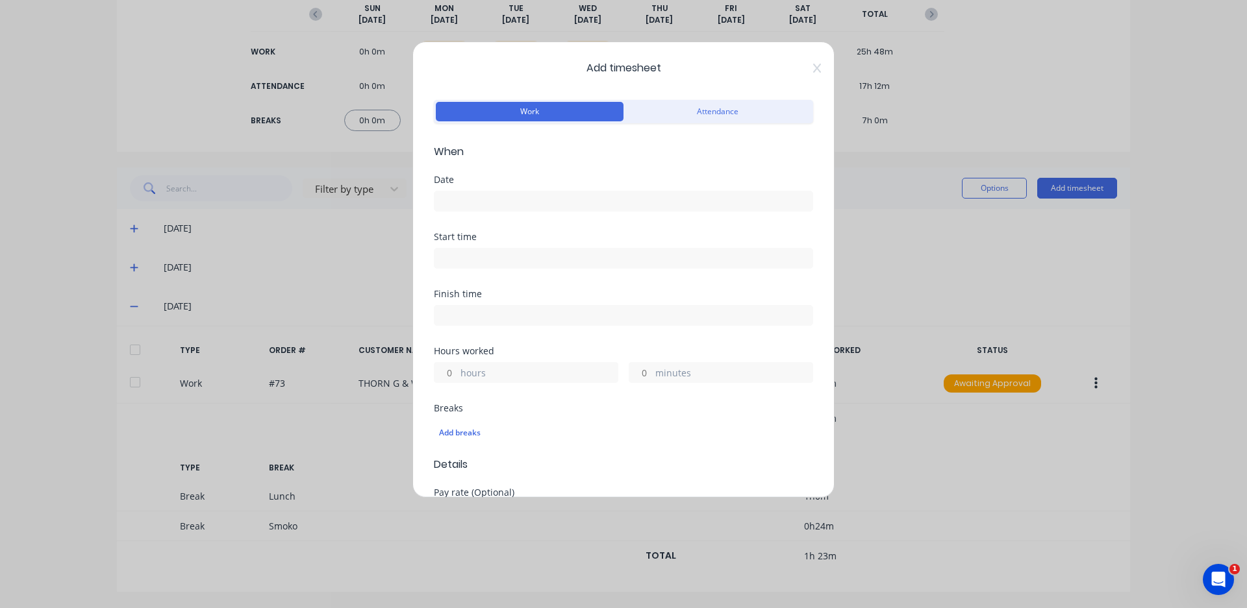
click at [573, 205] on input at bounding box center [623, 201] width 378 height 19
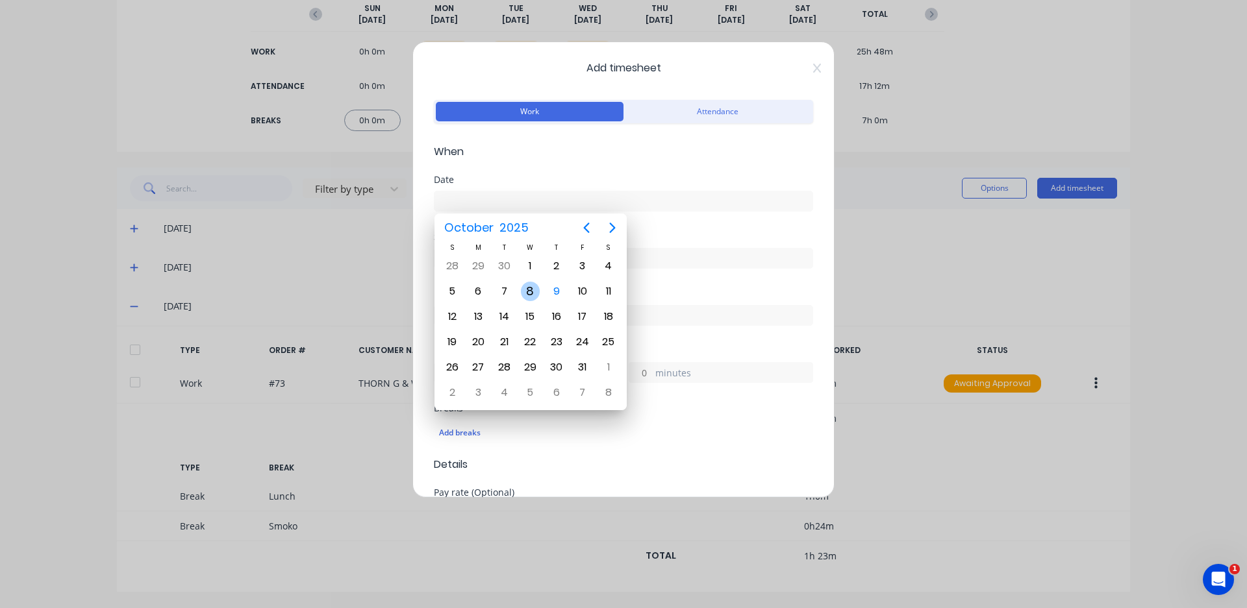
click at [532, 289] on div "8" at bounding box center [530, 291] width 19 height 19
type input "[DATE]"
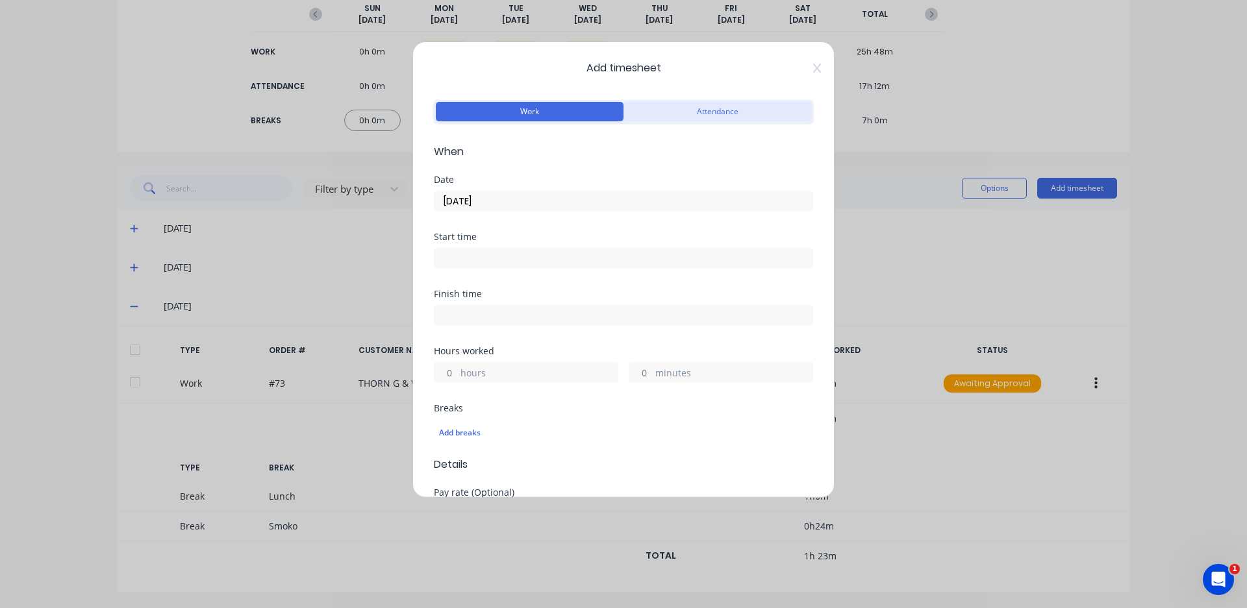
click at [734, 118] on button "Attendance" at bounding box center [717, 111] width 188 height 19
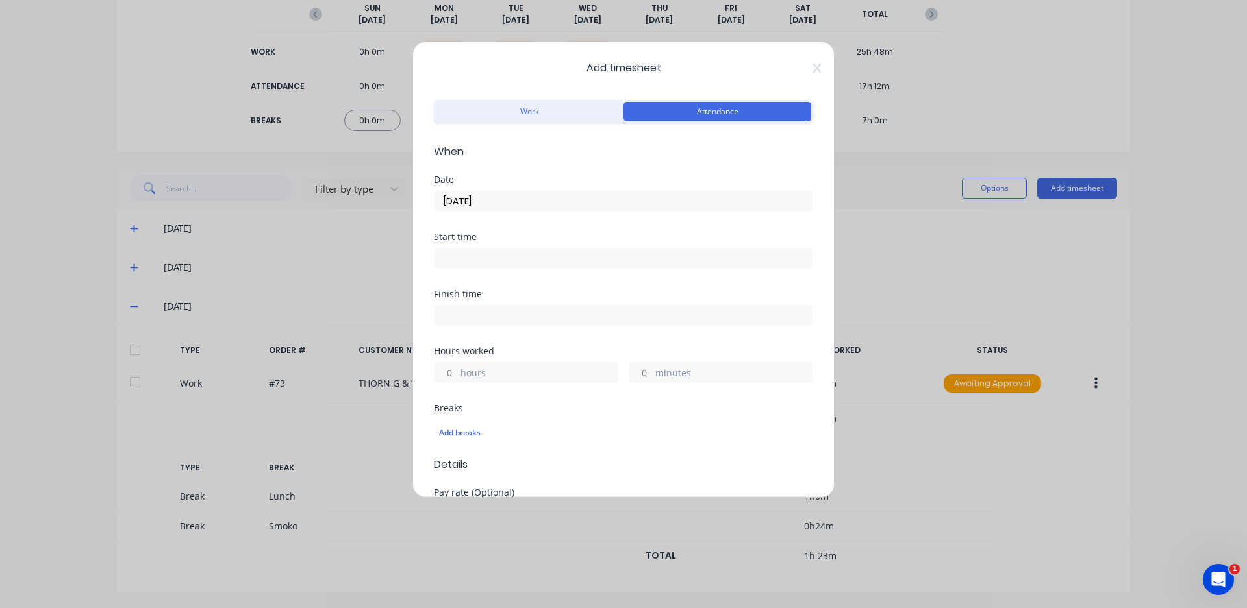
click at [542, 267] on input at bounding box center [623, 258] width 378 height 19
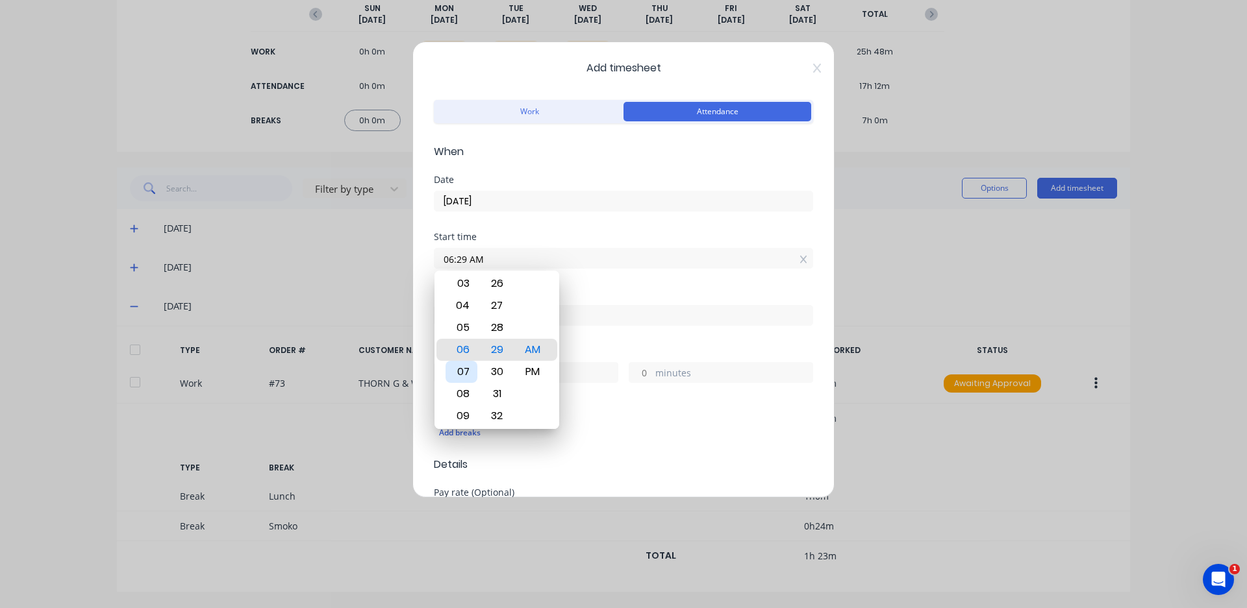
click at [460, 369] on div "07" at bounding box center [461, 372] width 32 height 22
type input "07:00 AM"
click at [576, 405] on div "Breaks" at bounding box center [623, 408] width 379 height 9
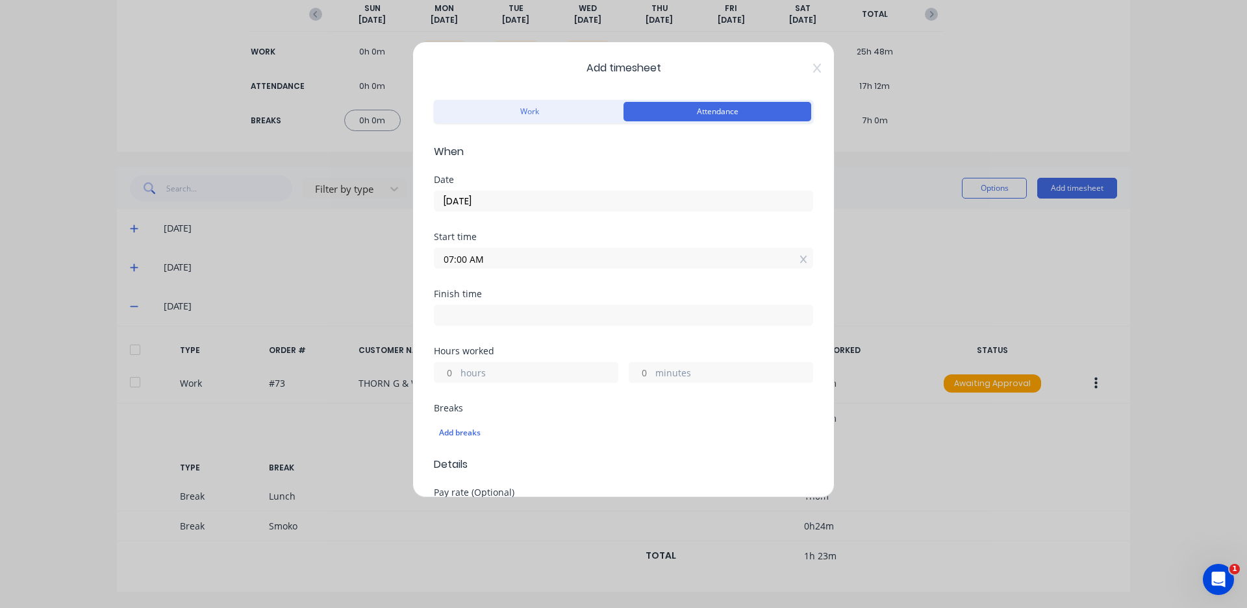
click at [540, 317] on input at bounding box center [623, 315] width 378 height 19
type input "06:29 AM"
type input "23"
type input "29"
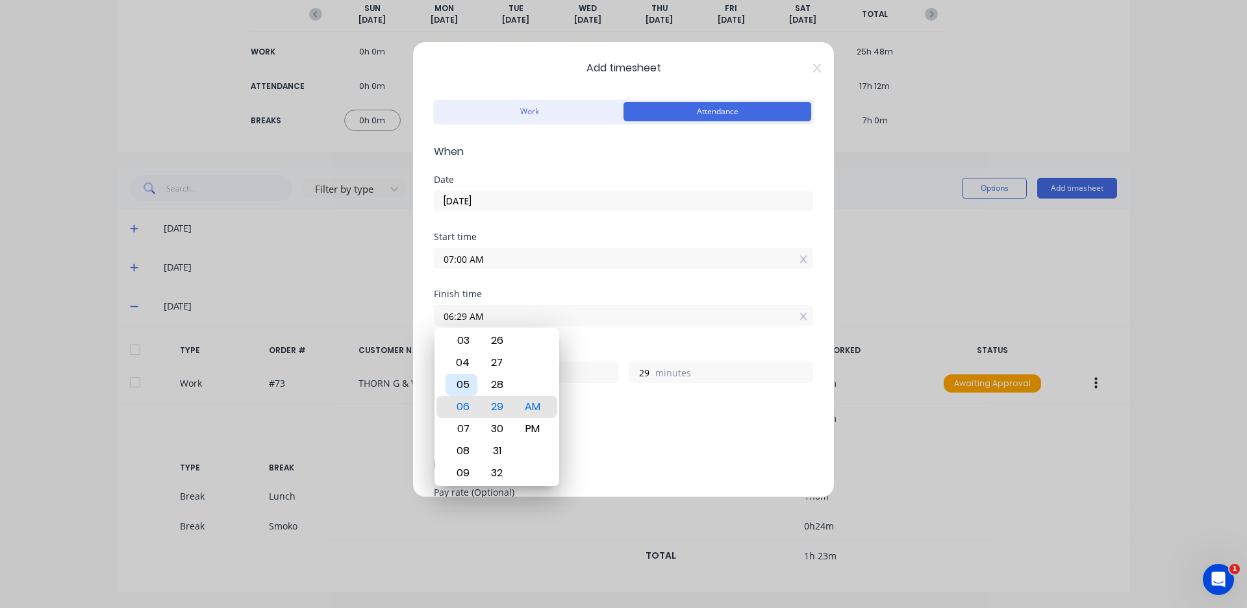
click at [462, 391] on div "05" at bounding box center [461, 385] width 32 height 22
type input "05:29 AM"
type input "22"
type input "05:25 AM"
type input "25"
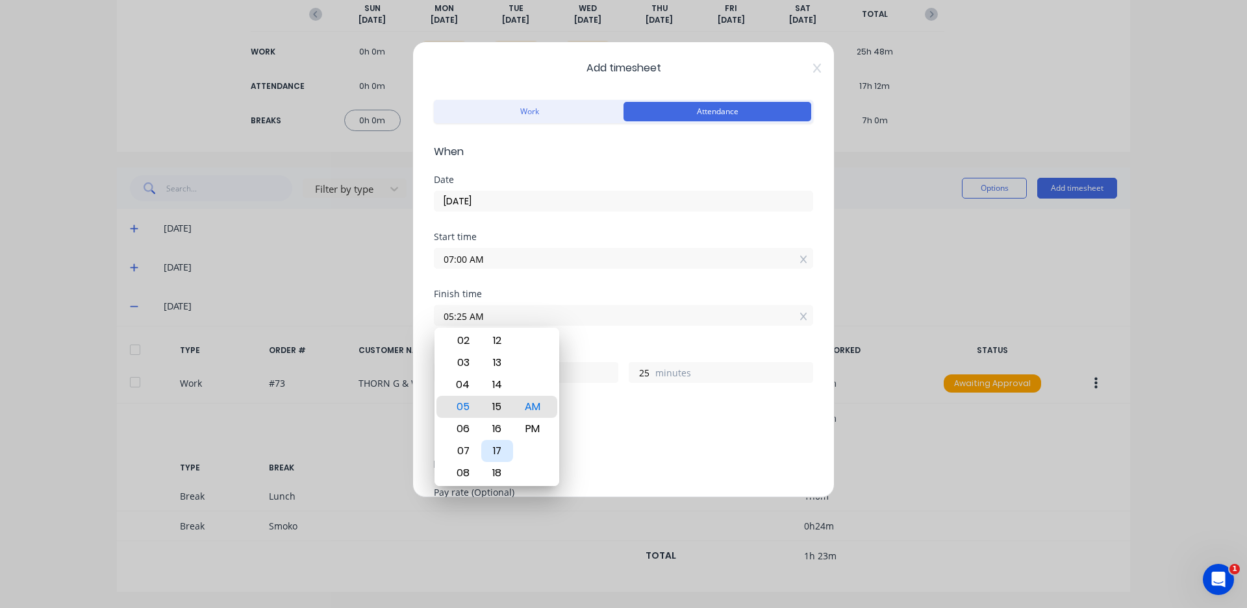
type input "05:15 AM"
type input "15"
type input "05:11 AM"
type input "11"
type input "05:06 AM"
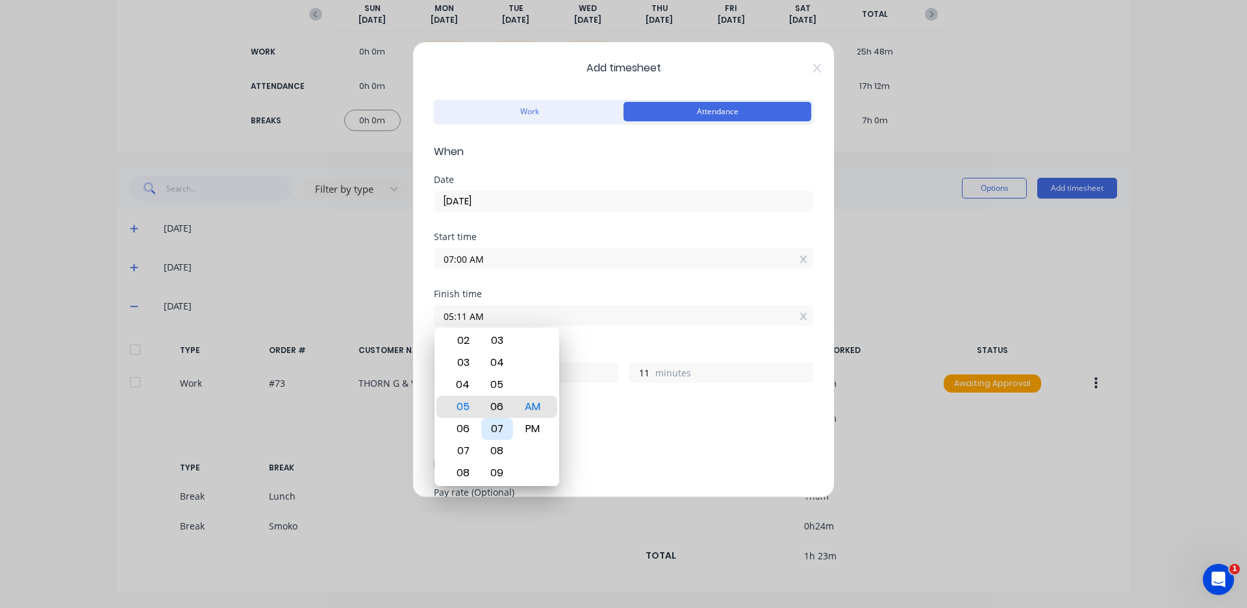
type input "6"
type input "05:01 AM"
type input "1"
type input "05:00 AM"
type input "0"
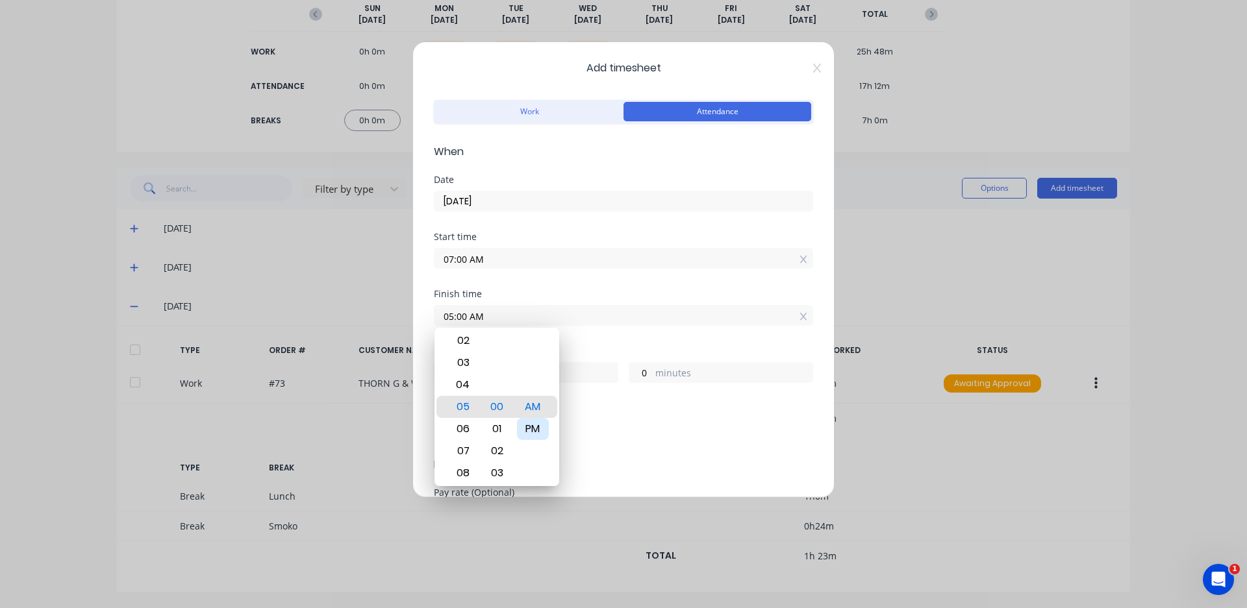
click at [526, 429] on div "PM" at bounding box center [533, 429] width 32 height 22
type input "05:00 PM"
type input "10"
click at [614, 432] on div "Add breaks" at bounding box center [623, 433] width 369 height 17
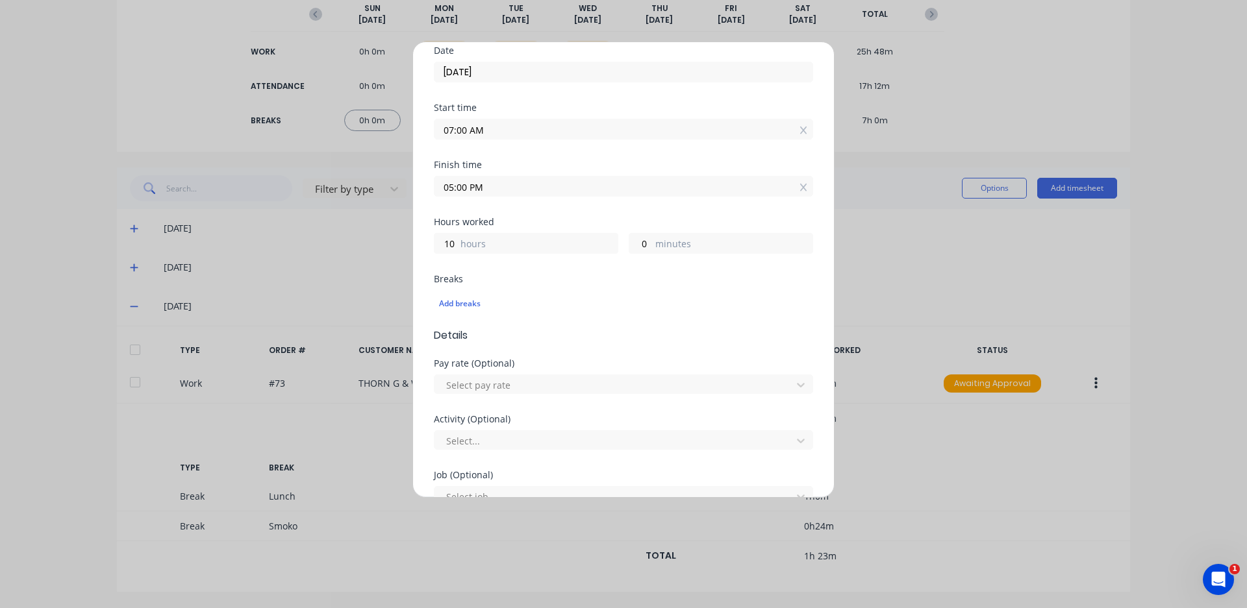
scroll to position [130, 0]
click at [456, 302] on div "Add breaks" at bounding box center [623, 303] width 369 height 17
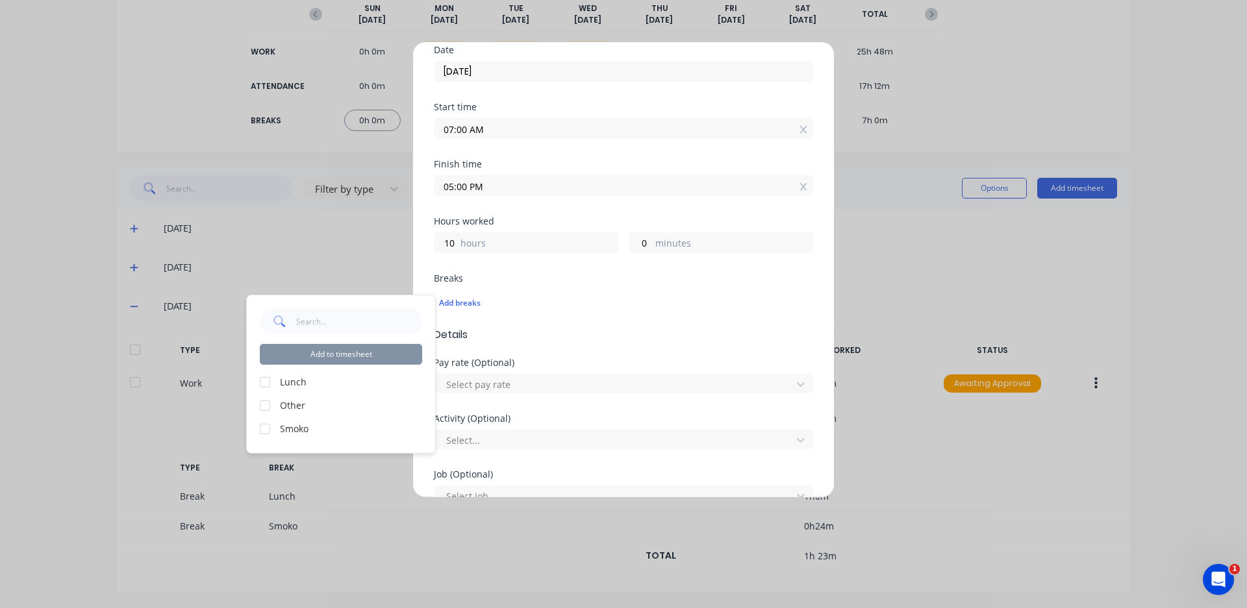
click at [297, 379] on label "Lunch" at bounding box center [351, 382] width 142 height 14
click at [260, 384] on div at bounding box center [265, 382] width 26 height 26
click at [267, 425] on div at bounding box center [265, 429] width 26 height 26
click at [323, 355] on button "Add to timesheet" at bounding box center [341, 354] width 162 height 21
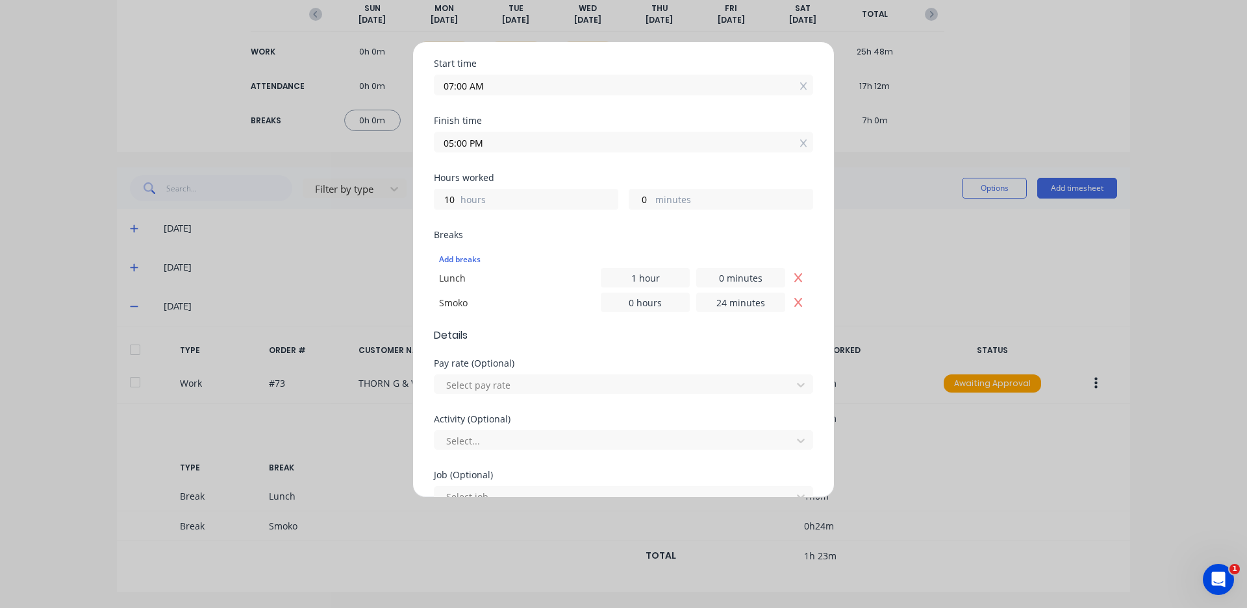
scroll to position [403, 0]
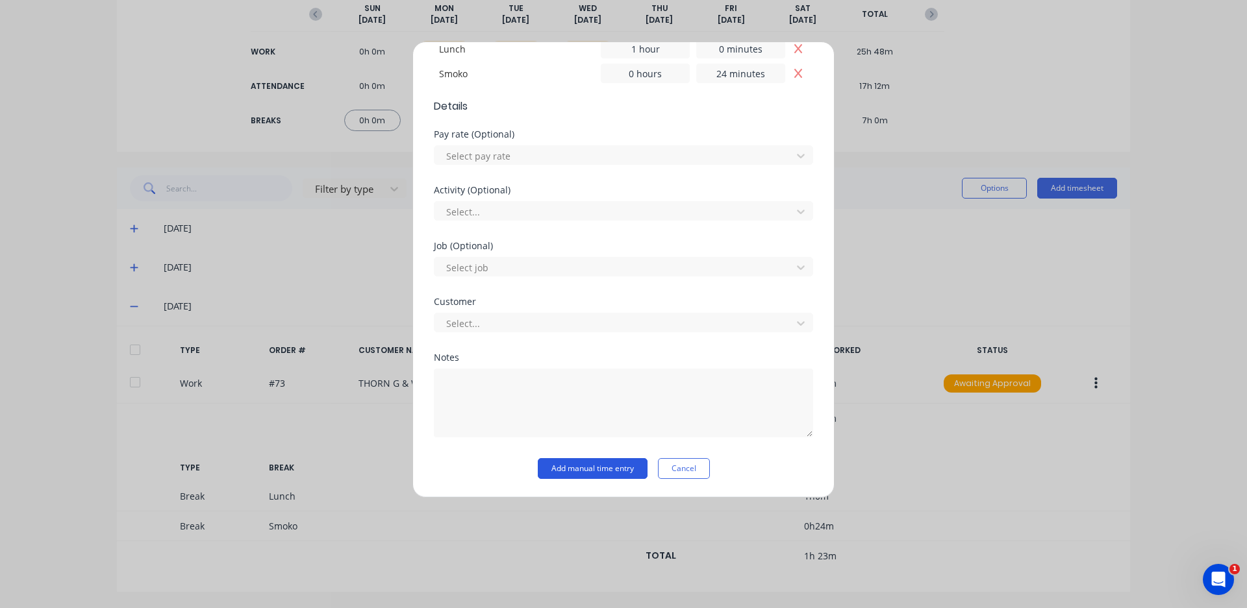
click at [562, 466] on button "Add manual time entry" at bounding box center [593, 468] width 110 height 21
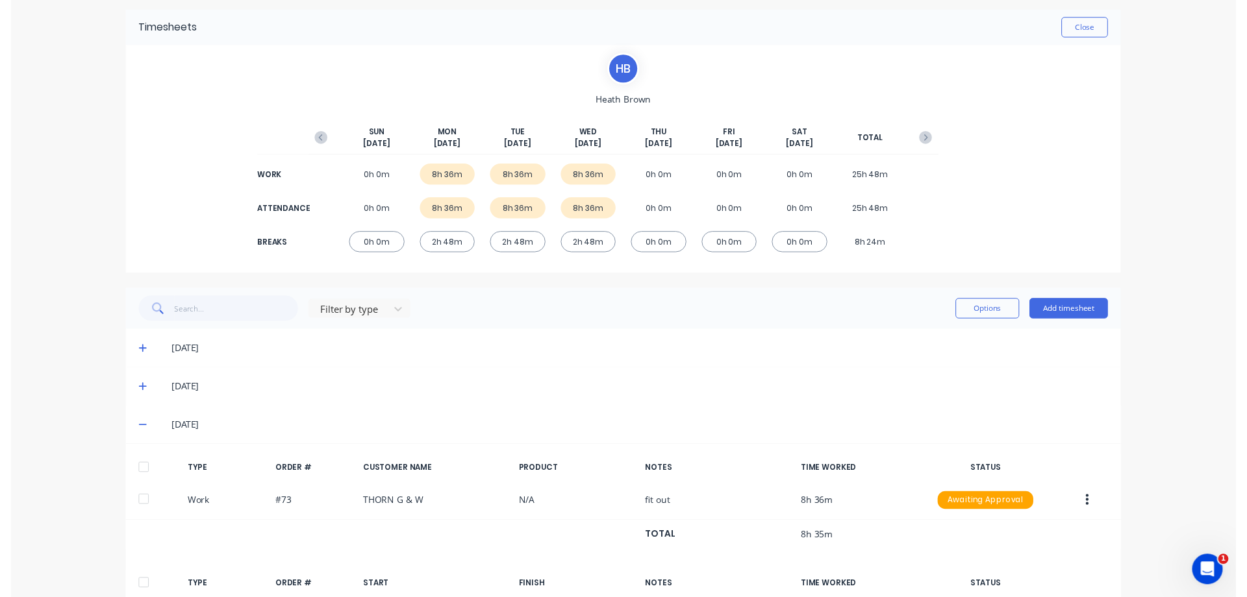
scroll to position [0, 0]
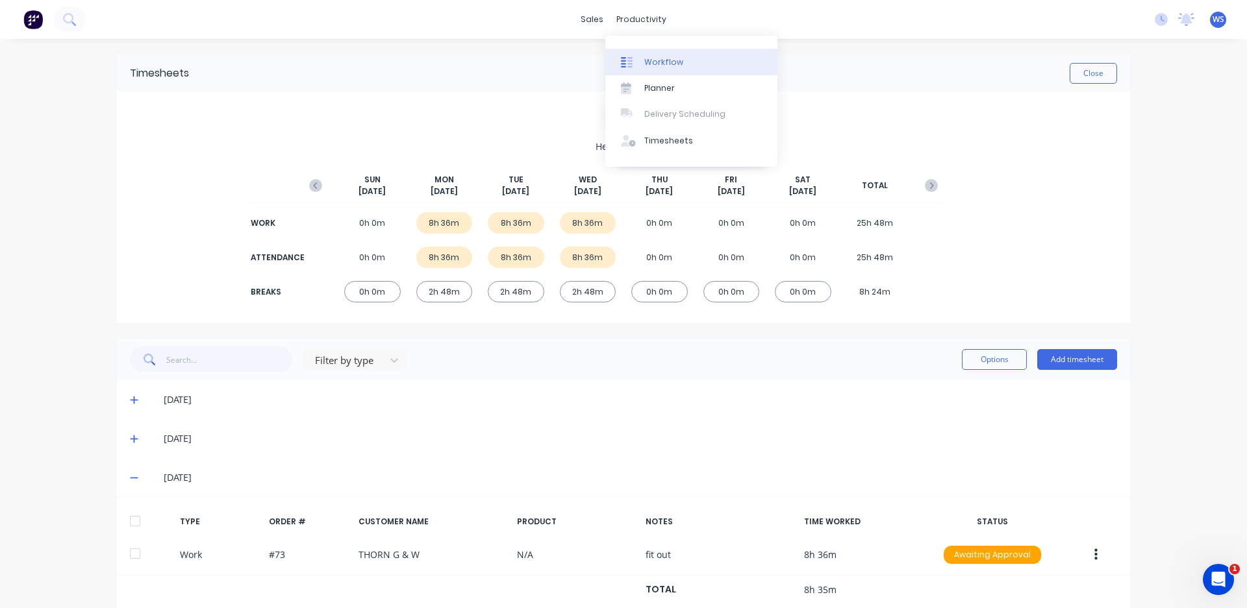
click at [651, 65] on div "Workflow" at bounding box center [663, 62] width 39 height 12
